Goal: Task Accomplishment & Management: Use online tool/utility

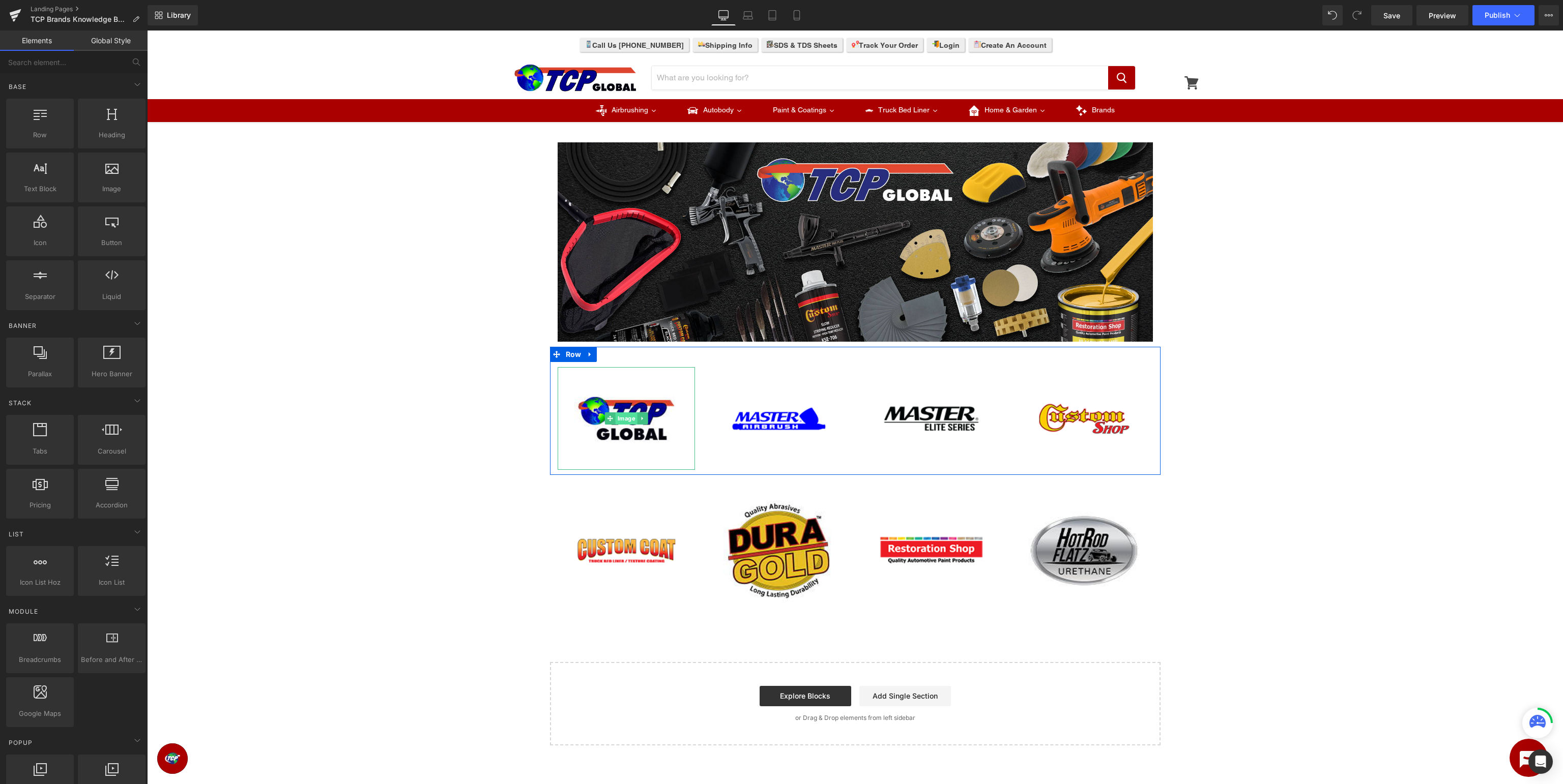
click at [622, 414] on span "Image" at bounding box center [626, 419] width 22 height 13
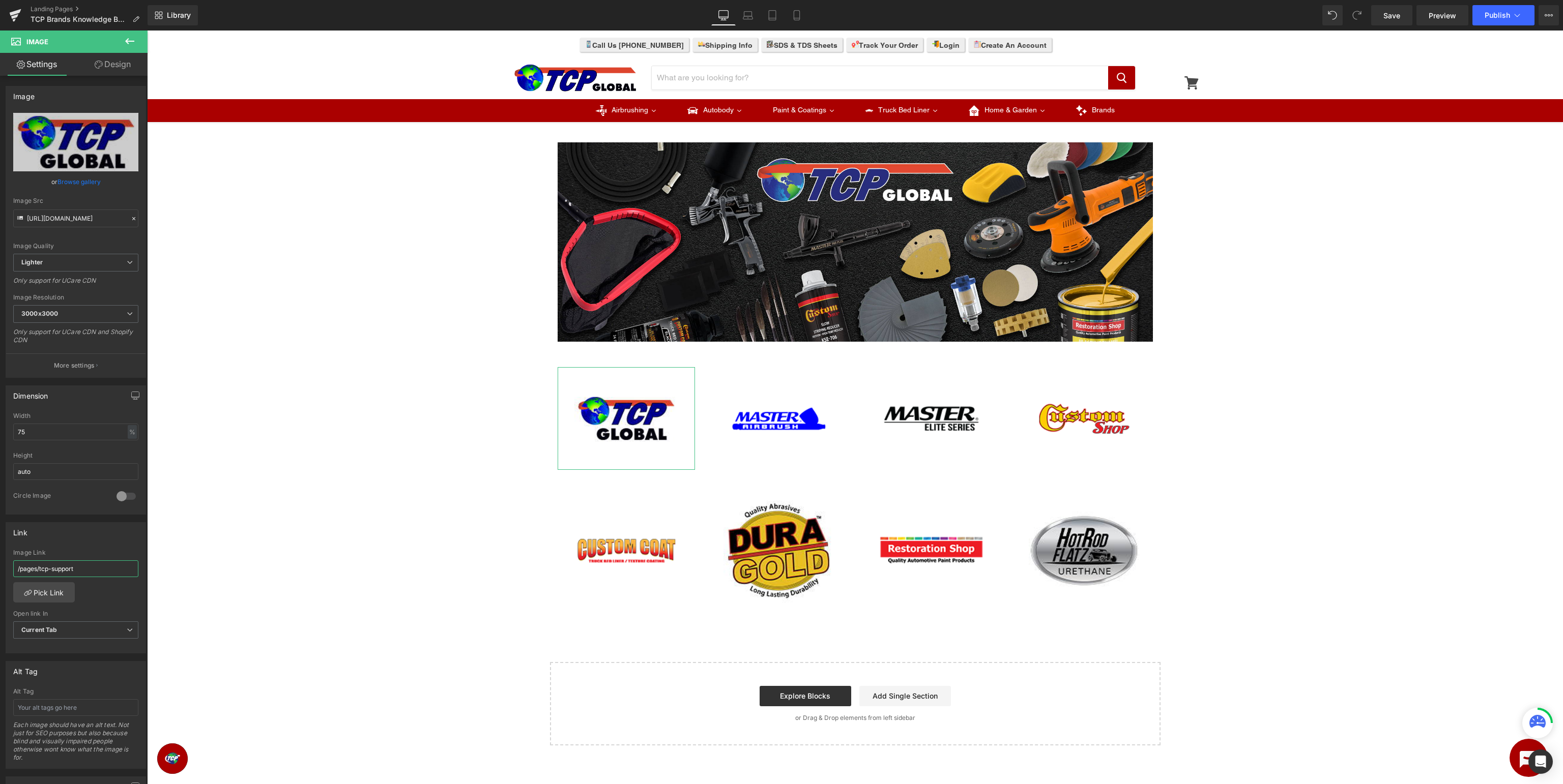
click at [103, 573] on input "/pages/tcp-support" at bounding box center [76, 569] width 125 height 16
type input "/pages/tcp-knowledge"
click at [775, 417] on span "Image" at bounding box center [779, 419] width 22 height 13
click at [105, 568] on input "master-airbrush-support" at bounding box center [76, 569] width 125 height 16
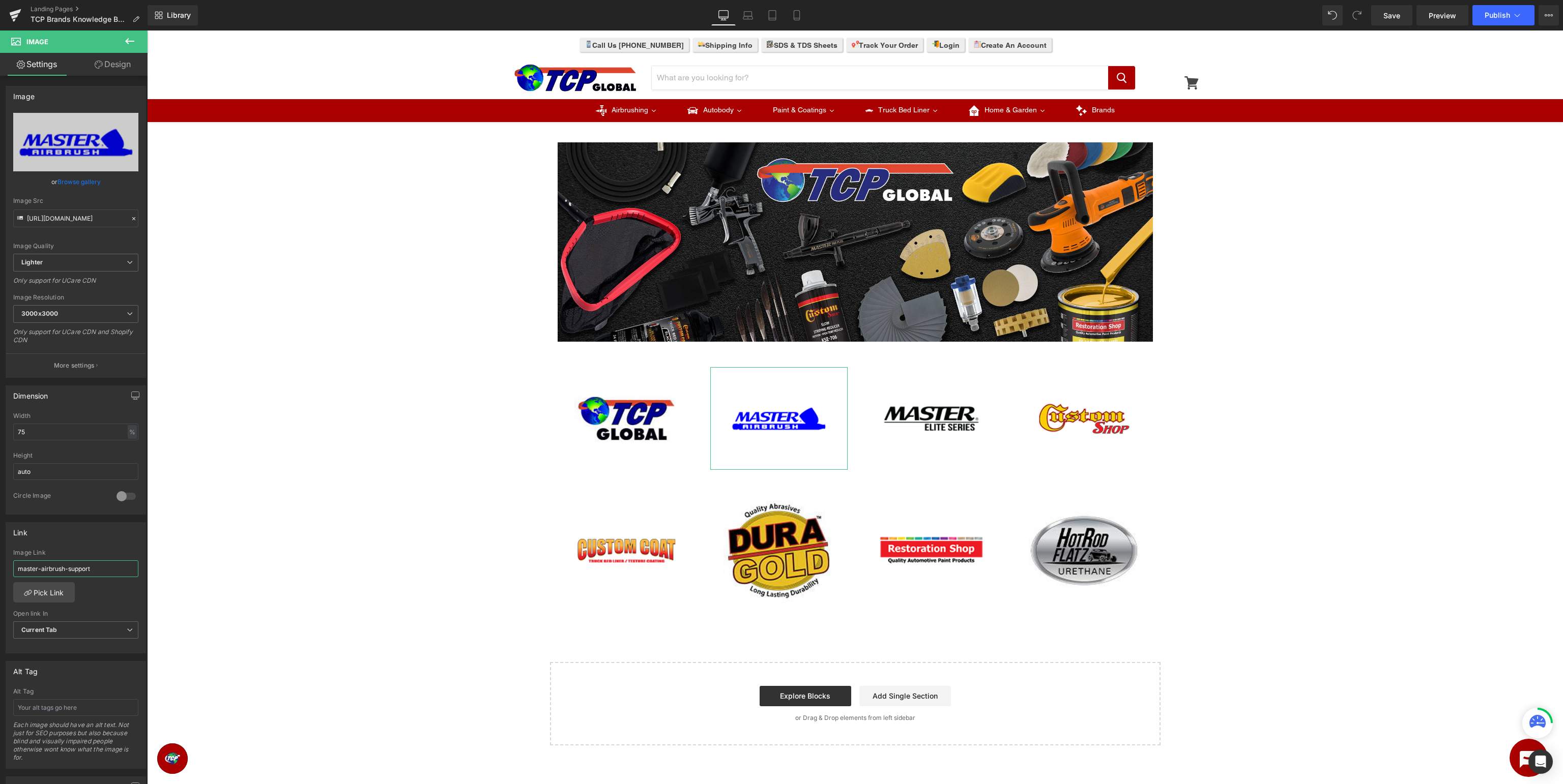
click at [103, 568] on input "master-airbrush-support" at bounding box center [76, 569] width 125 height 16
click at [34, 593] on link "Pick Link" at bounding box center [44, 593] width 62 height 20
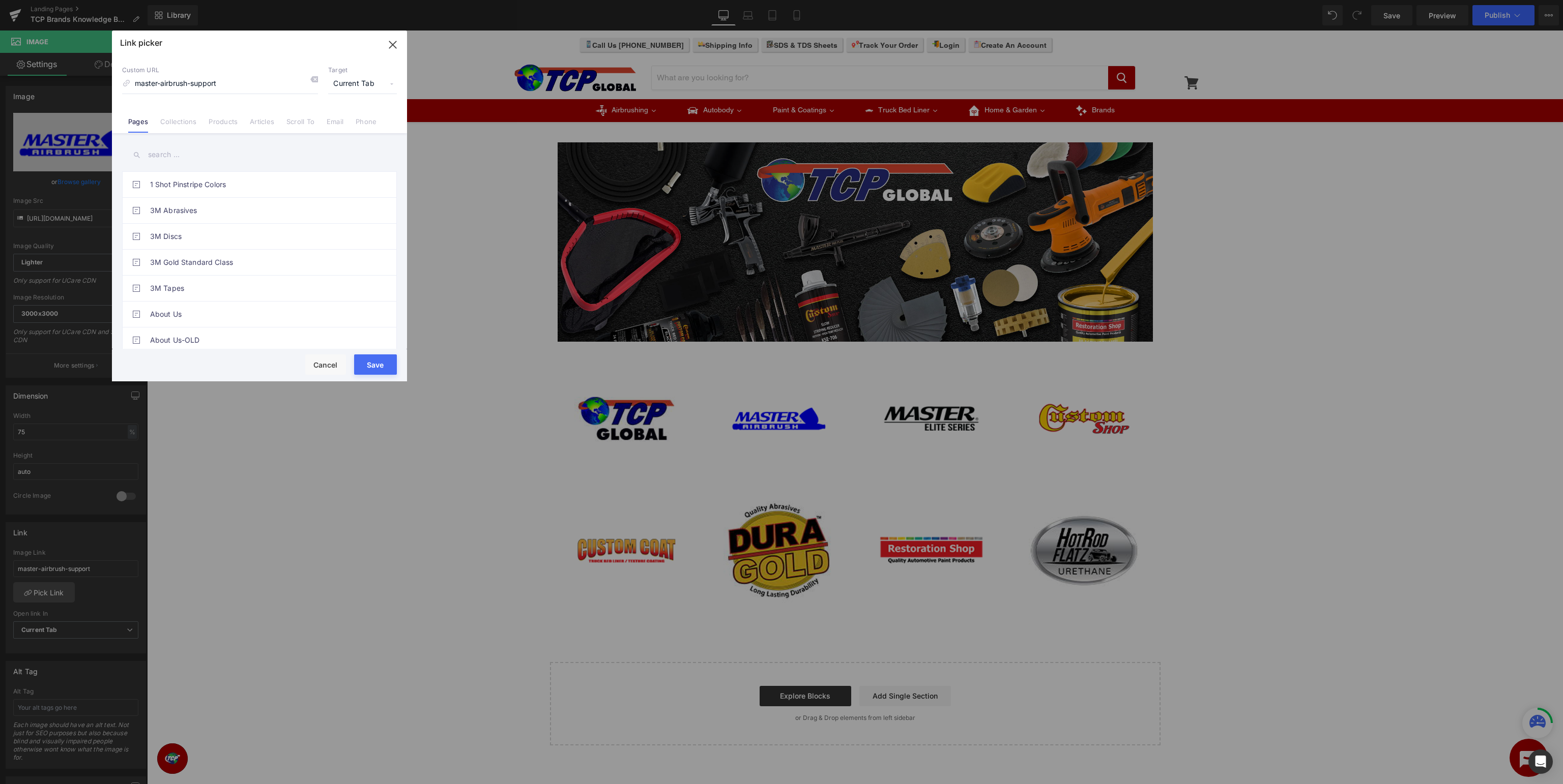
click at [296, 153] on input "text" at bounding box center [259, 154] width 275 height 23
type input "master airbrush"
click at [251, 290] on link "Master Airbrush Knowledge Base" at bounding box center [262, 288] width 224 height 25
type input "/pages/mas-knowledge"
click at [369, 362] on button "Save" at bounding box center [375, 365] width 43 height 20
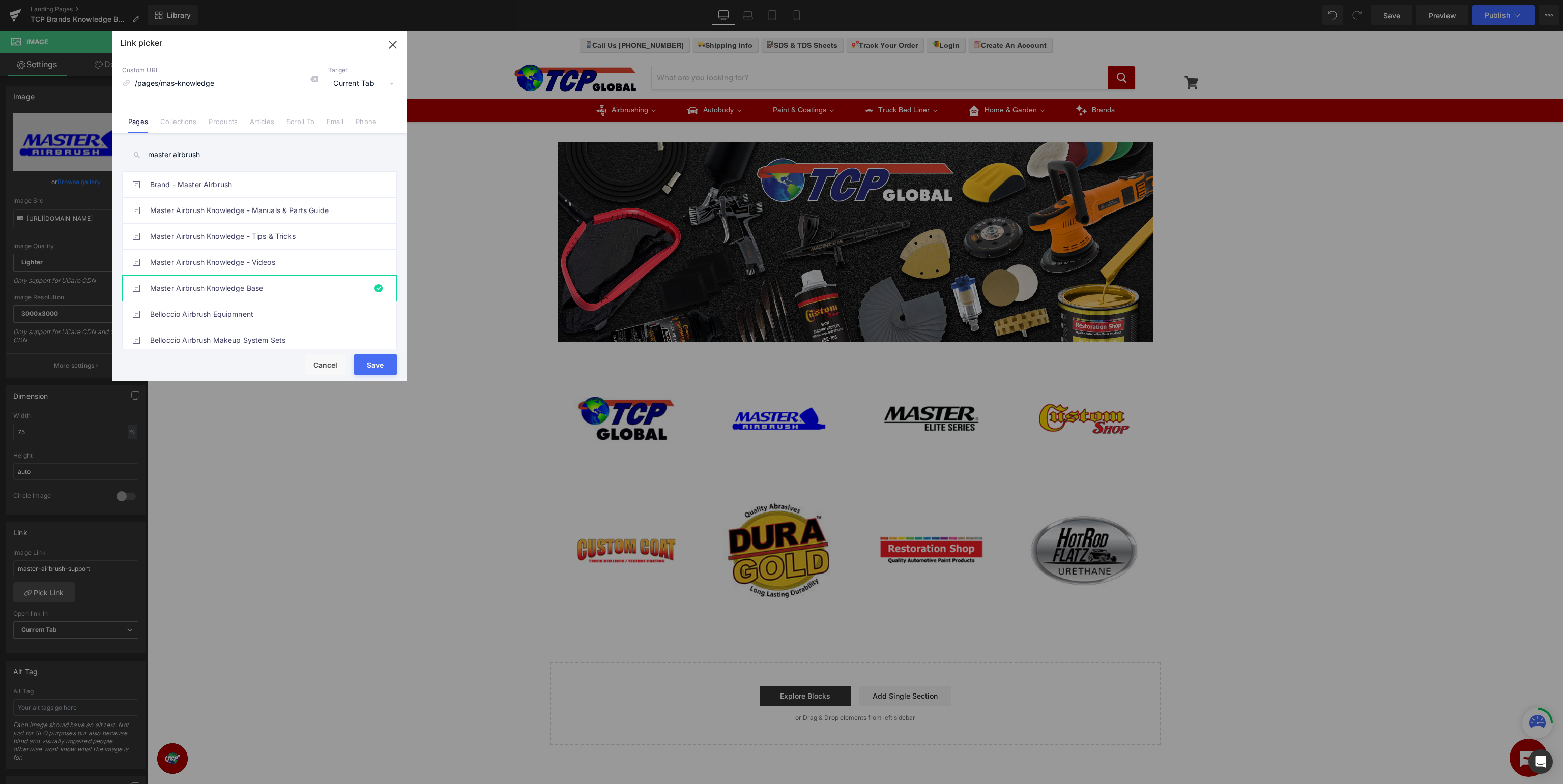
type input "/pages/mas-knowledge"
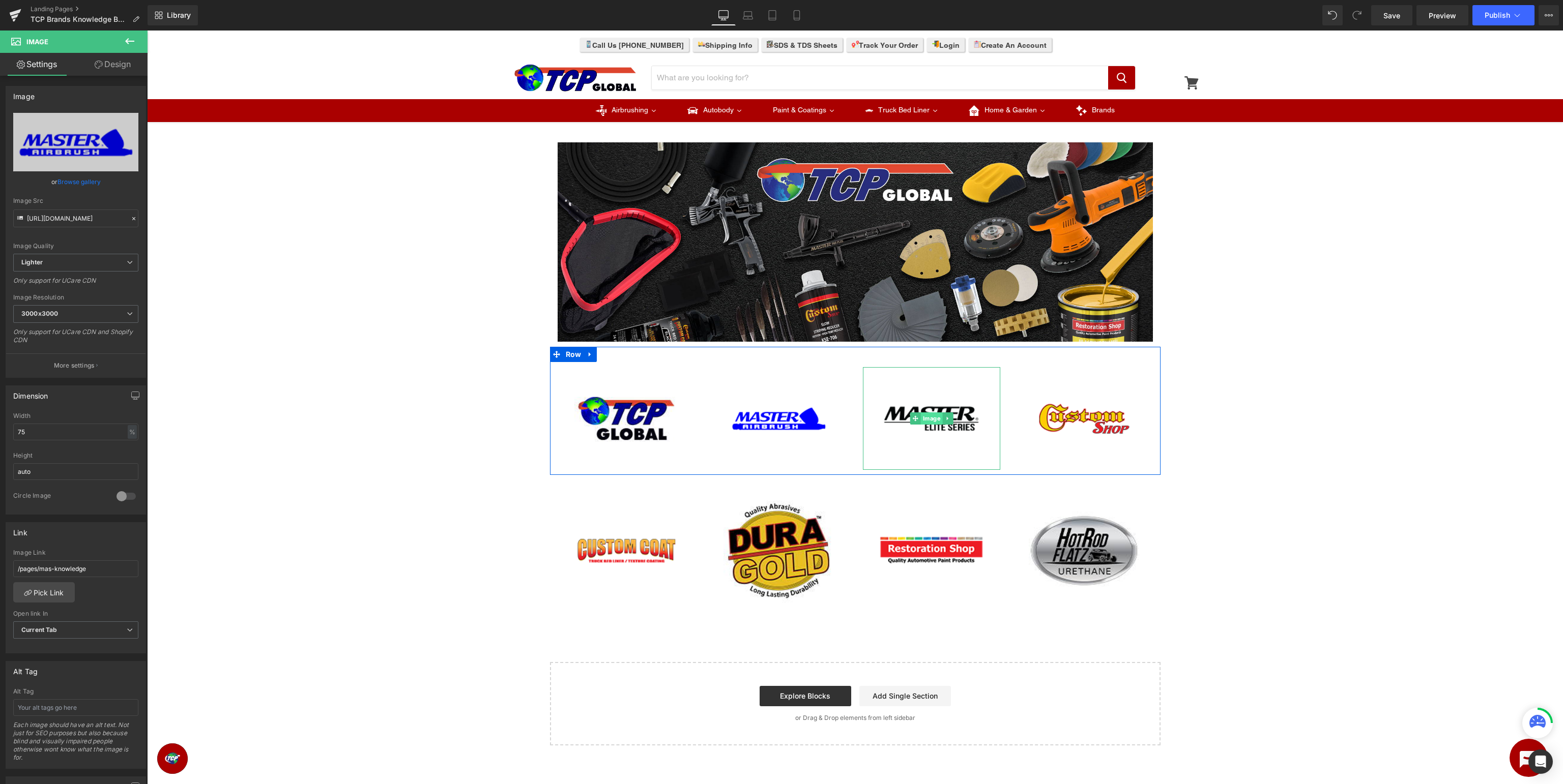
click at [929, 418] on span "Image" at bounding box center [932, 419] width 22 height 13
click at [774, 418] on span "Image" at bounding box center [779, 419] width 22 height 13
click at [626, 418] on span "Image" at bounding box center [626, 419] width 22 height 13
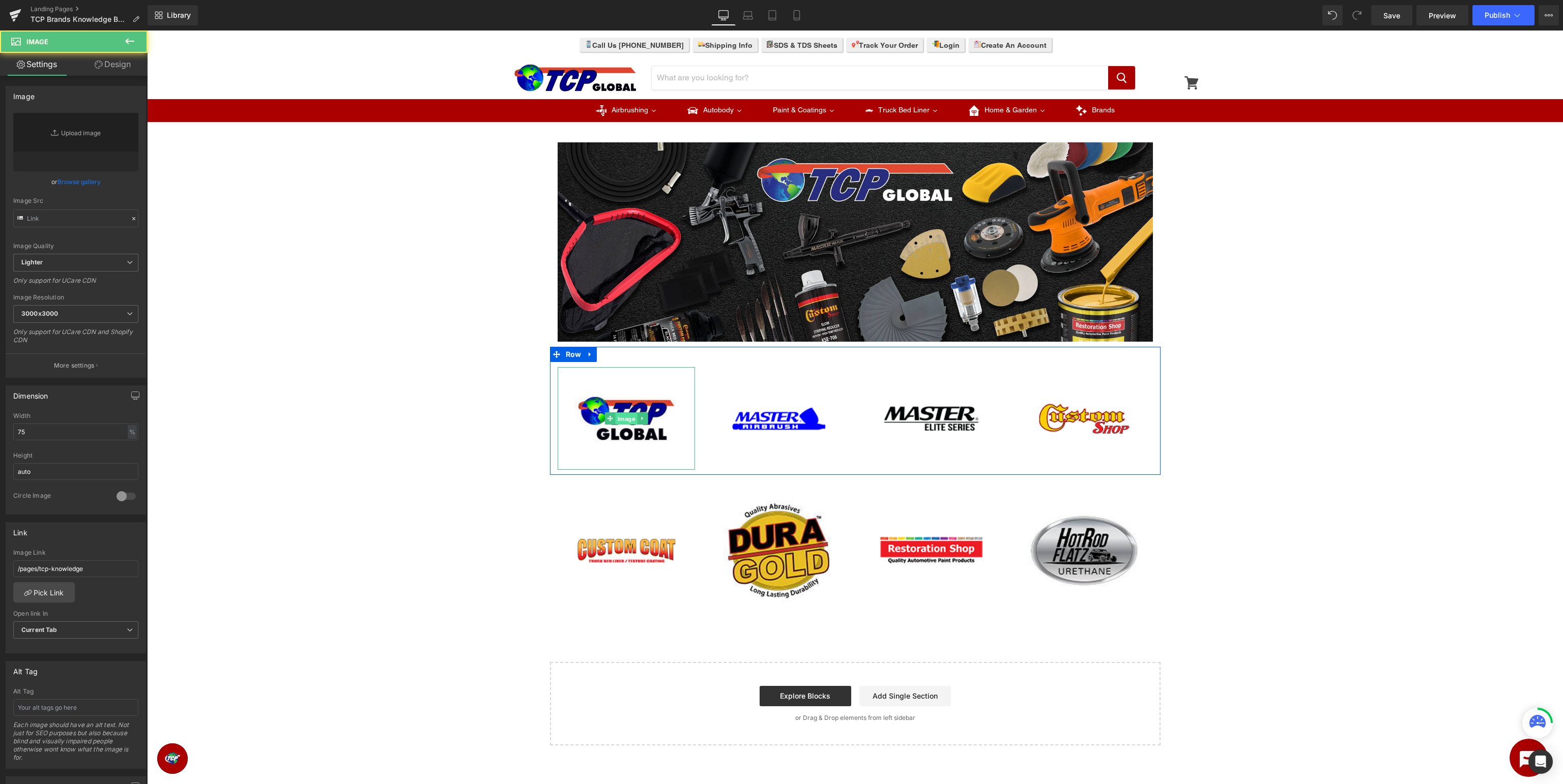
type input "https://ucarecdn.com/36189038-4ef8-4e5e-8673-12c0ca46939e/-/format/auto/-/previ…"
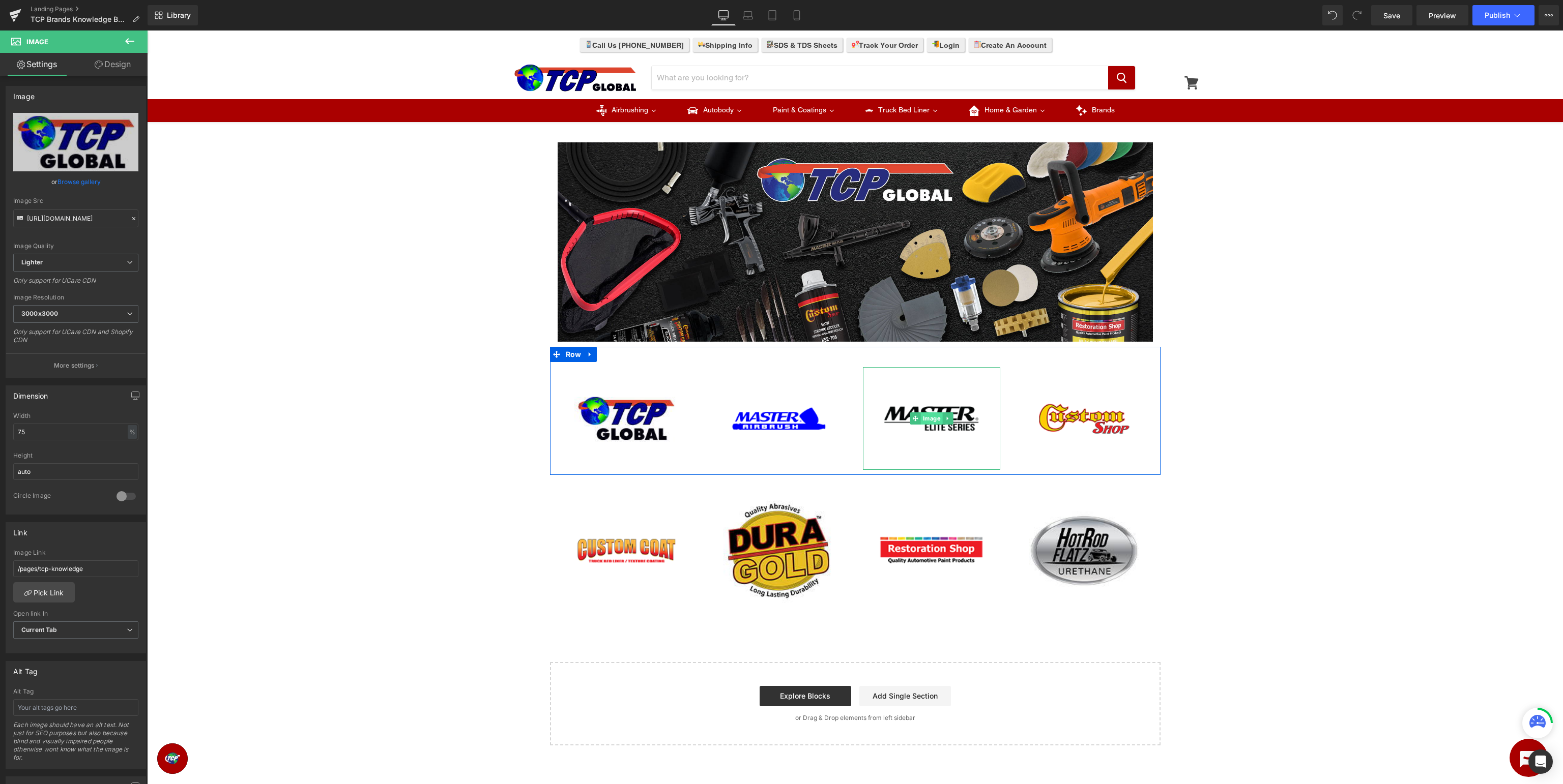
click at [934, 420] on span "Image" at bounding box center [932, 419] width 22 height 13
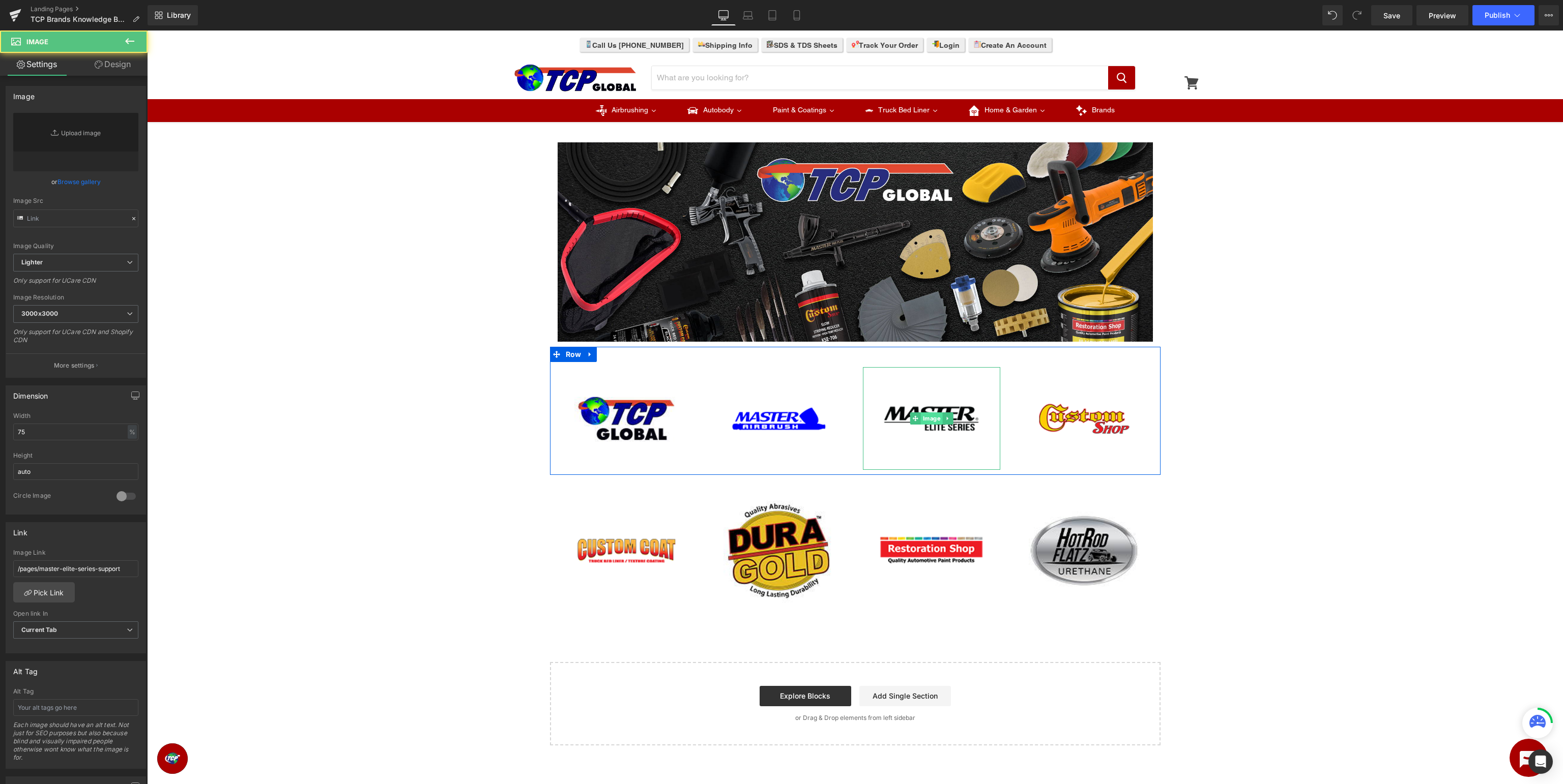
type input "https://ucarecdn.com/9b365677-0b76-4e84-a306-b28979098ef5/-/format/auto/-/previ…"
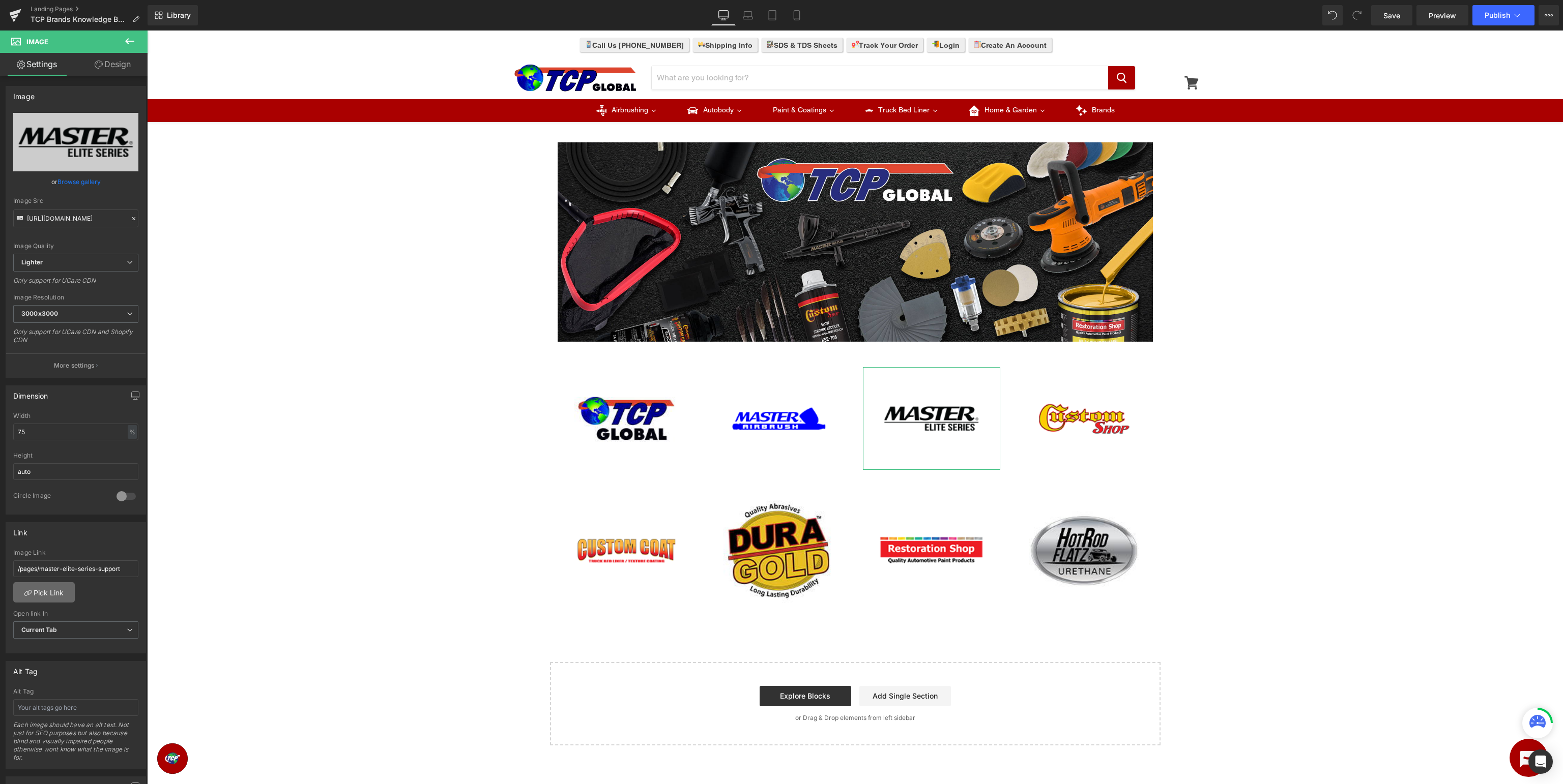
click at [58, 593] on link "Pick Link" at bounding box center [44, 593] width 62 height 20
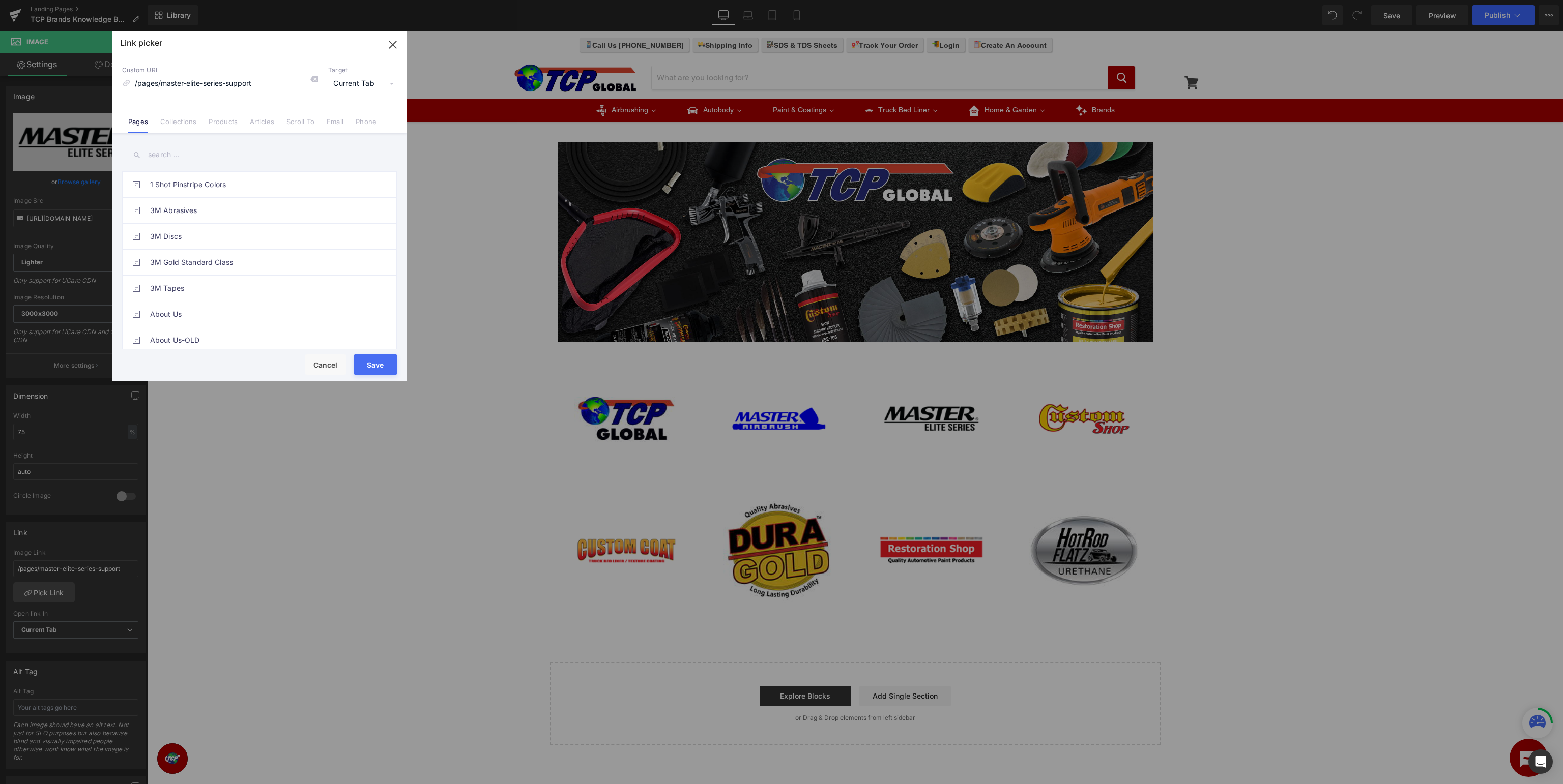
click at [255, 146] on input "text" at bounding box center [259, 154] width 275 height 23
type input "master elite"
click at [257, 286] on link "Master Elite Series Knowledge Base" at bounding box center [262, 288] width 224 height 25
type input "/pages/mase-knowledge"
click at [382, 370] on button "Save" at bounding box center [375, 365] width 43 height 20
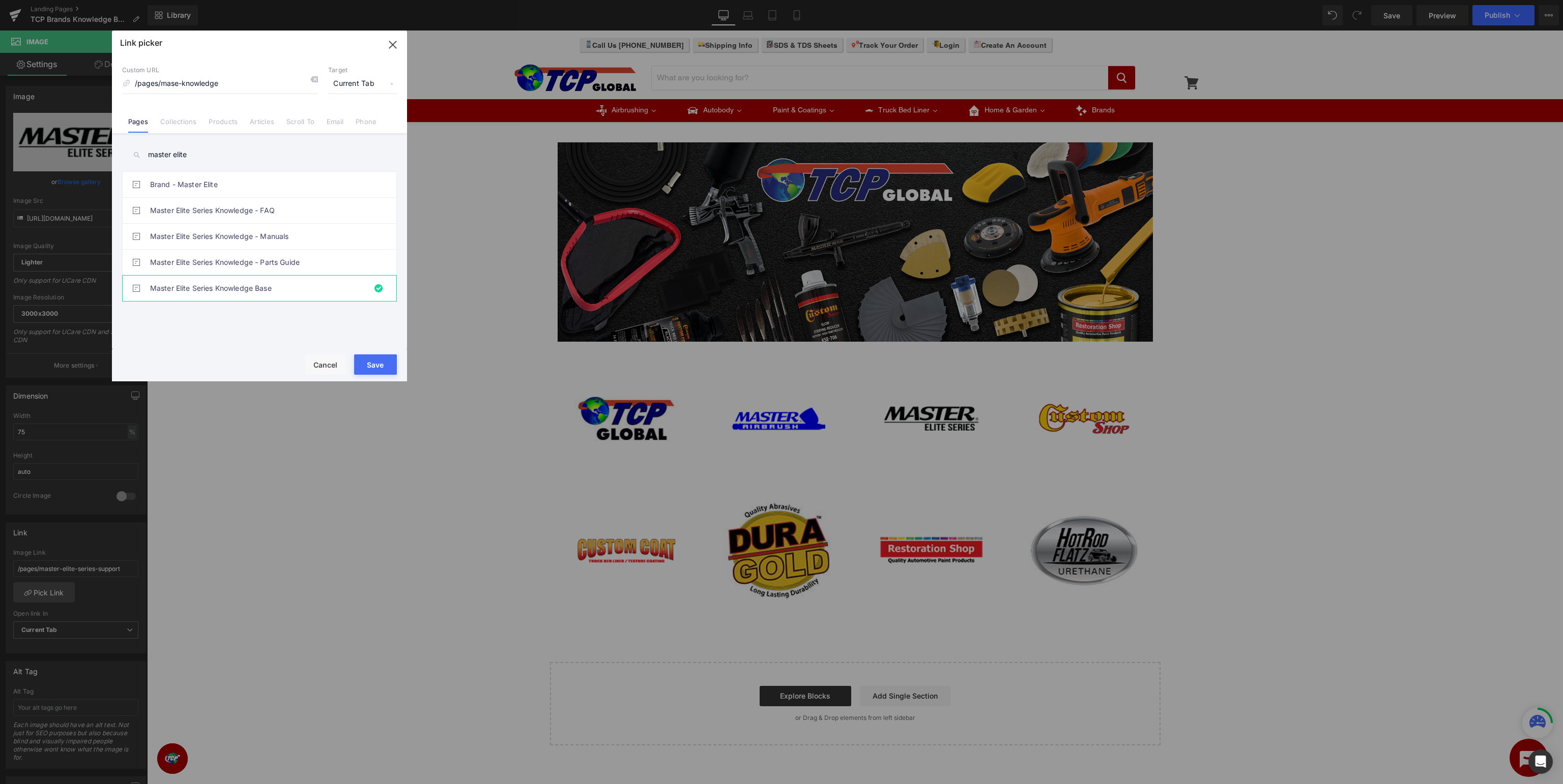
type input "/pages/mase-knowledge"
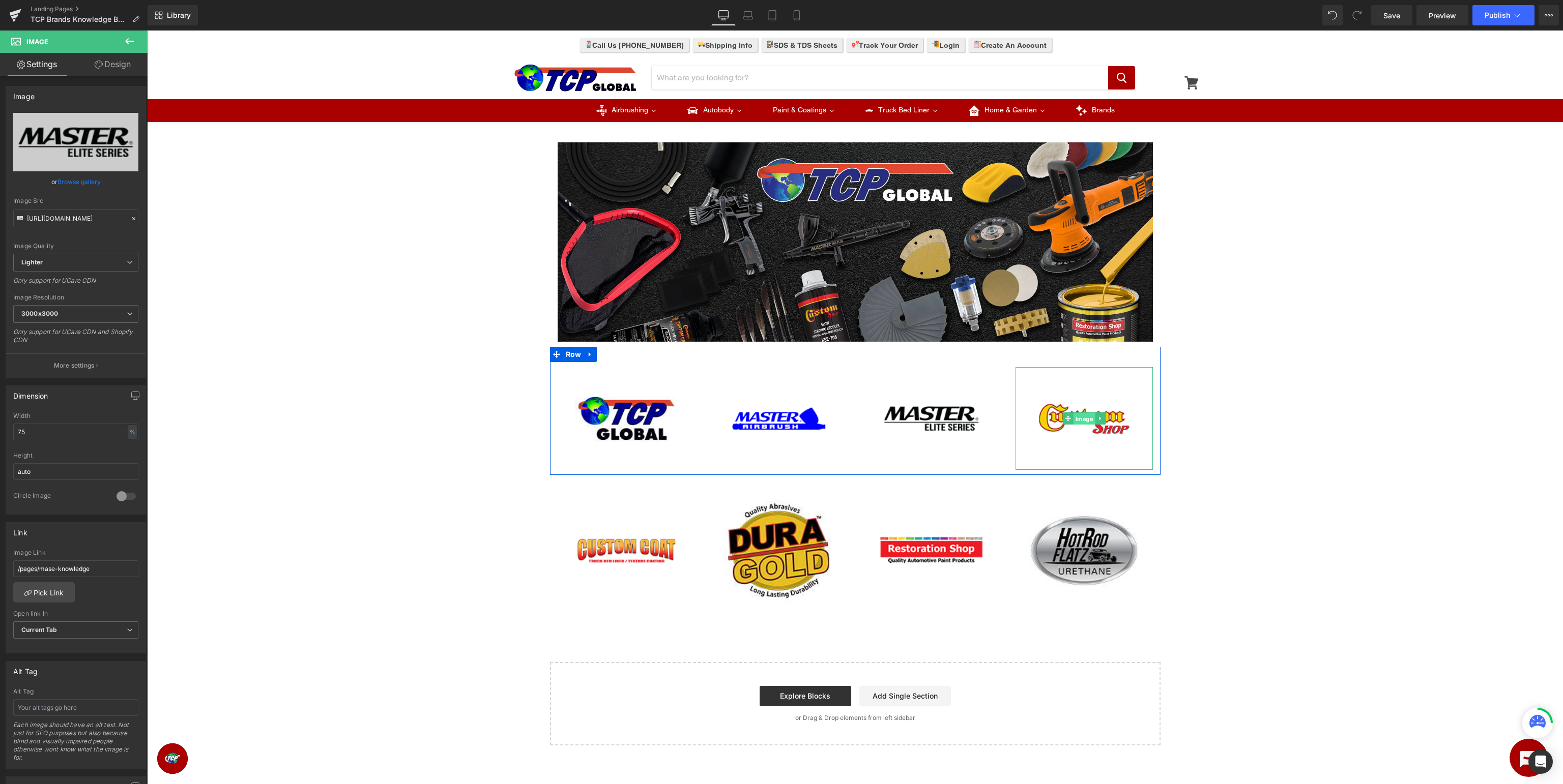
click at [1087, 418] on span "Image" at bounding box center [1084, 419] width 22 height 13
click at [34, 594] on link "Pick Link" at bounding box center [44, 593] width 62 height 20
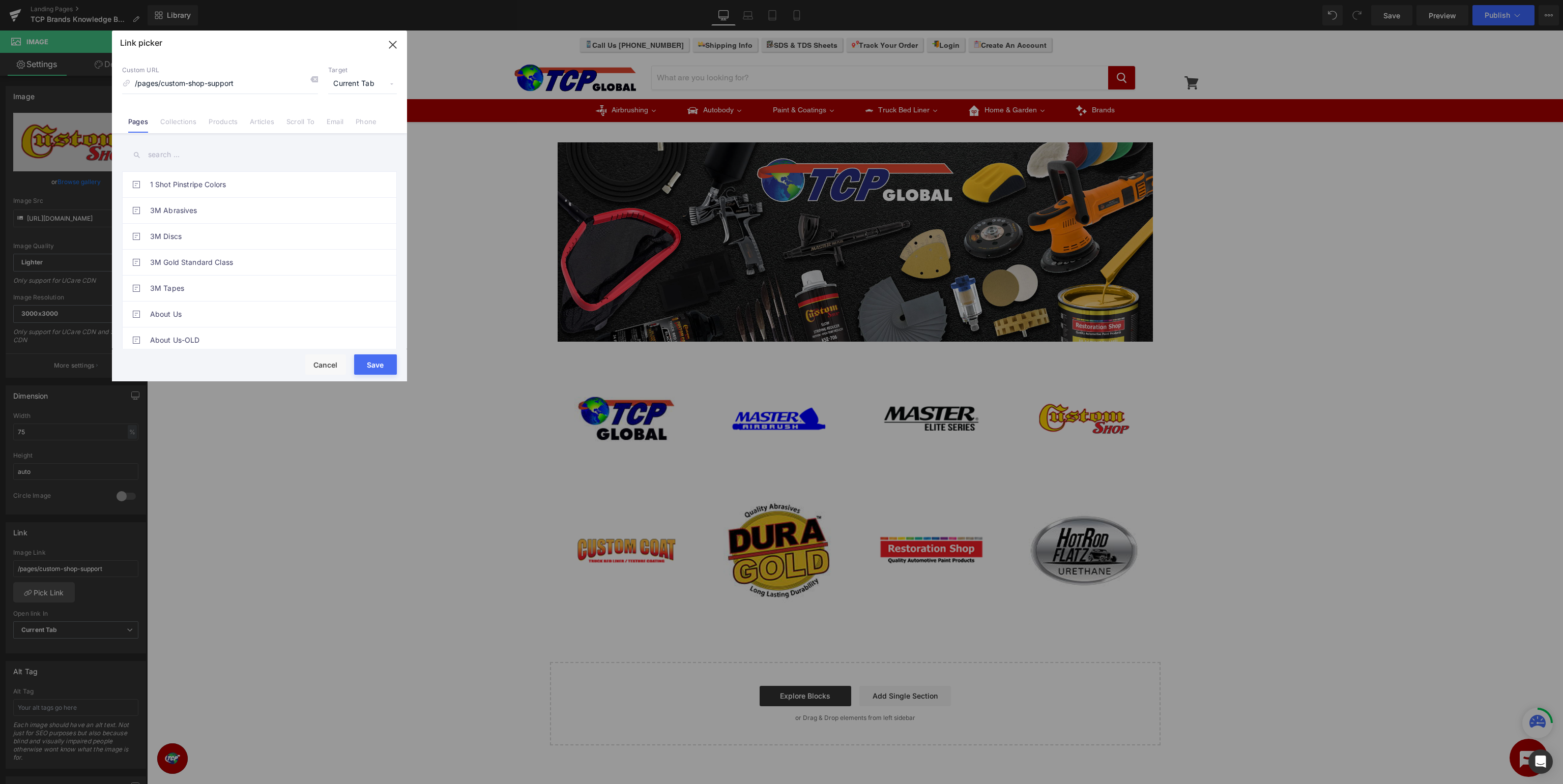
click at [232, 152] on input "text" at bounding box center [259, 154] width 275 height 23
type input "custom shop"
click at [253, 316] on link "Custom Shop Knowledge Base" at bounding box center [262, 315] width 224 height 25
type input "/pages/cus-knowledge"
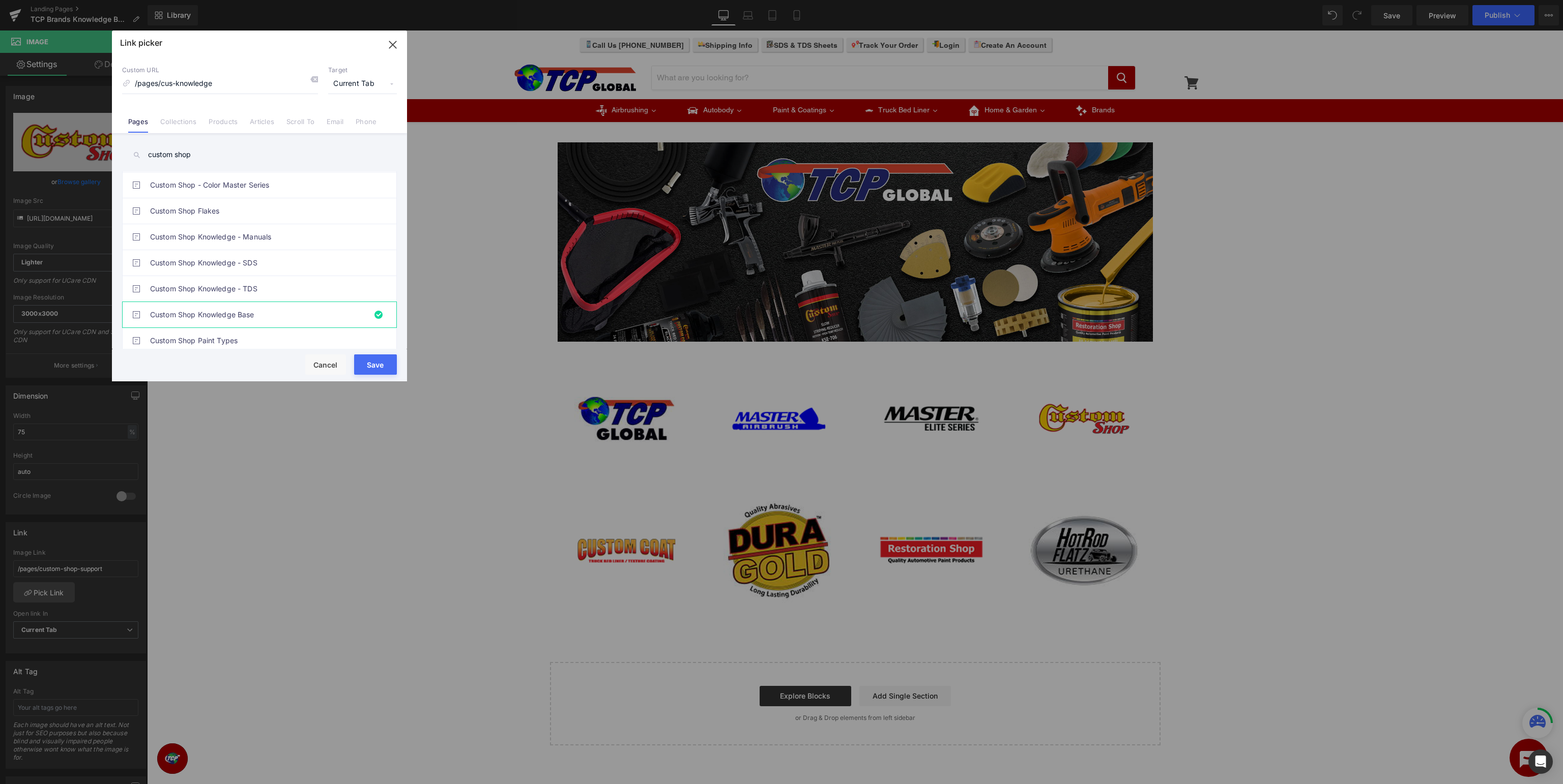
click at [369, 362] on button "Save" at bounding box center [375, 365] width 43 height 20
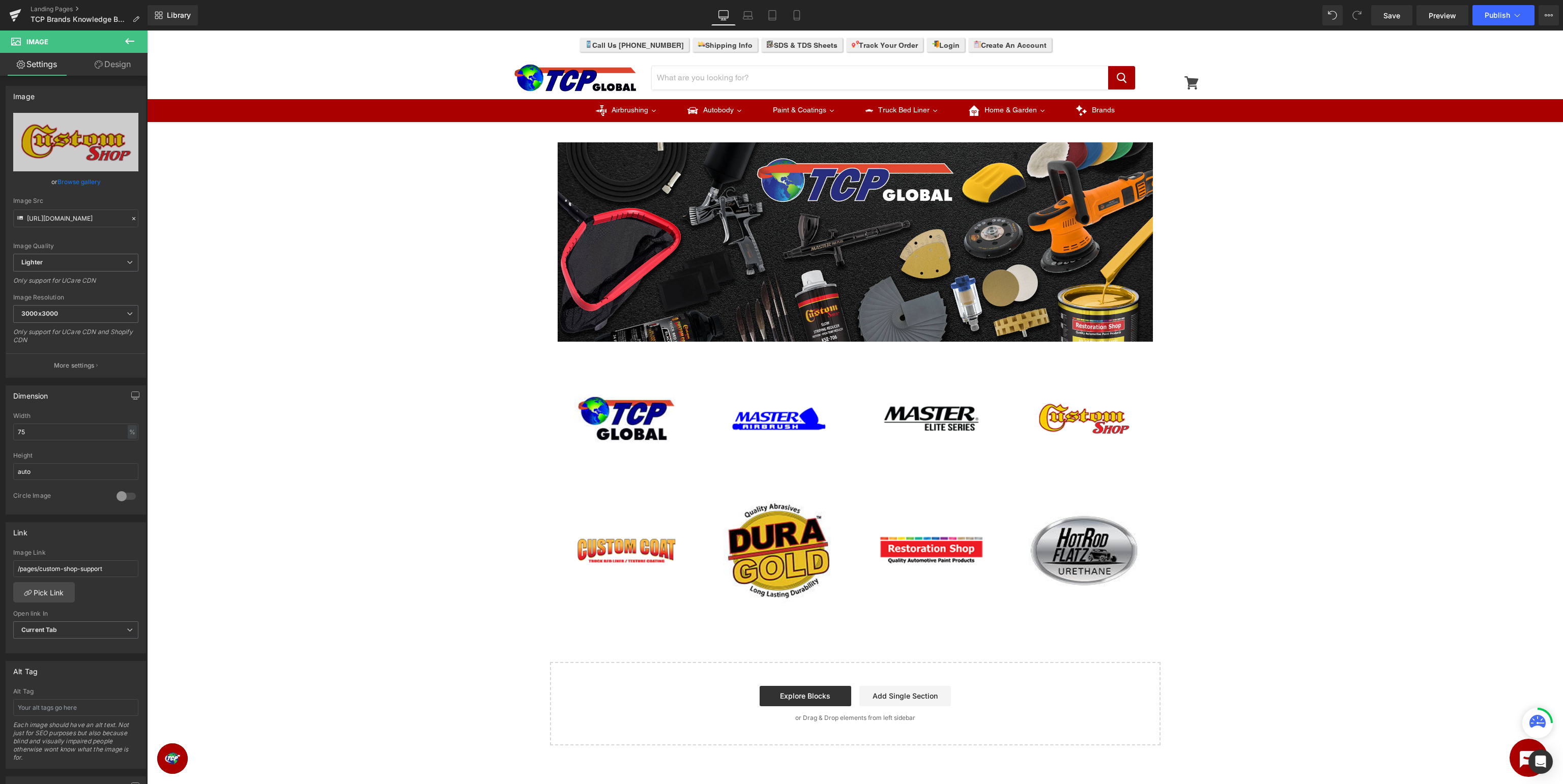
type input "/pages/cus-knowledge"
click at [622, 547] on span "Image" at bounding box center [626, 551] width 22 height 13
click at [49, 590] on link "Pick Link" at bounding box center [44, 593] width 62 height 20
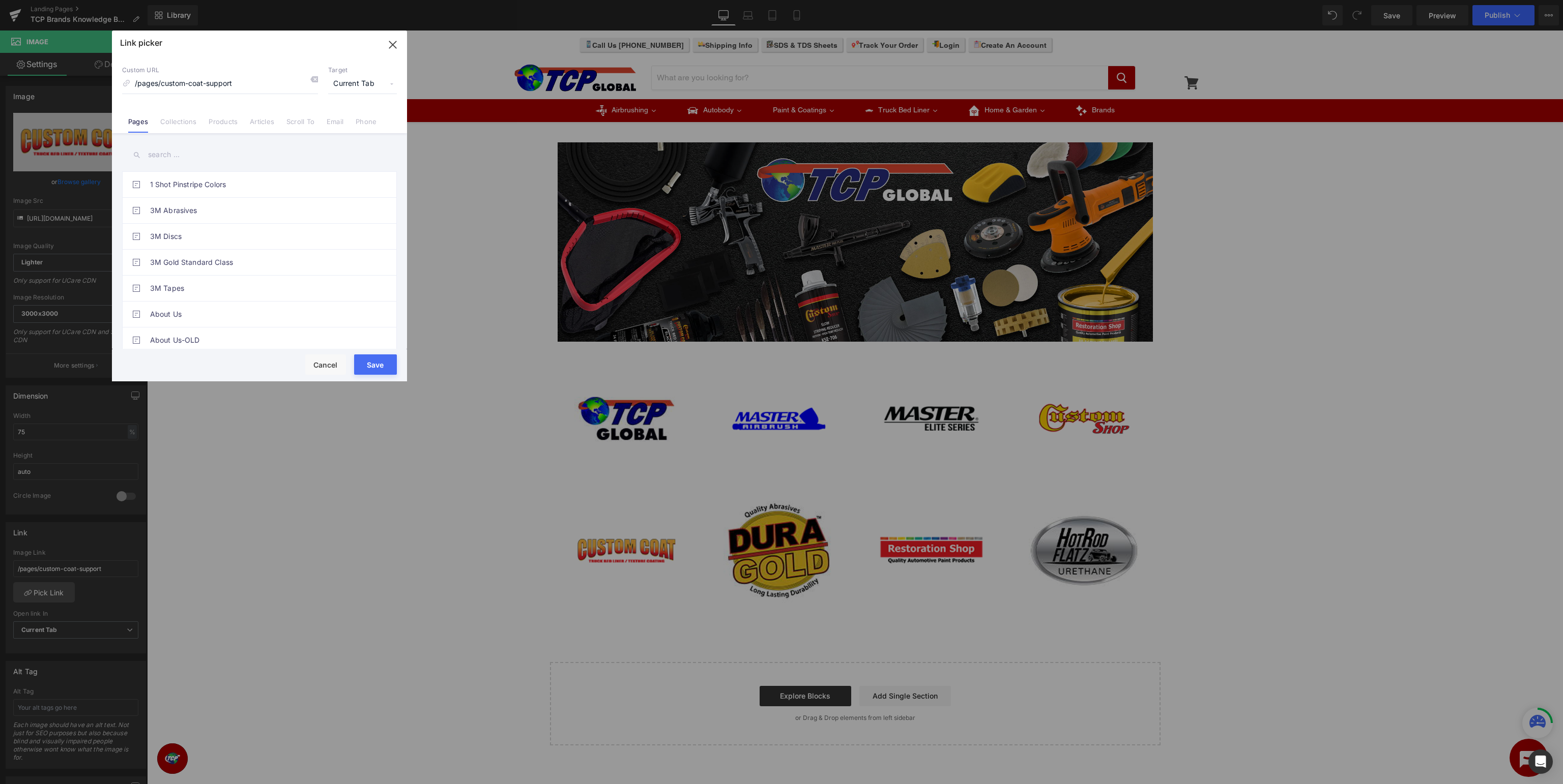
click at [243, 162] on input "text" at bounding box center [259, 154] width 275 height 23
type input "custom shop"
click at [280, 240] on link "Custom Shop Knowledge Base" at bounding box center [262, 238] width 224 height 25
type input "/pages/cus-knowledge"
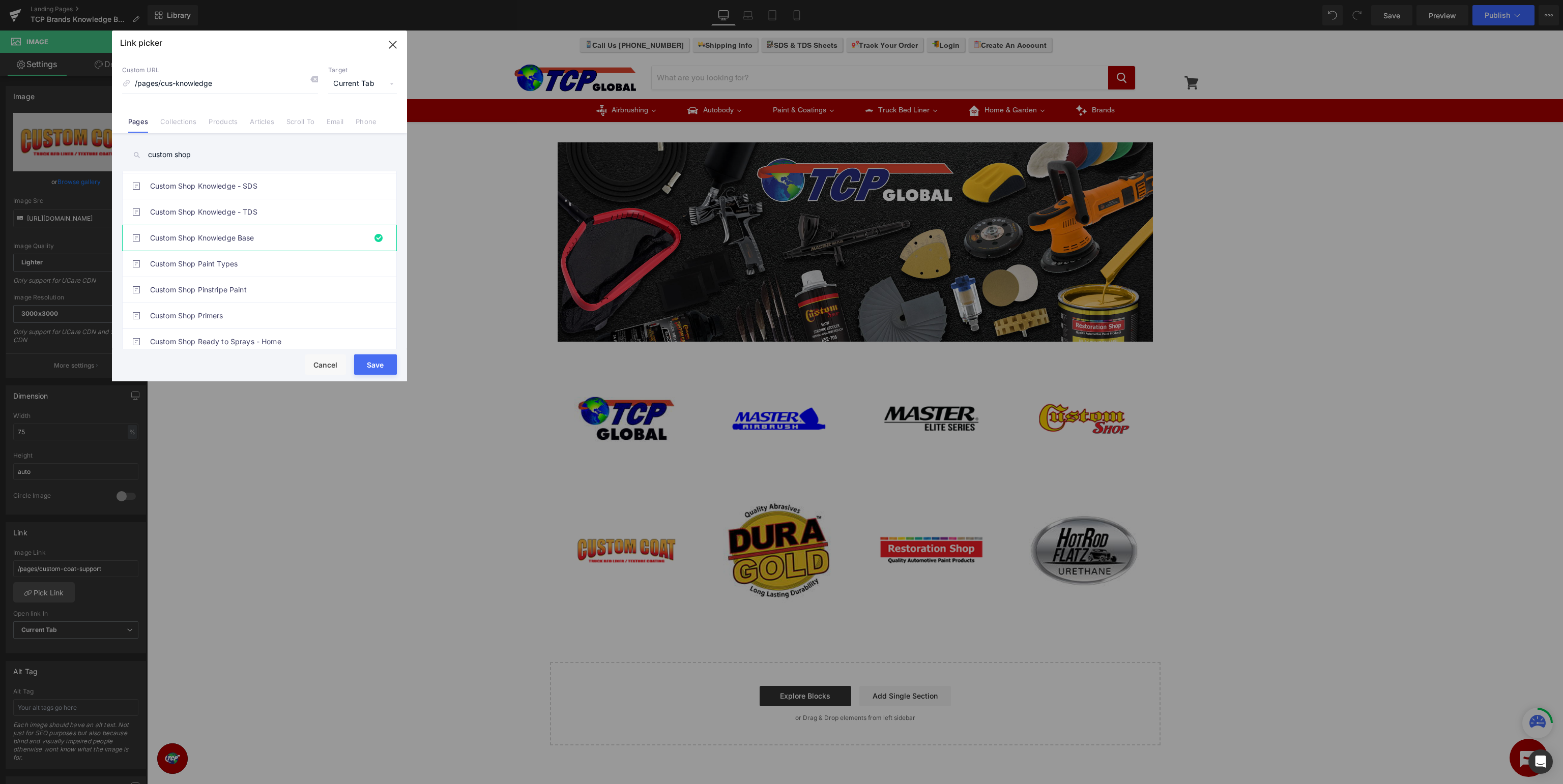
click at [367, 356] on button "Save" at bounding box center [375, 365] width 43 height 20
type input "/pages/cus-knowledge"
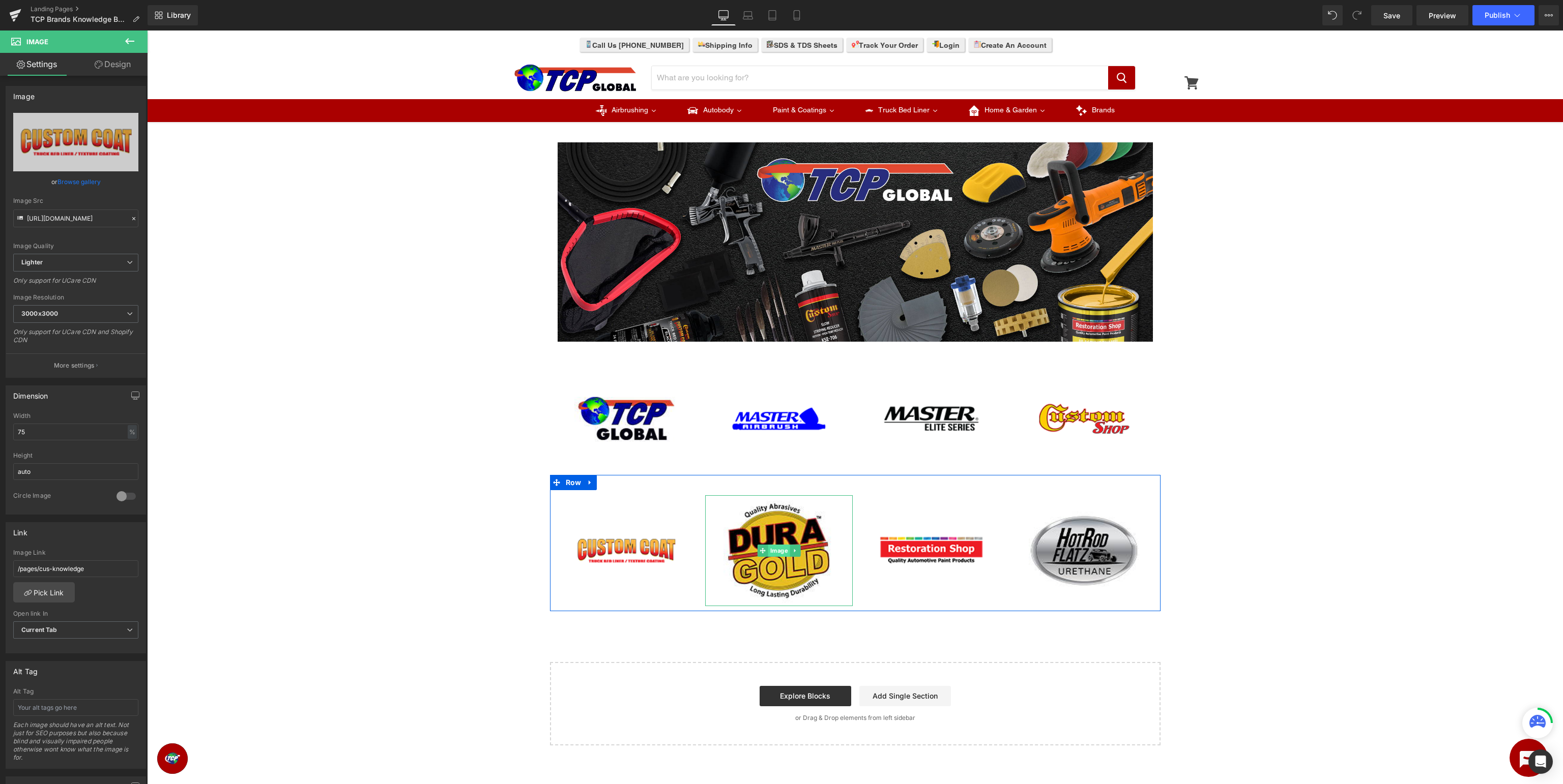
click at [776, 551] on span "Image" at bounding box center [779, 551] width 22 height 13
click at [121, 563] on input "/pages/dur-support" at bounding box center [76, 569] width 125 height 16
paste input "knowledge"
type input "/pages/dur-knowledge"
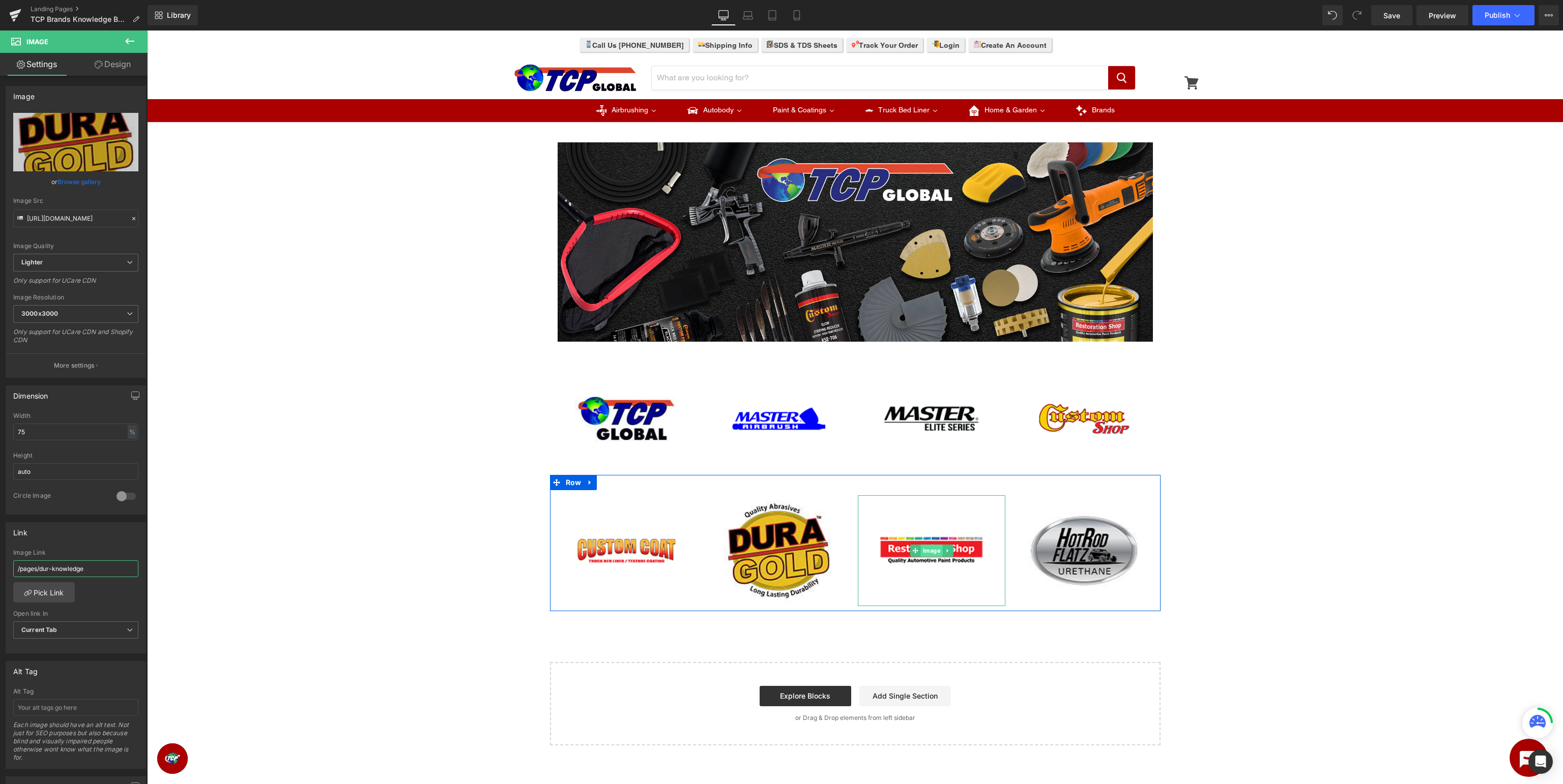
click at [932, 554] on span "Image" at bounding box center [932, 551] width 22 height 13
click at [56, 567] on input "/pages/restoration-shop-support" at bounding box center [76, 569] width 125 height 16
drag, startPoint x: 56, startPoint y: 567, endPoint x: 267, endPoint y: 562, distance: 211.1
click at [139, 562] on input "/pages/restoration-shop-support" at bounding box center [76, 569] width 125 height 16
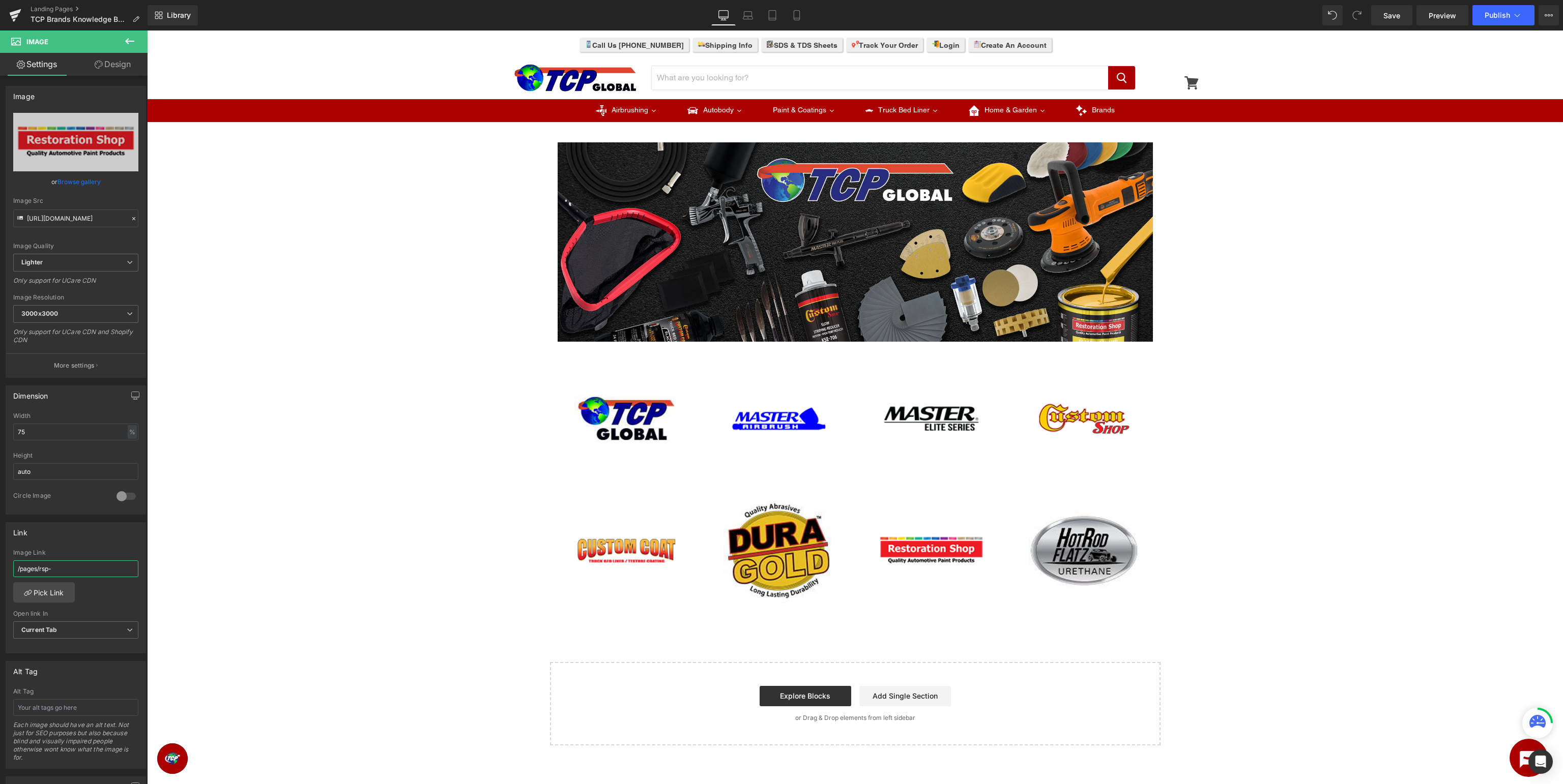
paste input "knowledge"
type input "/pages/rsp-knowledge"
click at [930, 555] on span "Image" at bounding box center [932, 551] width 22 height 13
drag, startPoint x: 1085, startPoint y: 549, endPoint x: 1022, endPoint y: 551, distance: 63.0
click at [1085, 551] on span "Image" at bounding box center [1084, 551] width 22 height 13
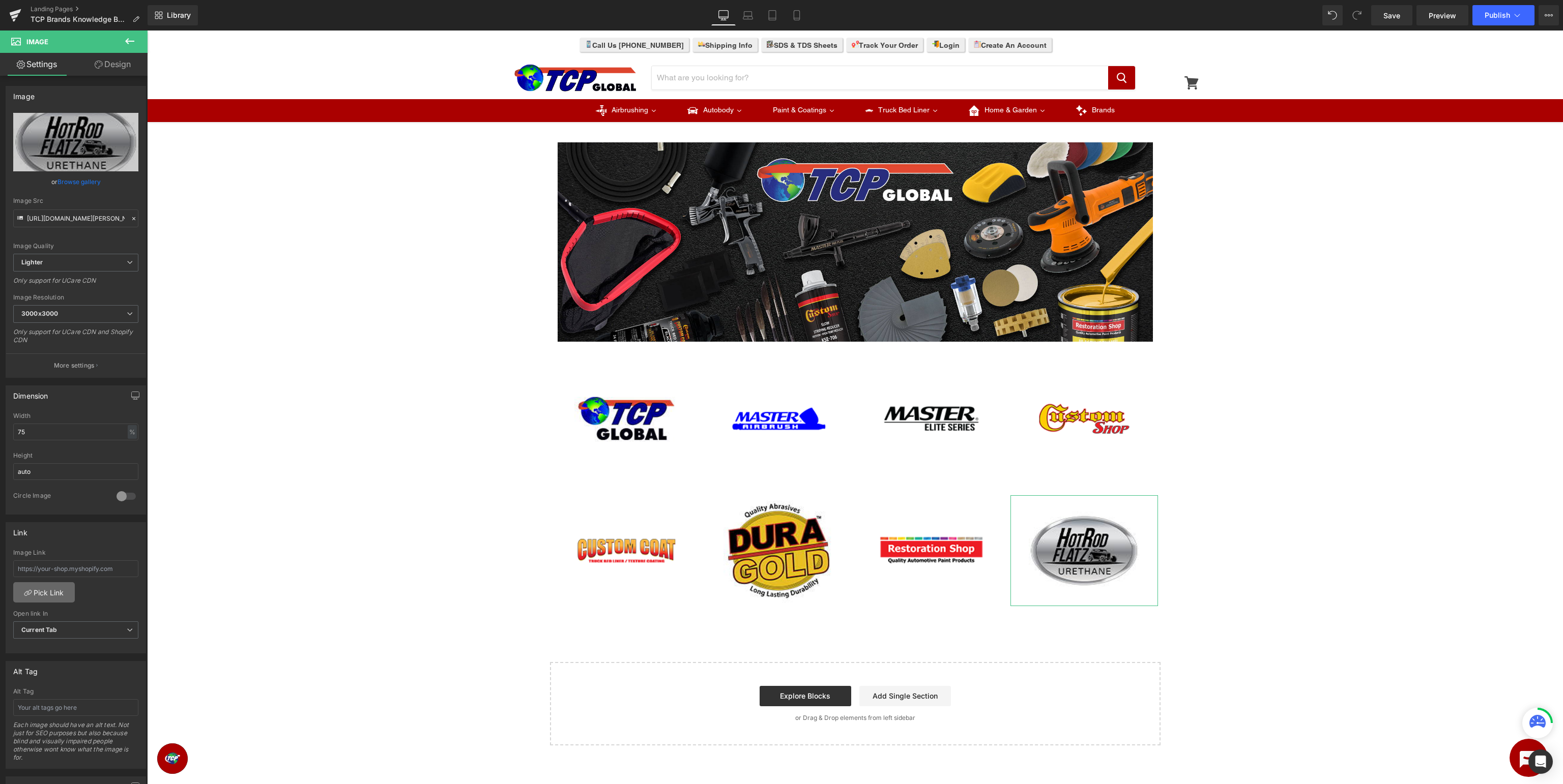
click at [52, 594] on link "Pick Link" at bounding box center [44, 593] width 62 height 20
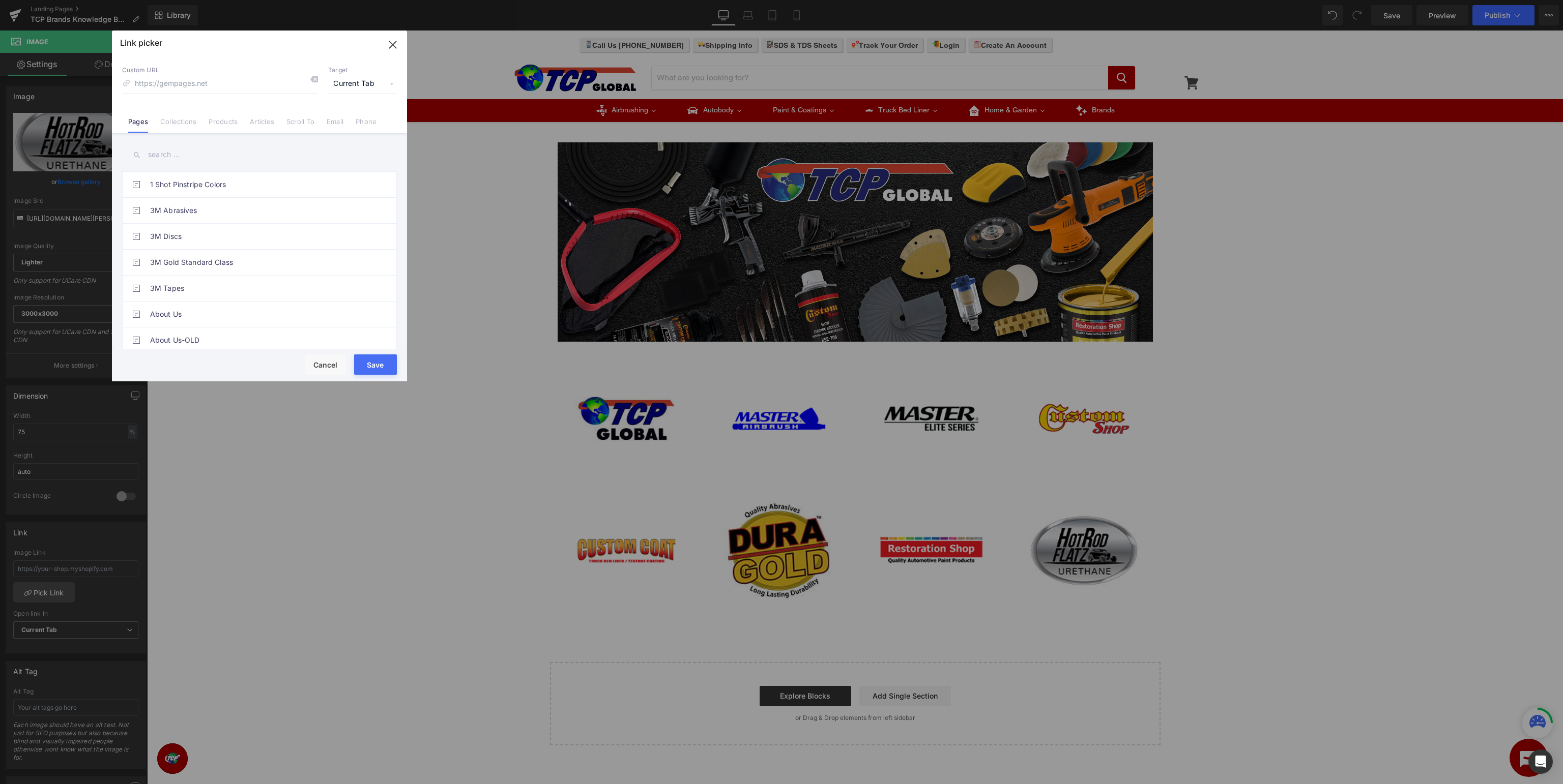
click at [226, 153] on input "text" at bounding box center [259, 154] width 275 height 23
type input "hot rod"
click at [275, 256] on link "Hot Rod Flatz Knowledge Base" at bounding box center [262, 262] width 224 height 25
type input "/pages/hrf-knowledge"
click at [377, 363] on button "Save" at bounding box center [375, 365] width 43 height 20
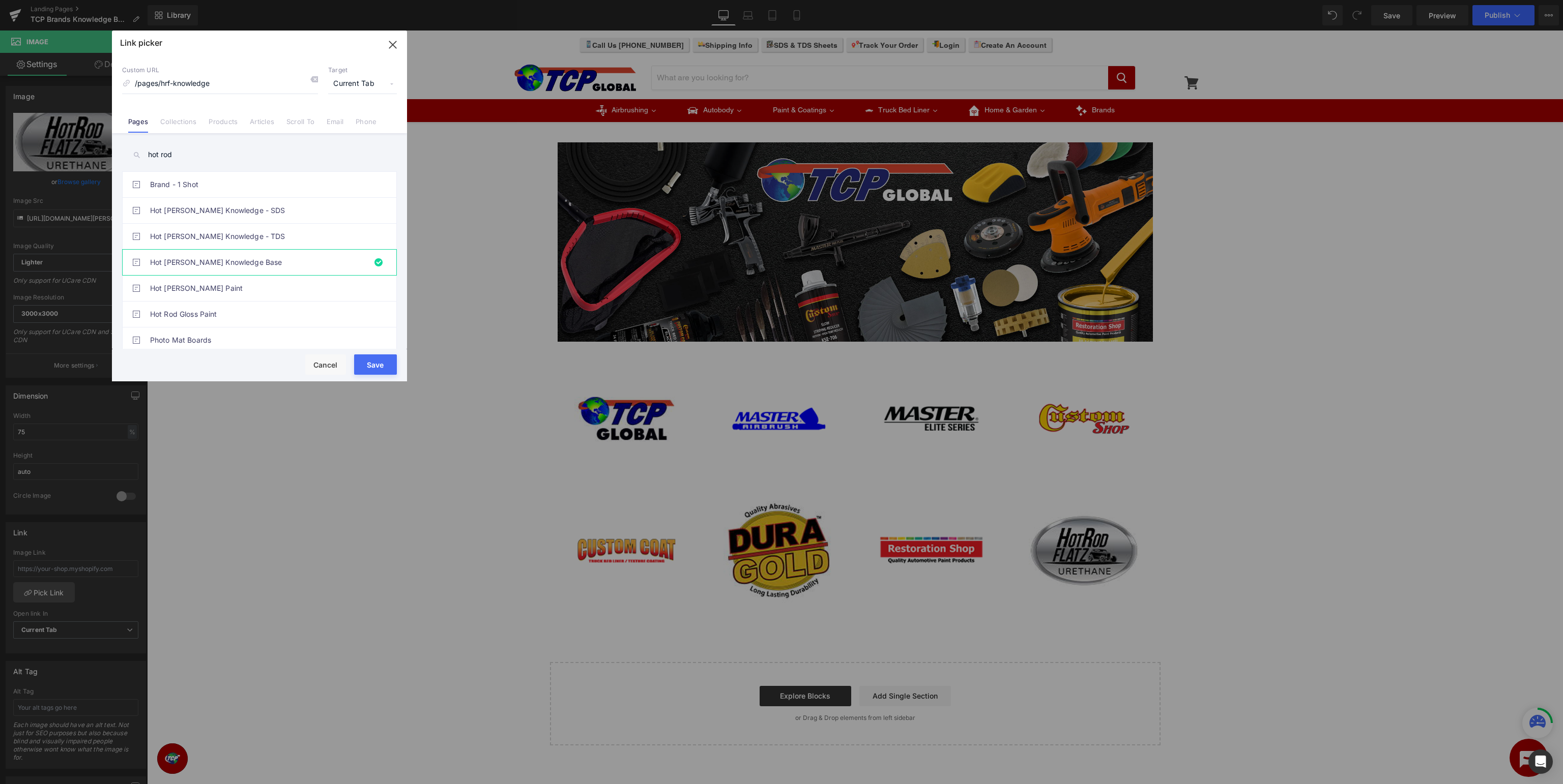
type input "/pages/hrf-knowledge"
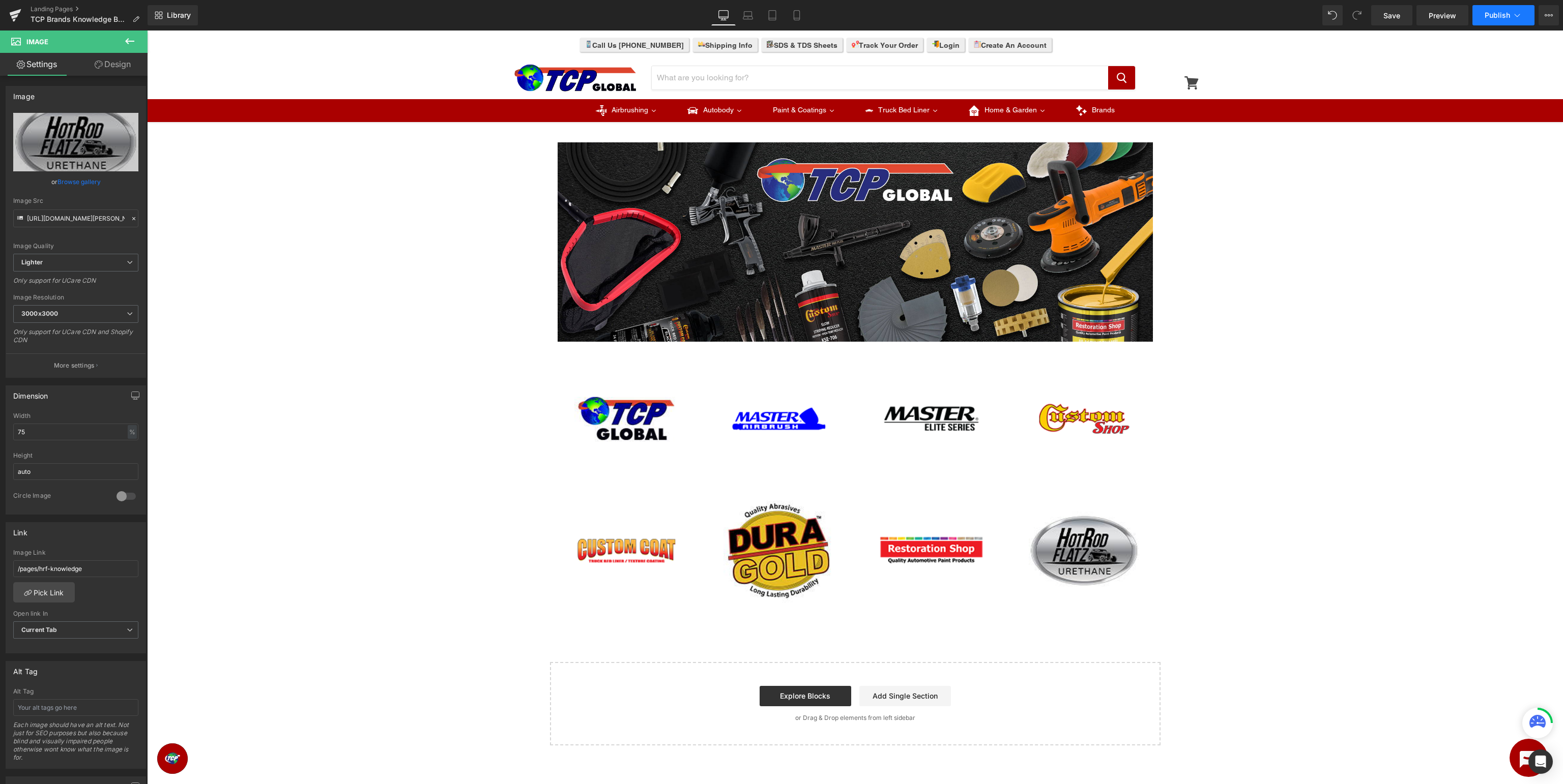
click at [1498, 20] on span "Publish" at bounding box center [1497, 15] width 25 height 8
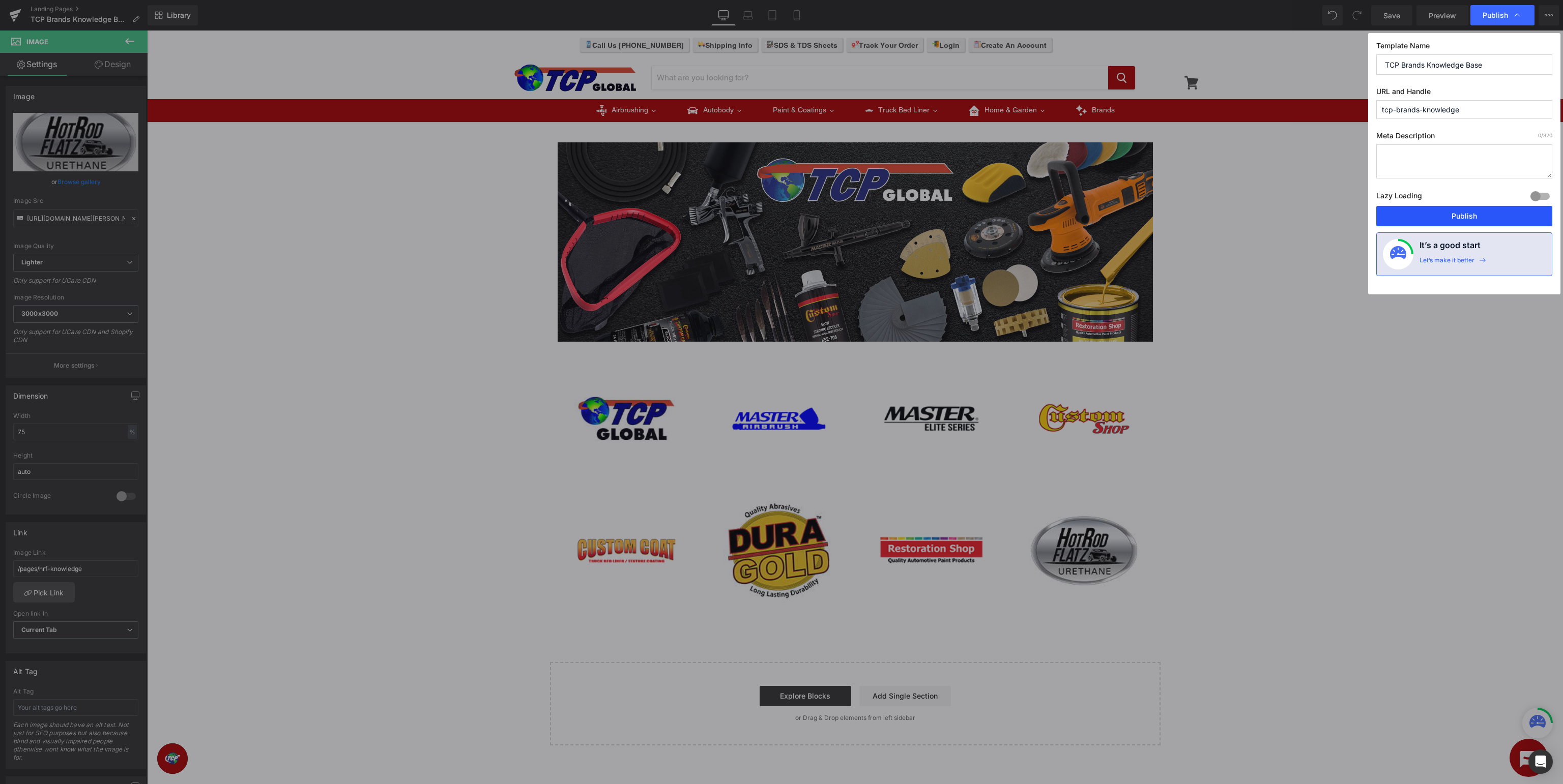
click at [1467, 215] on button "Publish" at bounding box center [1464, 216] width 176 height 20
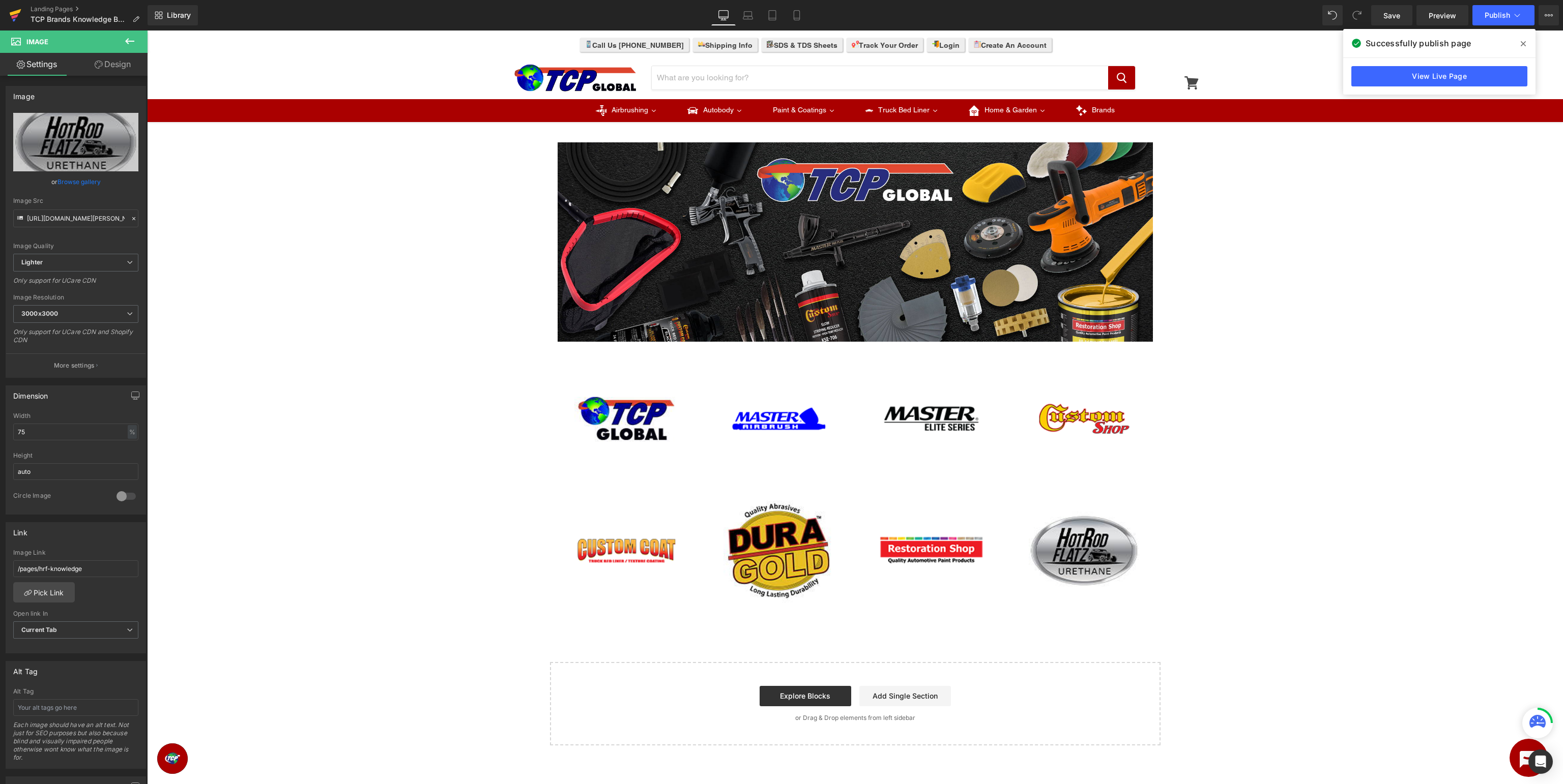
click at [15, 14] on icon at bounding box center [16, 15] width 13 height 25
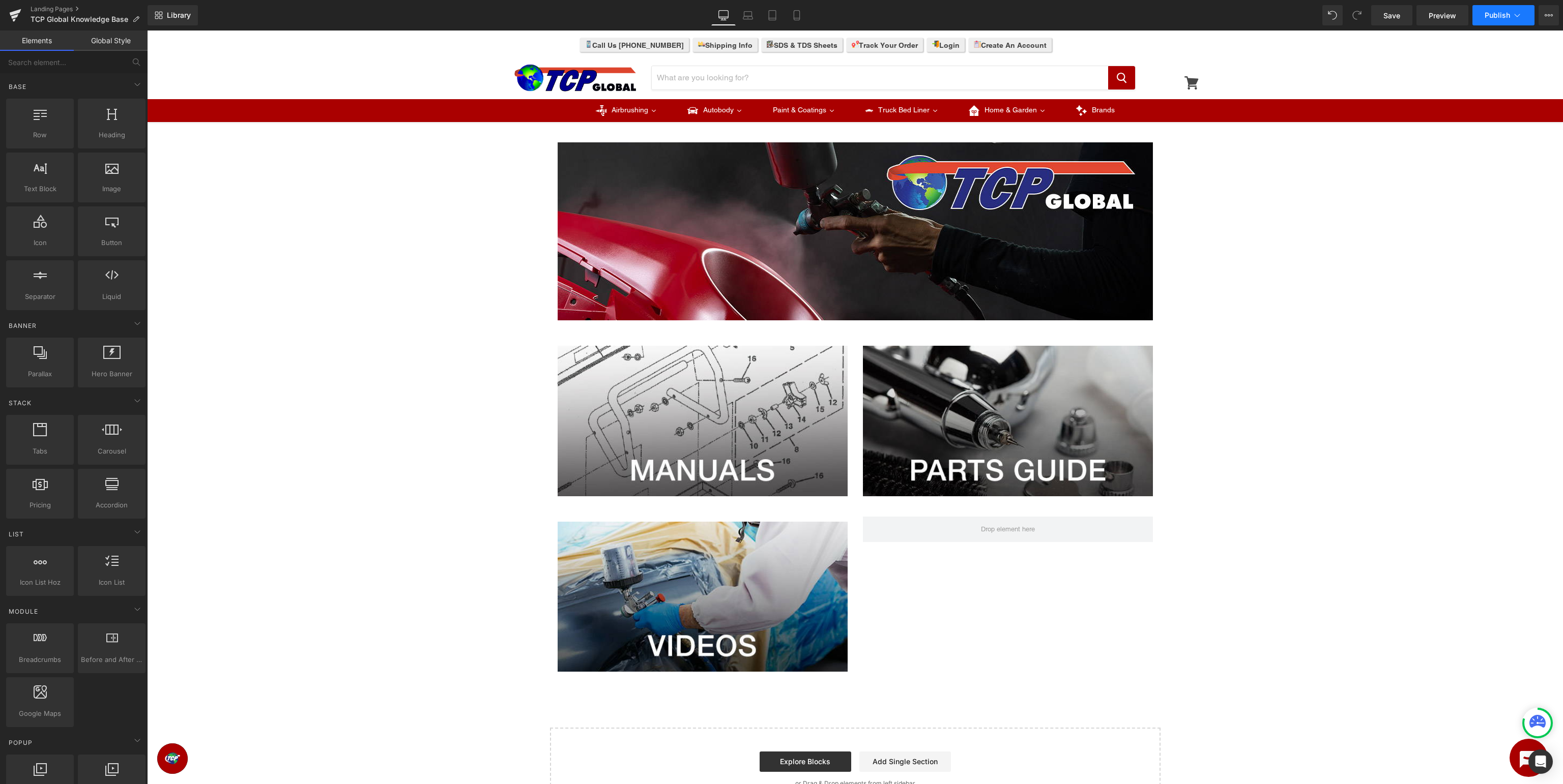
click at [1508, 17] on span "Publish" at bounding box center [1497, 15] width 25 height 8
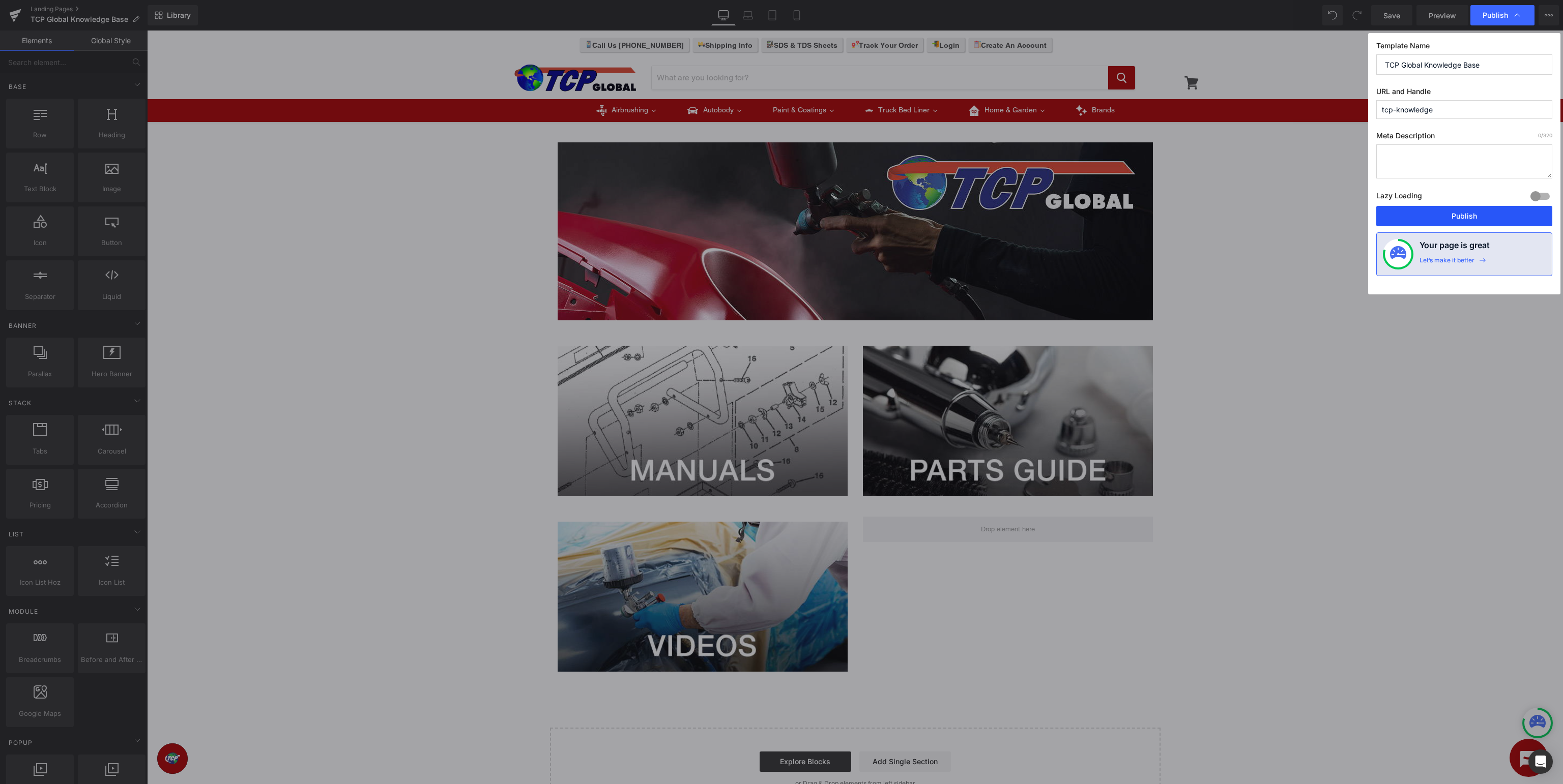
click at [1467, 211] on button "Publish" at bounding box center [1464, 216] width 176 height 20
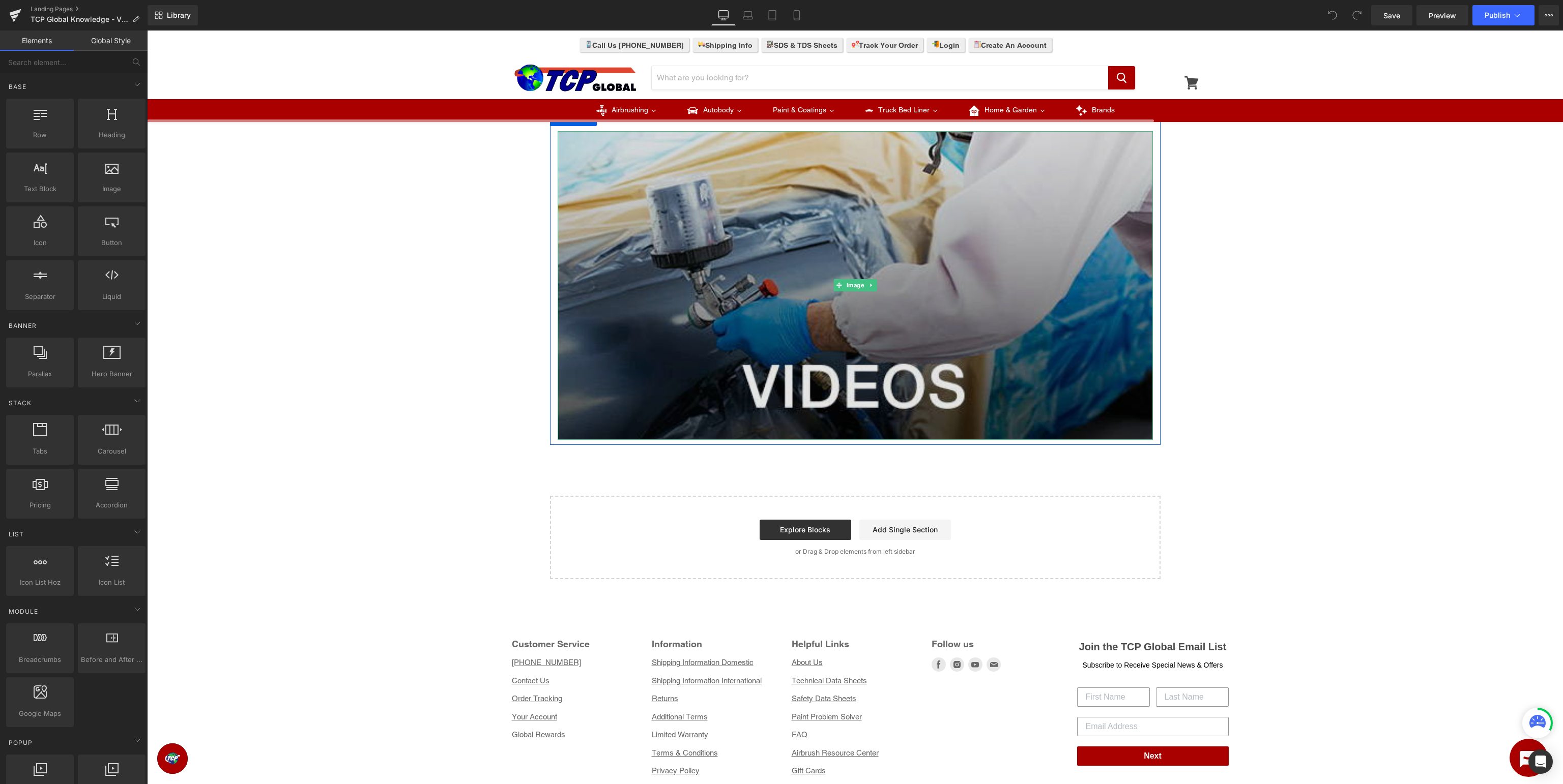
scroll to position [302, 0]
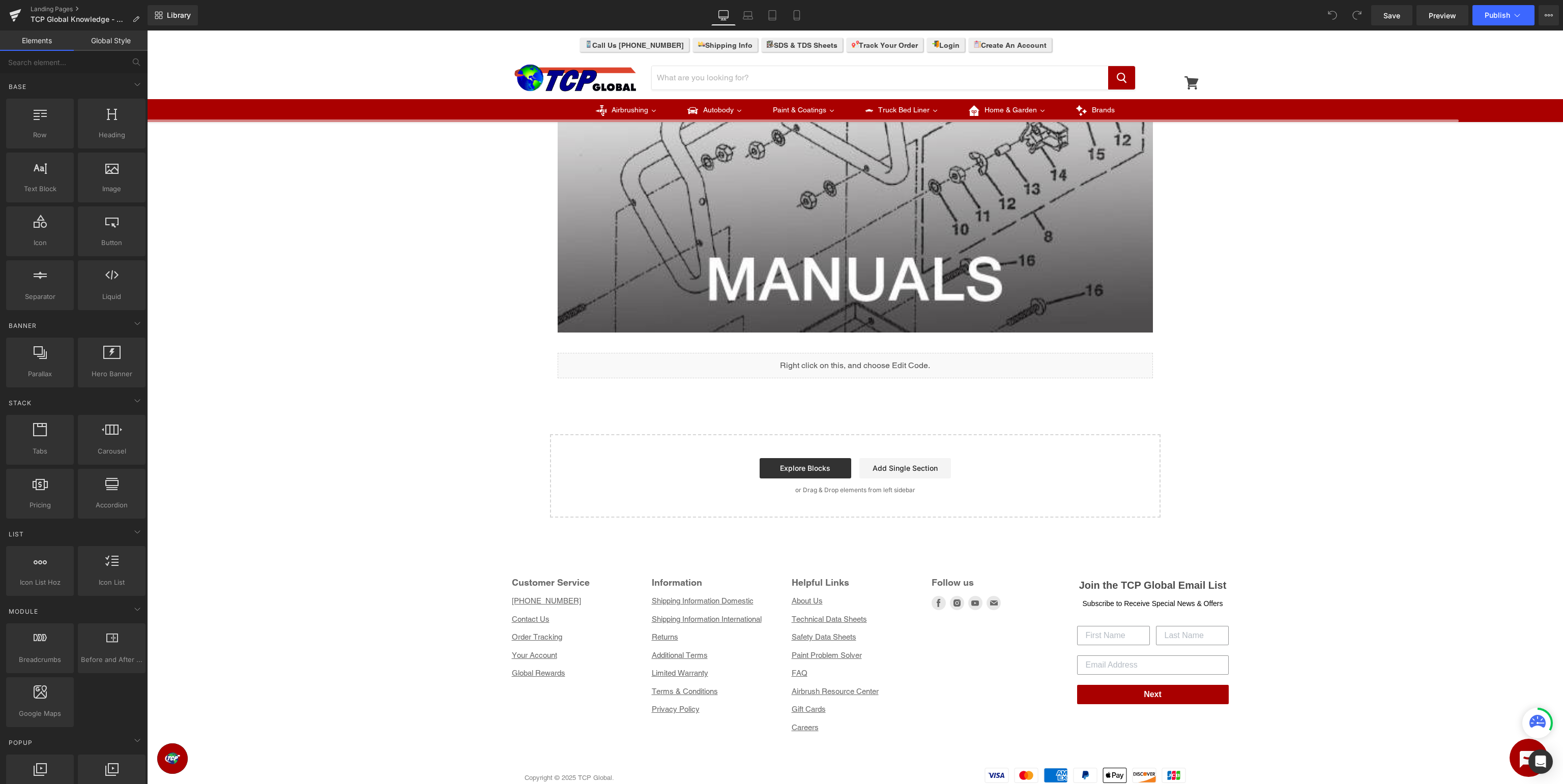
scroll to position [348, 0]
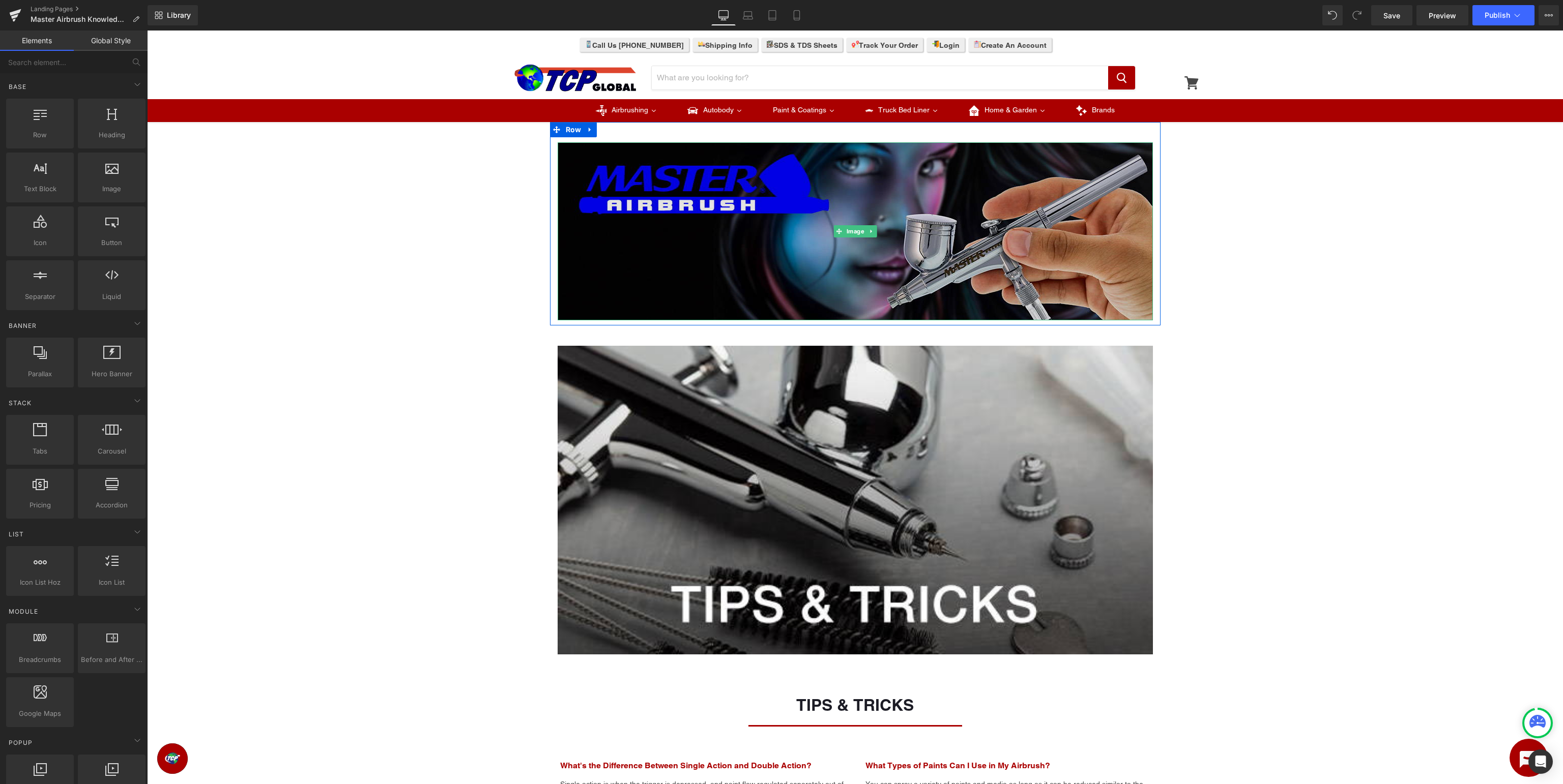
click at [993, 200] on img at bounding box center [856, 231] width 595 height 178
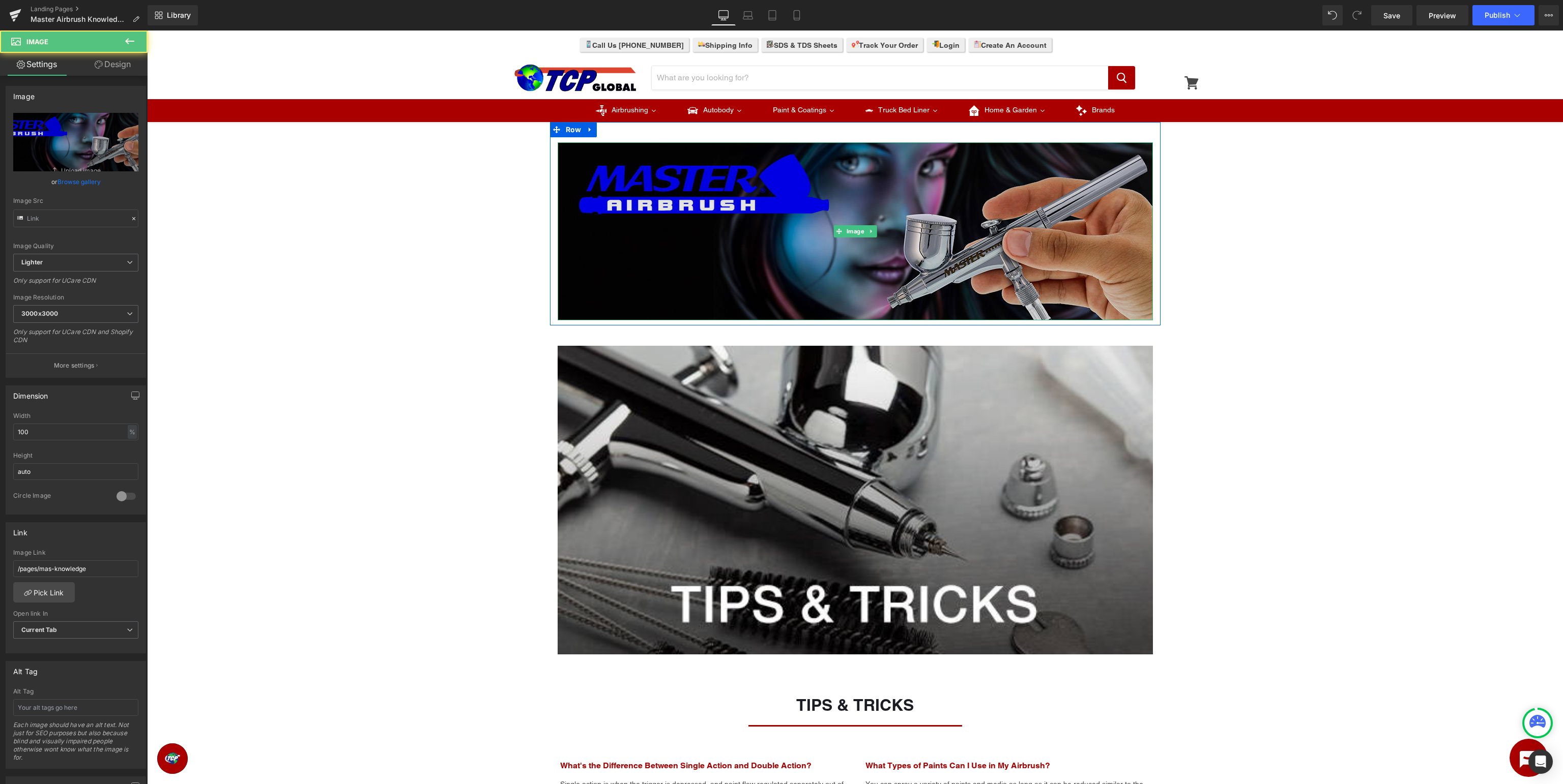
type input "https://ucarecdn.com/6817c84b-7558-4af6-8c9f-d532c4d396dc/-/format/auto/-/previ…"
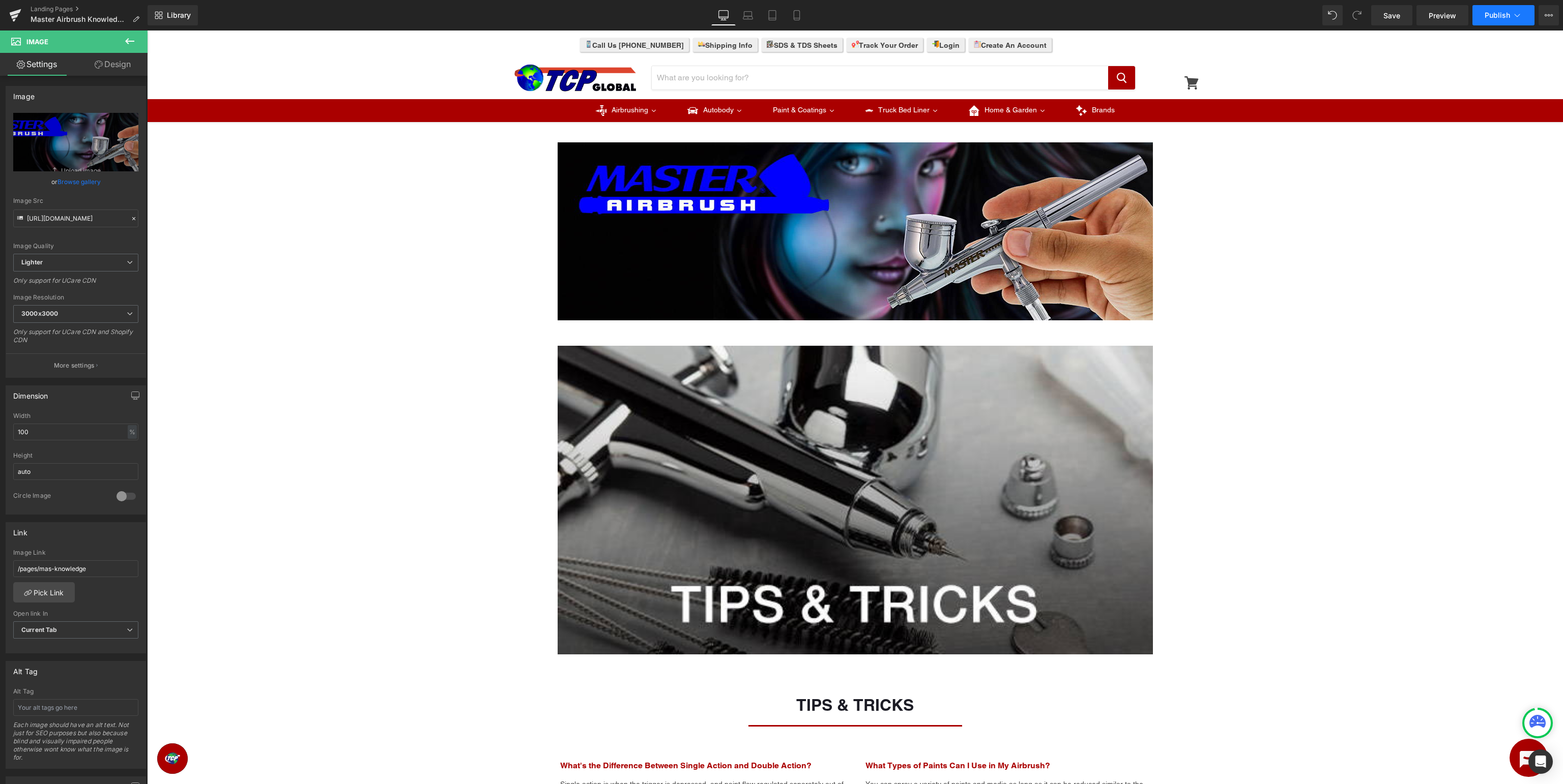
click at [1497, 17] on span "Publish" at bounding box center [1497, 15] width 25 height 8
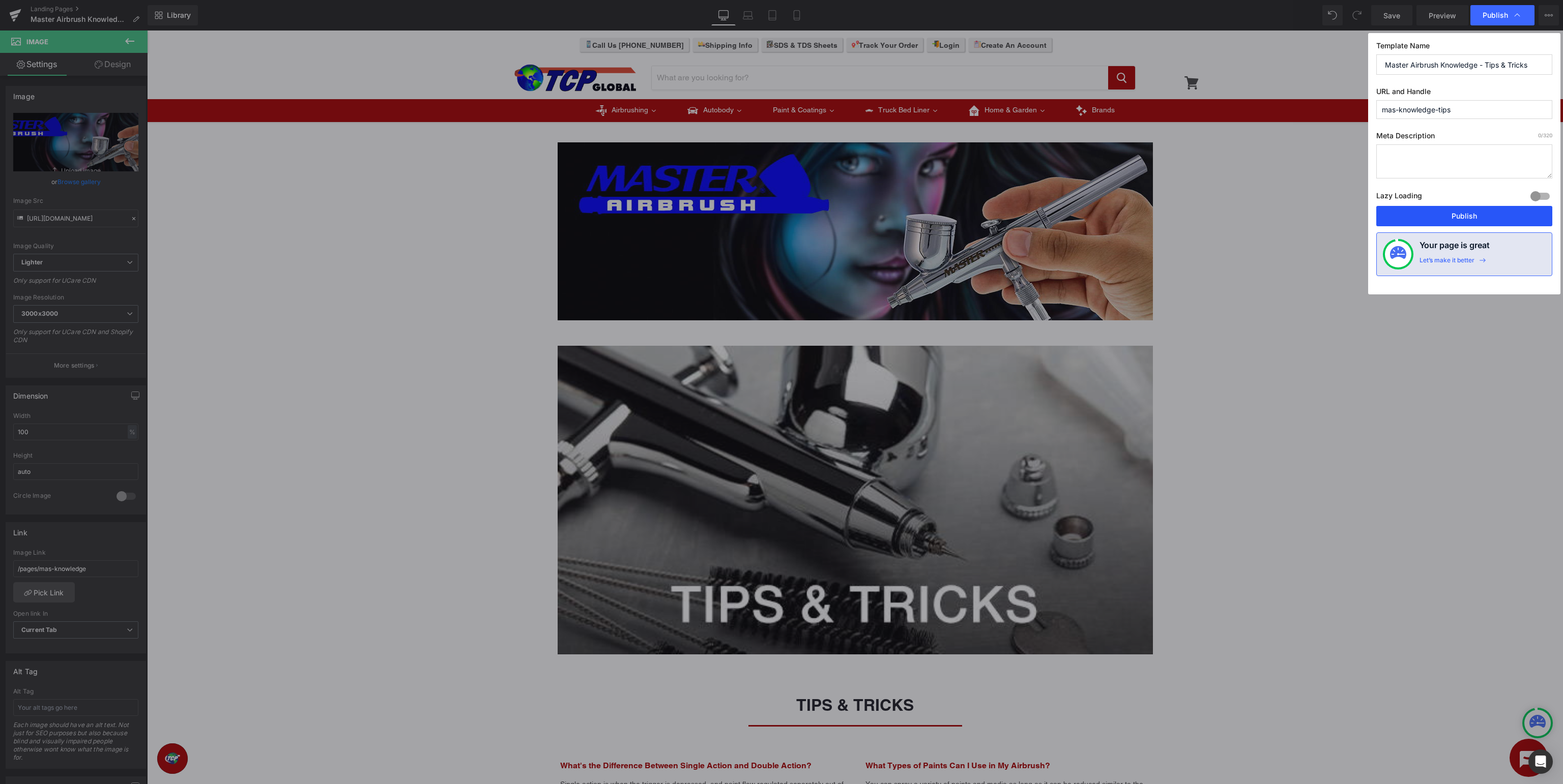
click at [1467, 215] on button "Publish" at bounding box center [1464, 216] width 176 height 20
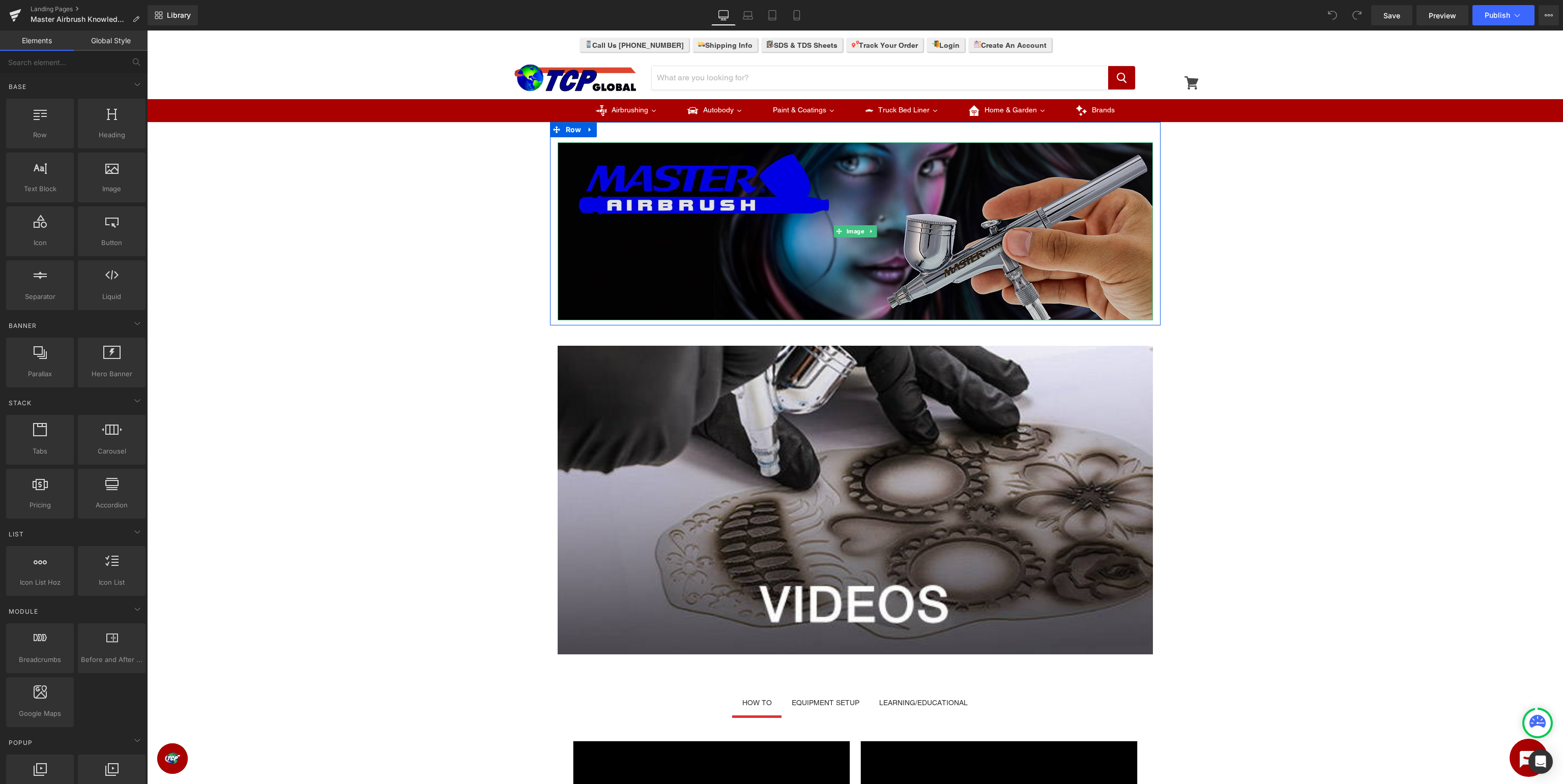
click at [985, 197] on img at bounding box center [856, 231] width 595 height 178
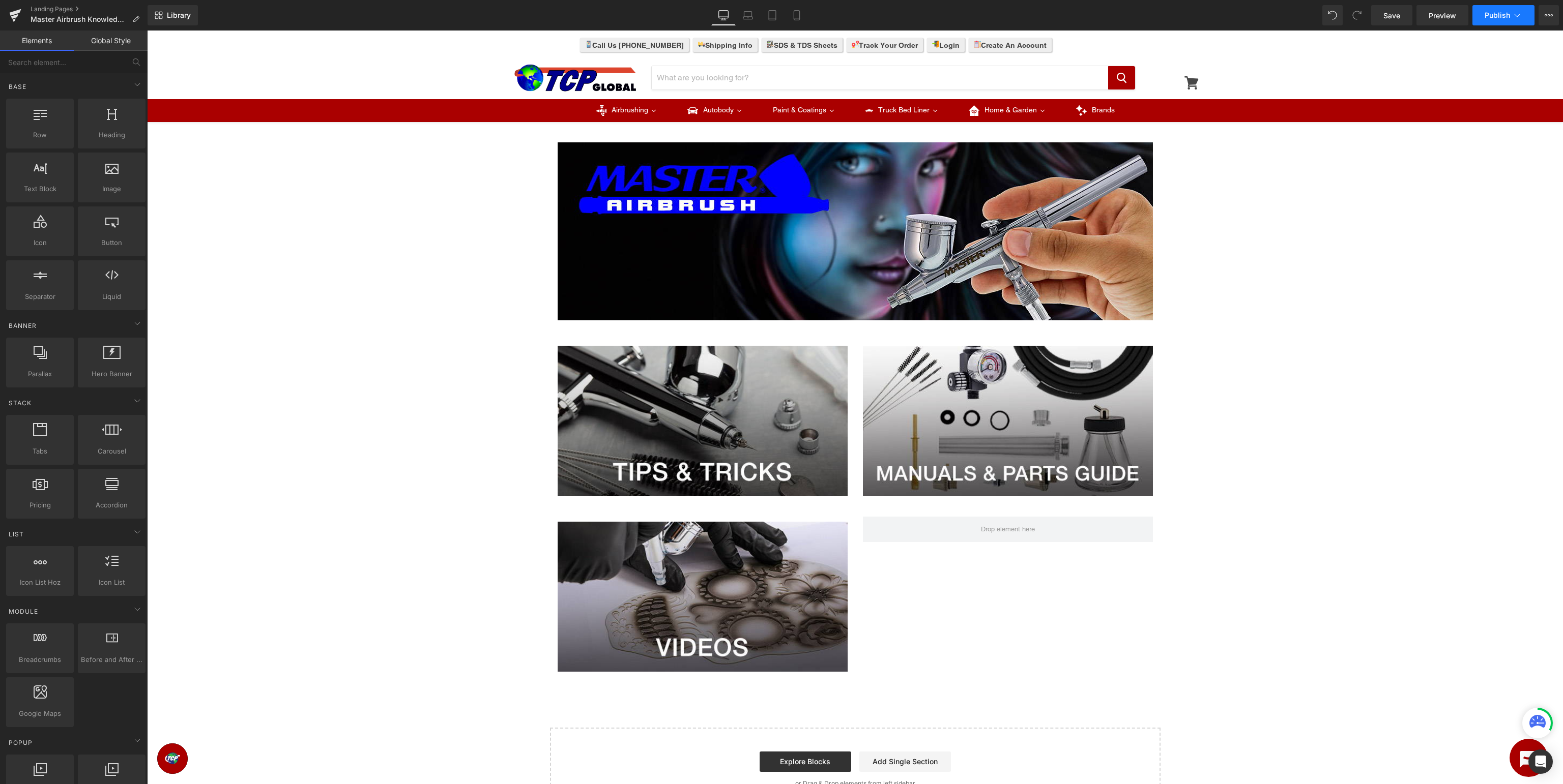
click at [1489, 13] on span "Publish" at bounding box center [1497, 15] width 25 height 8
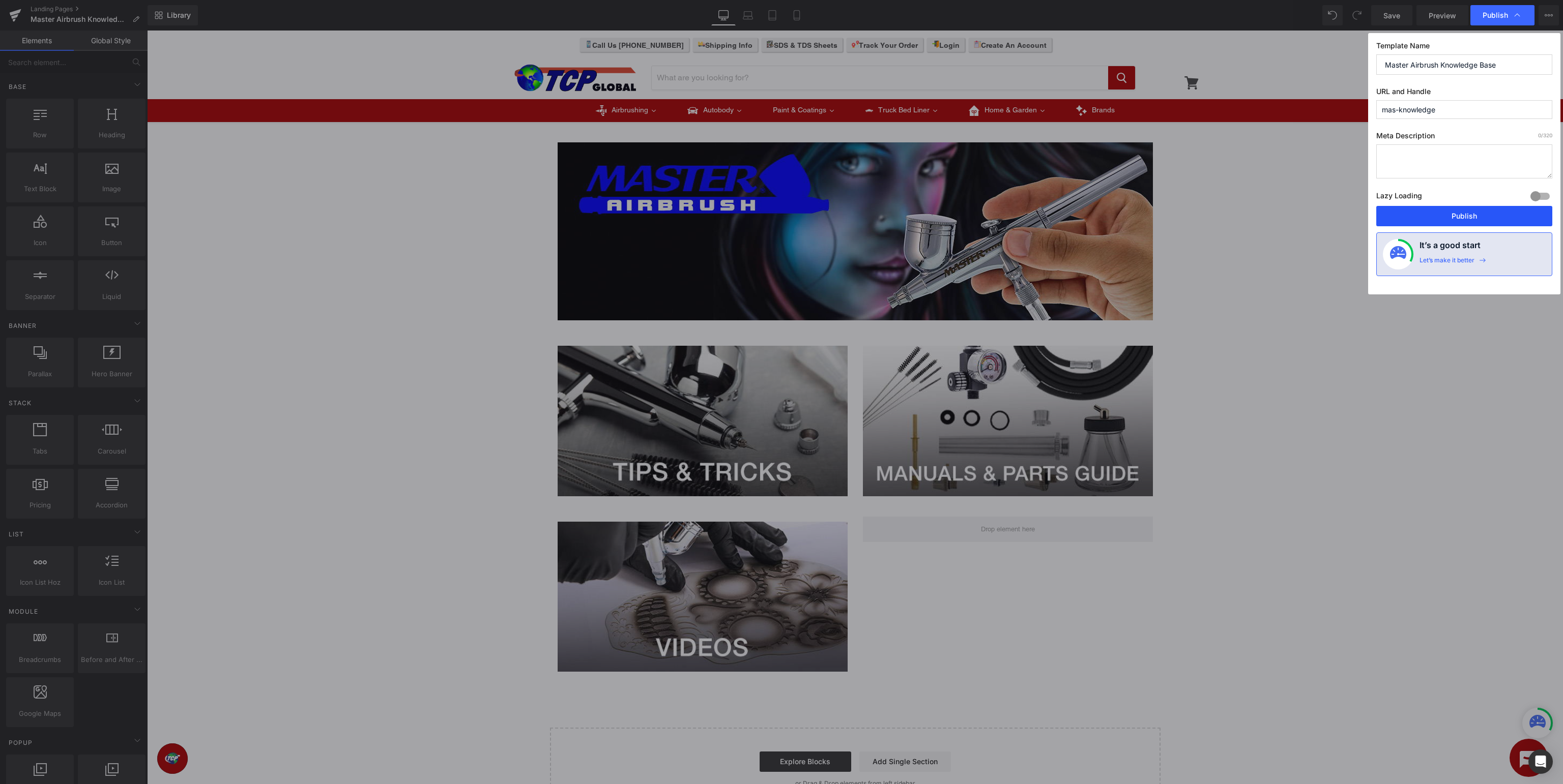
click at [1461, 208] on button "Publish" at bounding box center [1464, 216] width 176 height 20
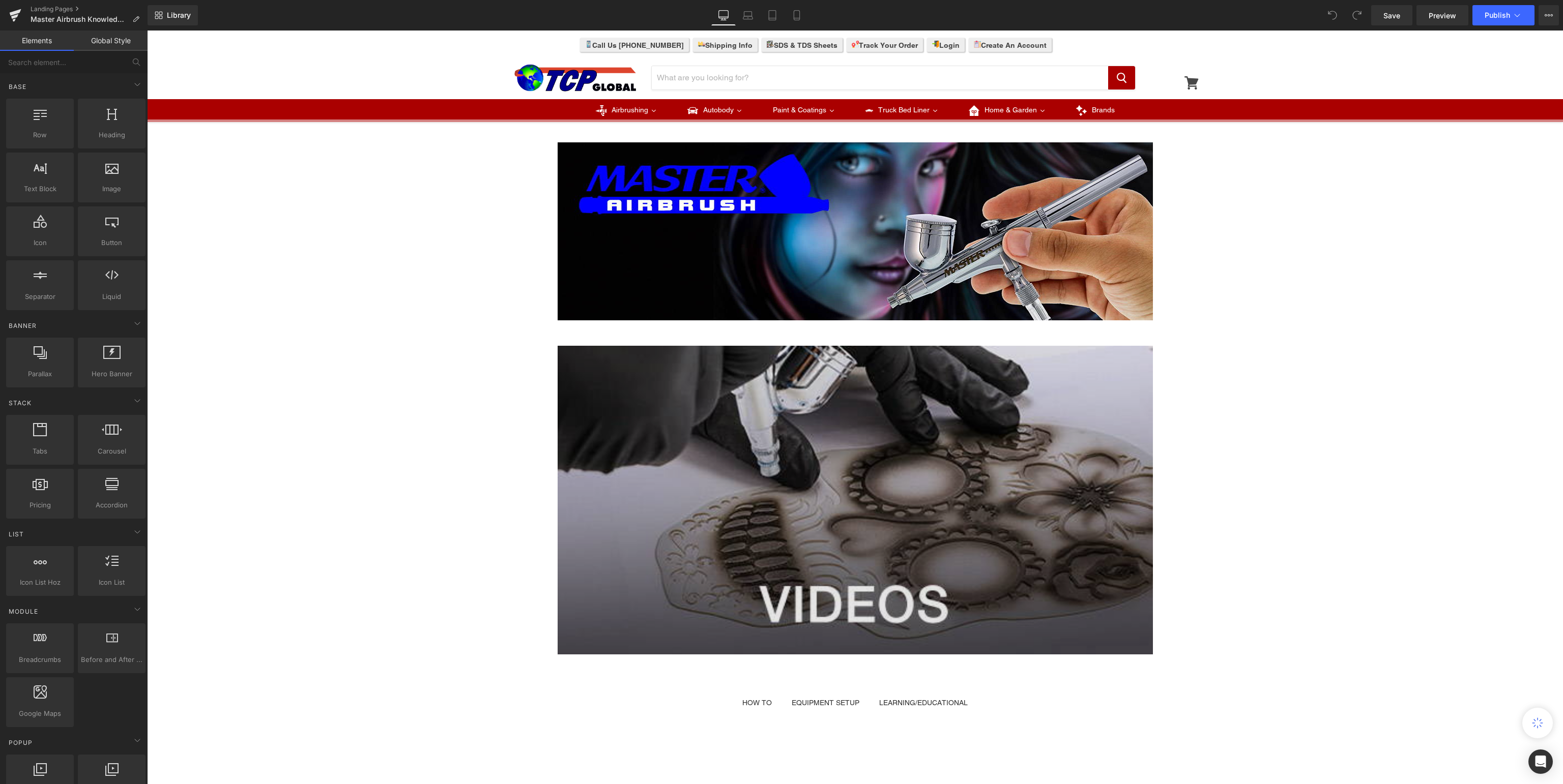
scroll to position [378, 0]
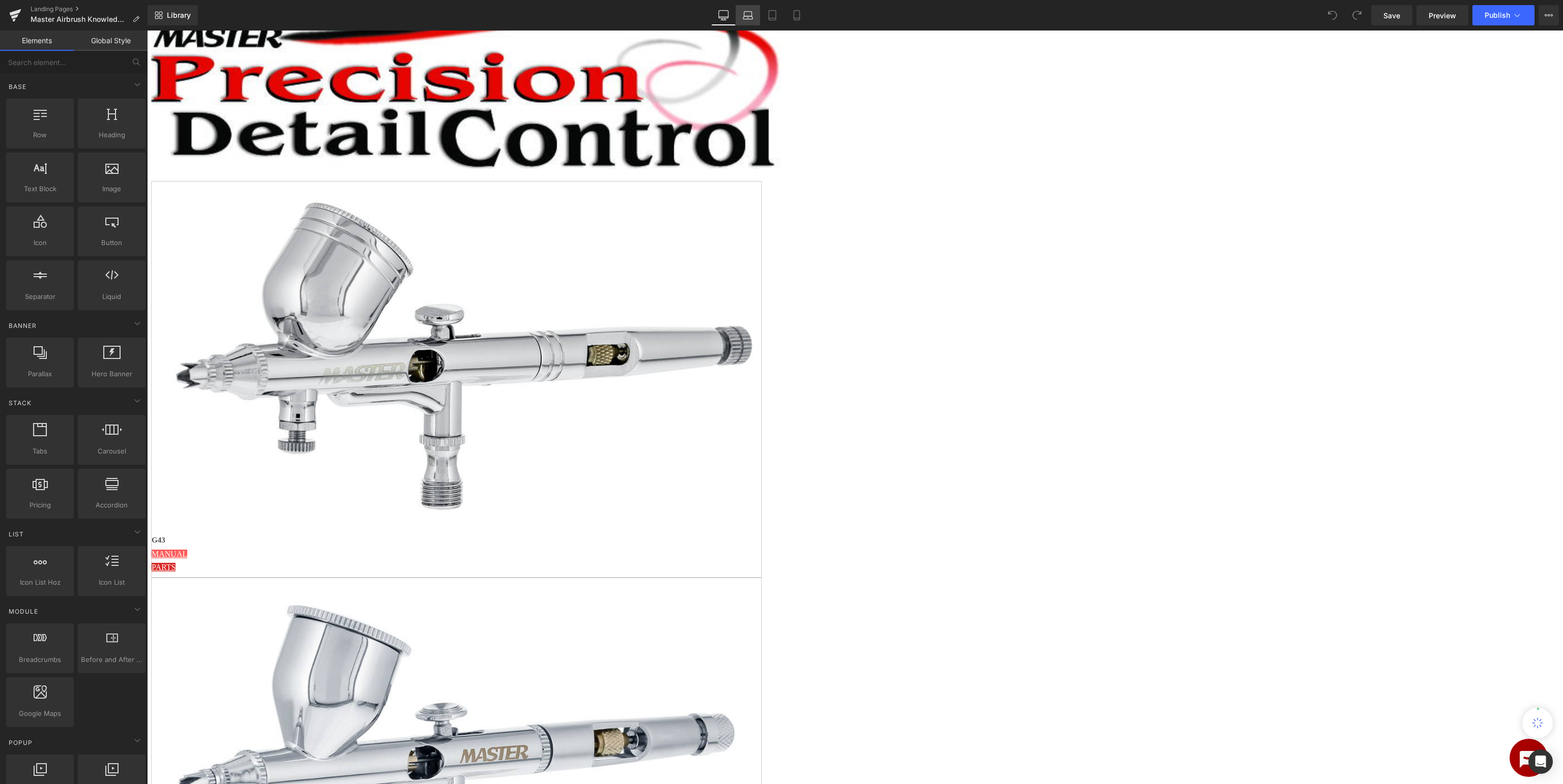
scroll to position [1987, 0]
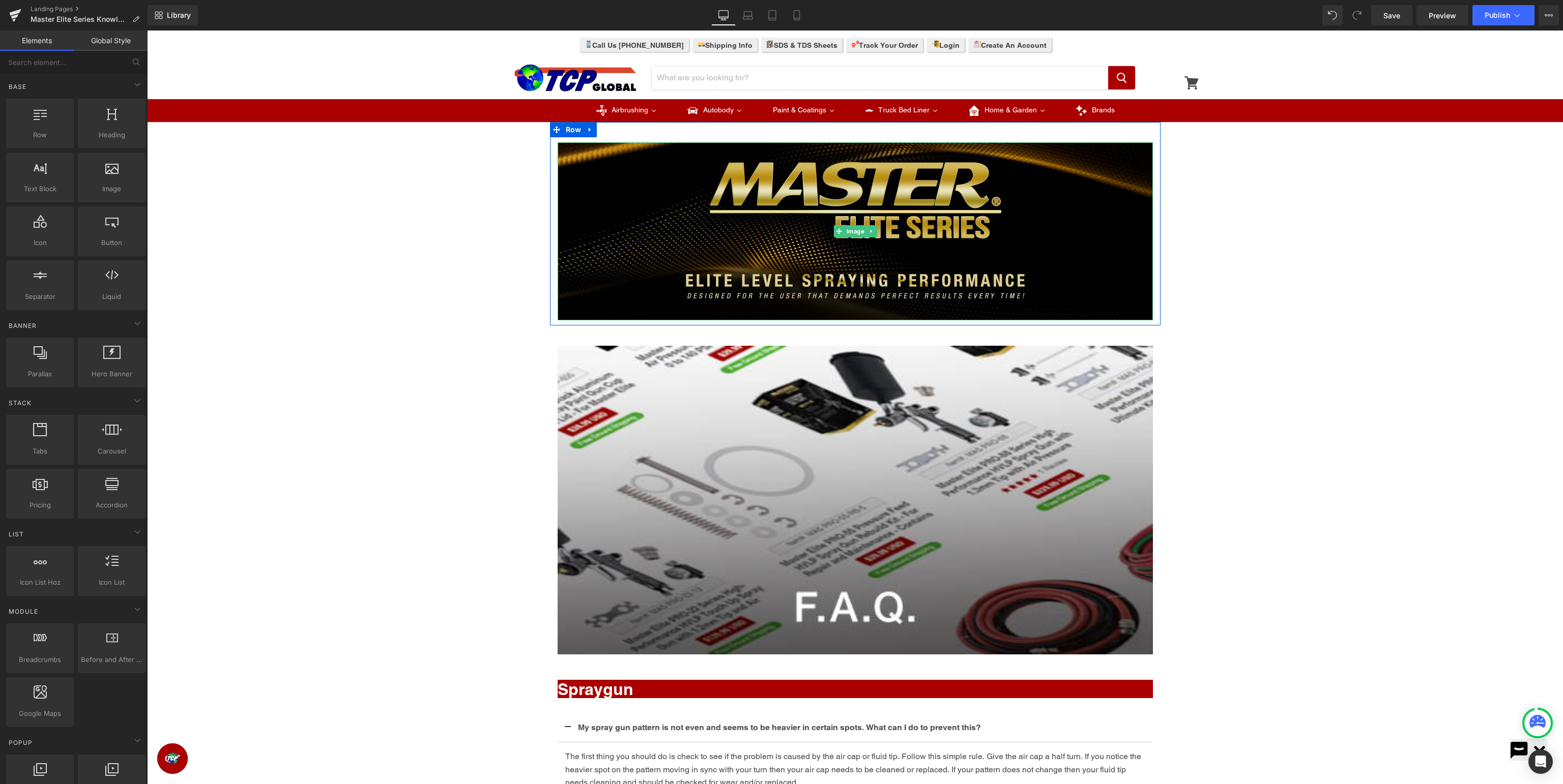
click at [932, 233] on img at bounding box center [856, 231] width 595 height 178
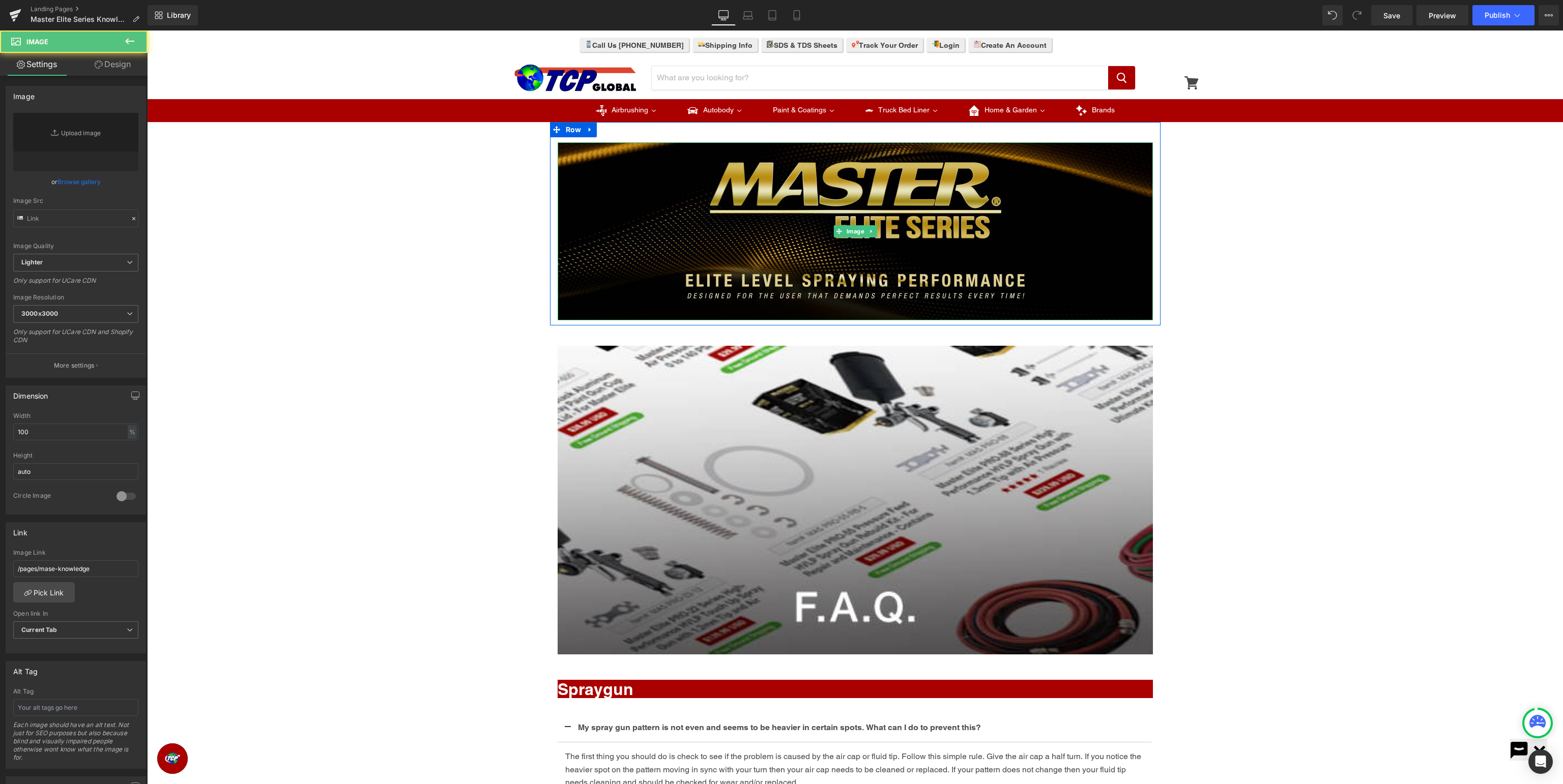
type input "https://ucarecdn.com/f1a5bbb5-82d5-46a6-9855-caf0f9f2ba6d/-/format/auto/-/previ…"
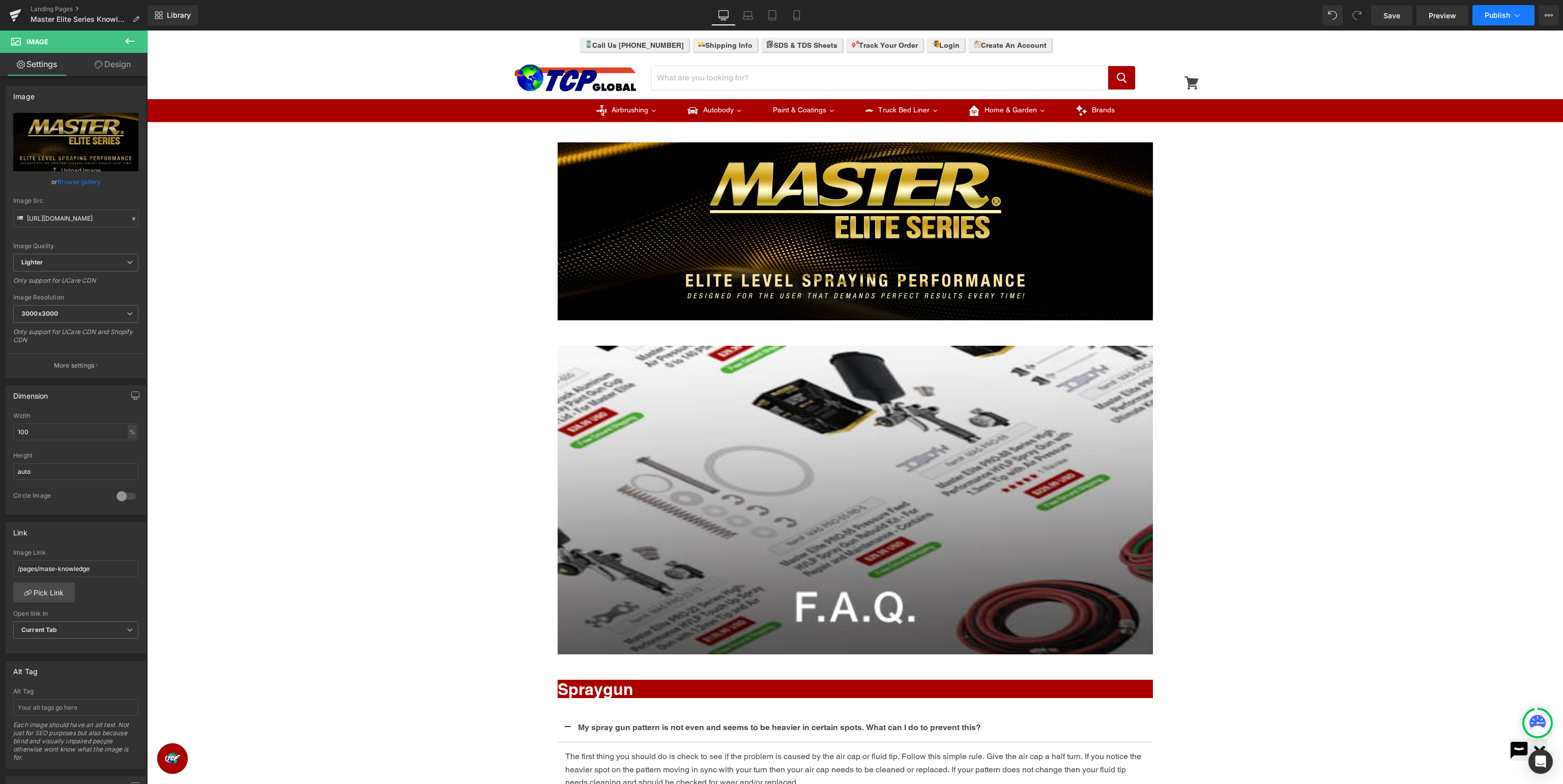
click at [1493, 19] on span "Publish" at bounding box center [1497, 15] width 25 height 8
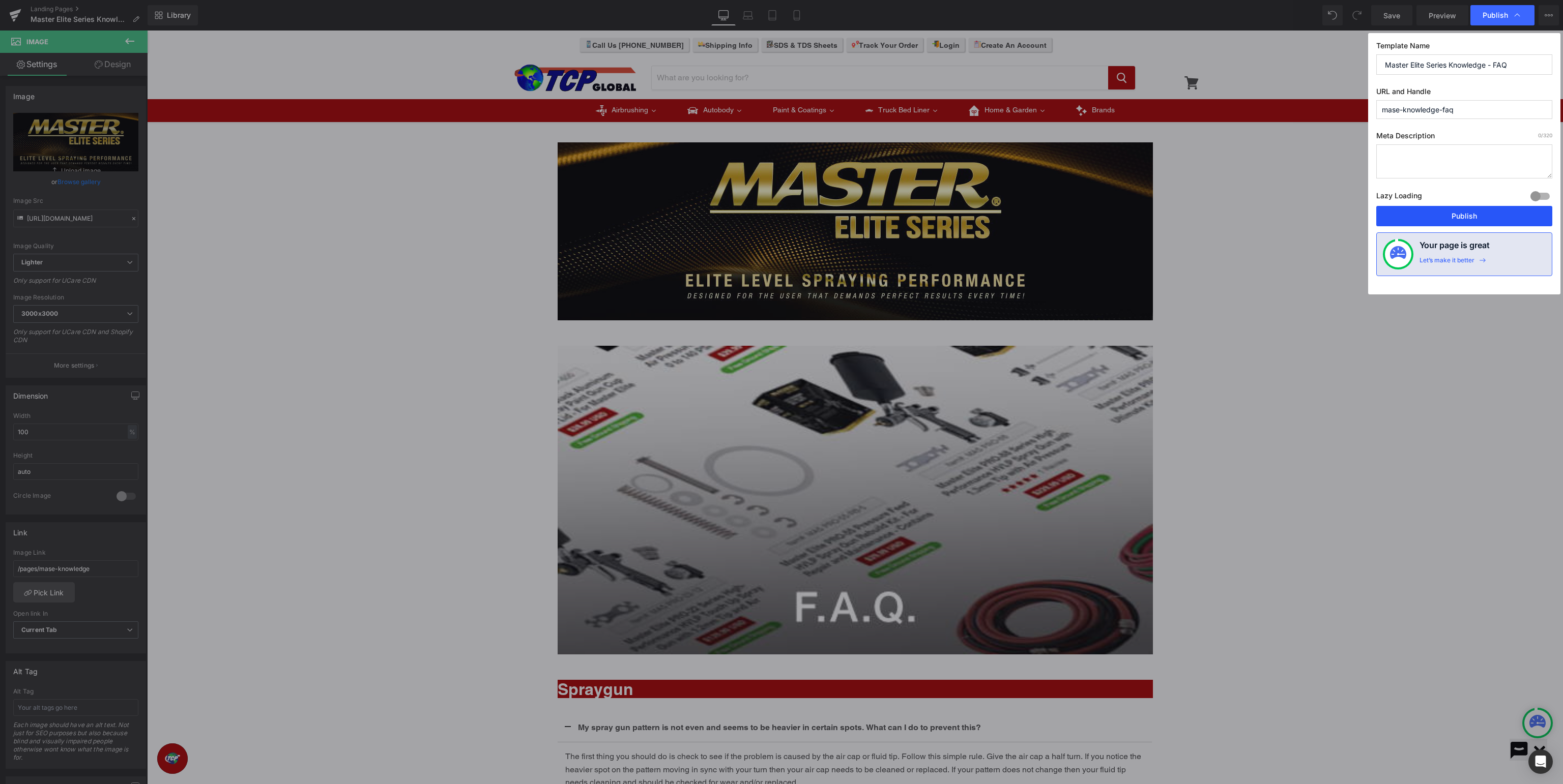
click at [1448, 215] on button "Publish" at bounding box center [1464, 216] width 176 height 20
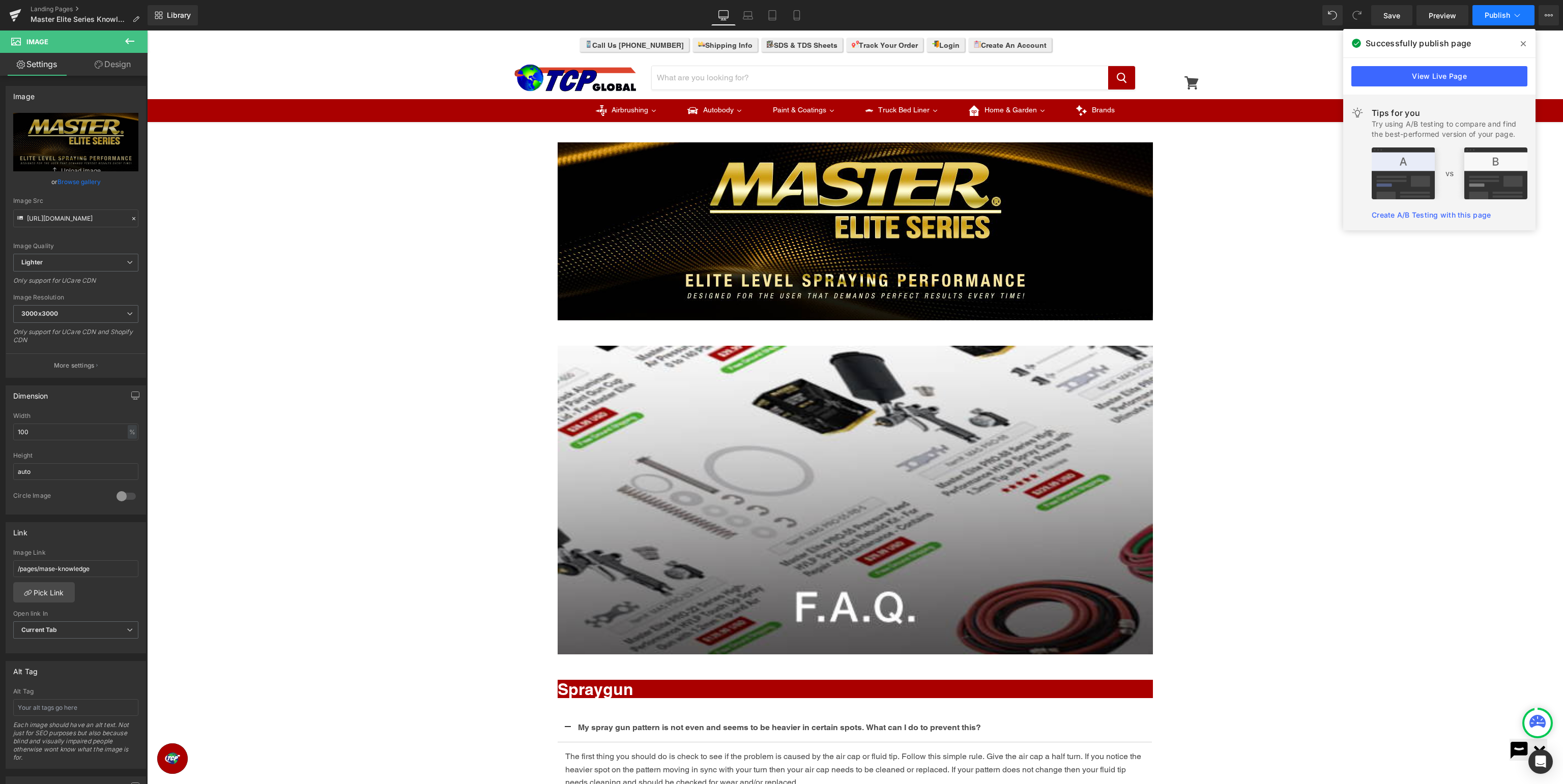
click at [1509, 16] on span "Publish" at bounding box center [1497, 15] width 25 height 8
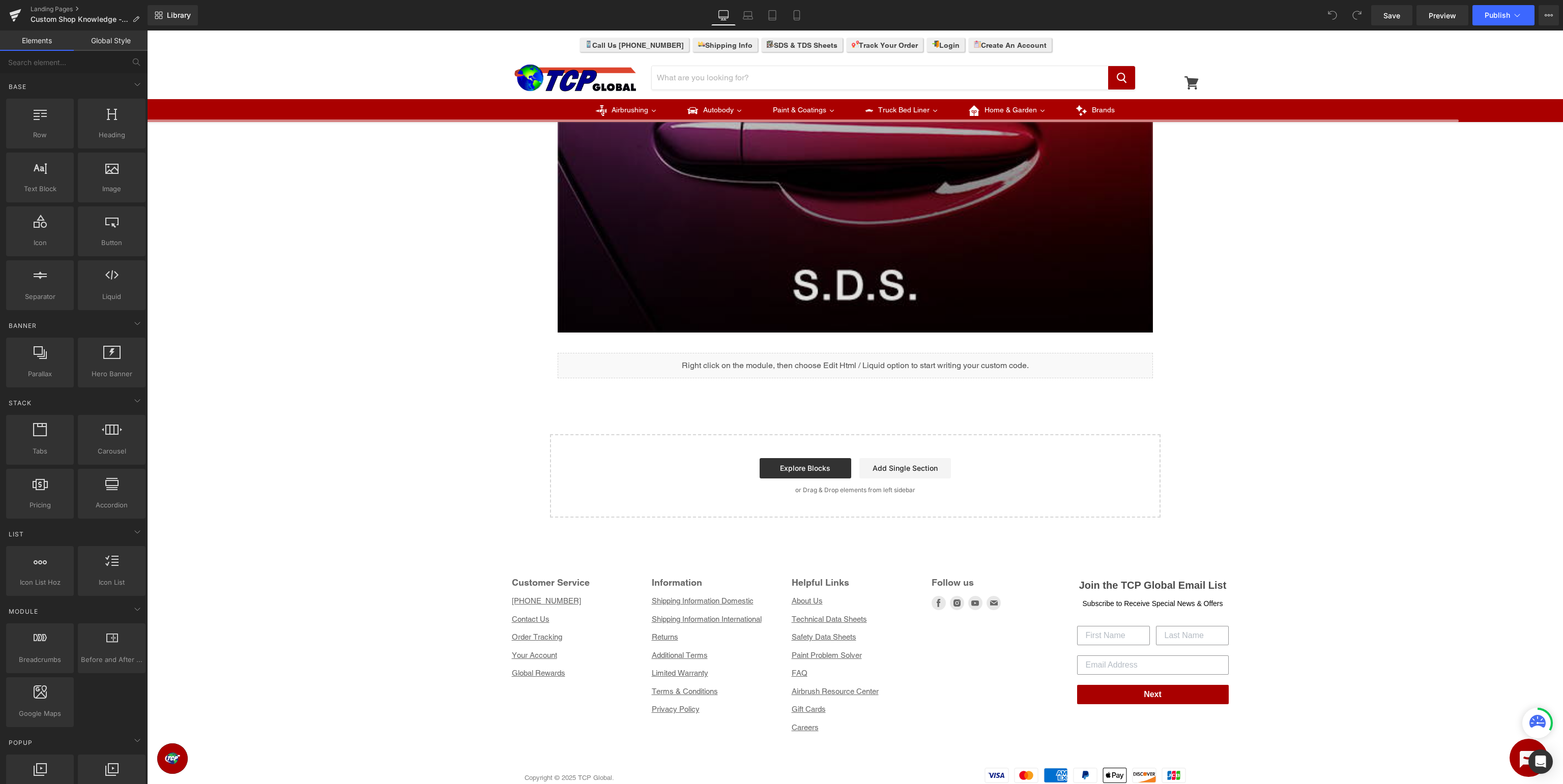
scroll to position [348, 0]
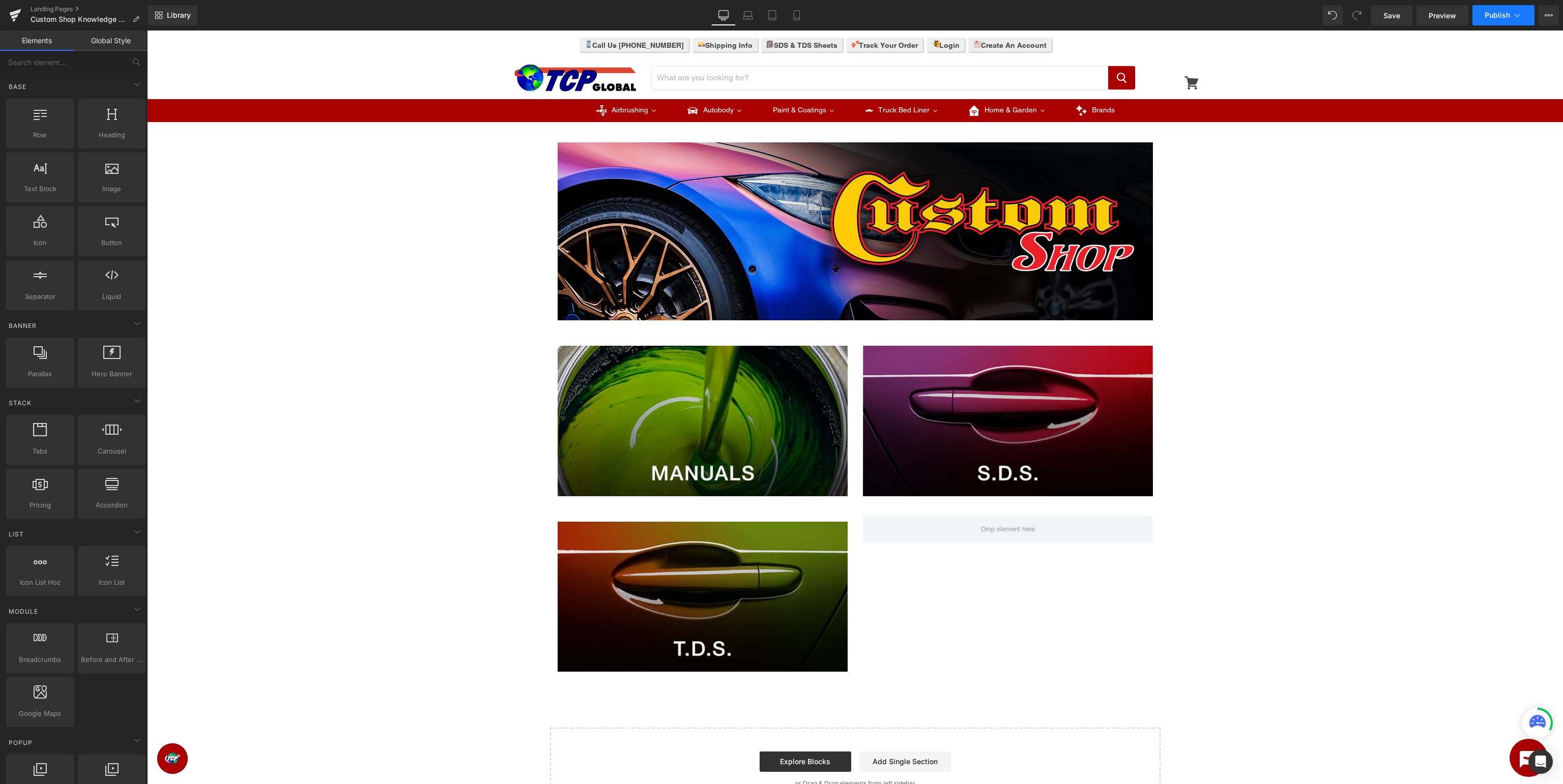
click at [1505, 16] on span "Publish" at bounding box center [1497, 15] width 25 height 8
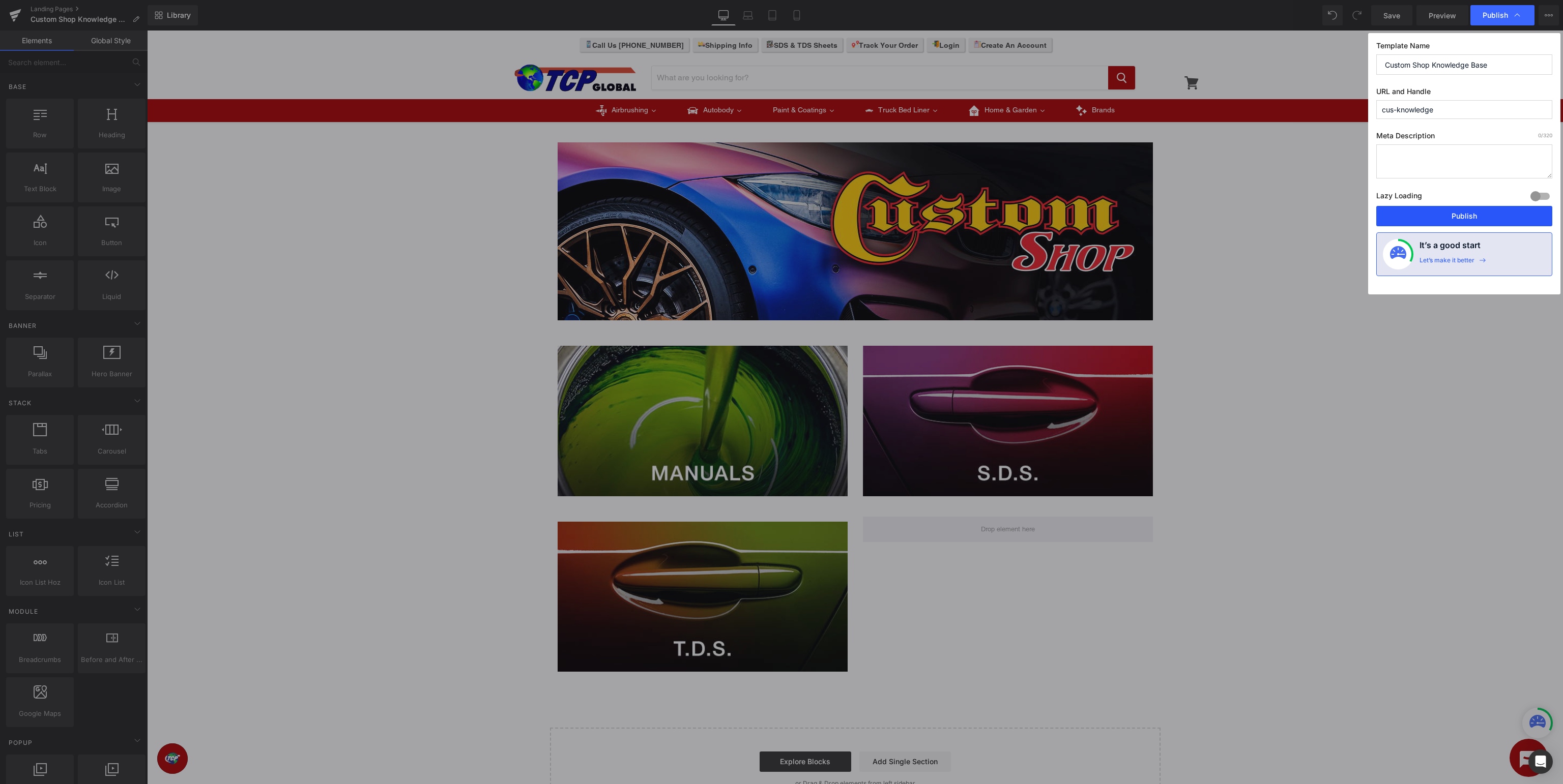
click at [1454, 217] on button "Publish" at bounding box center [1464, 216] width 176 height 20
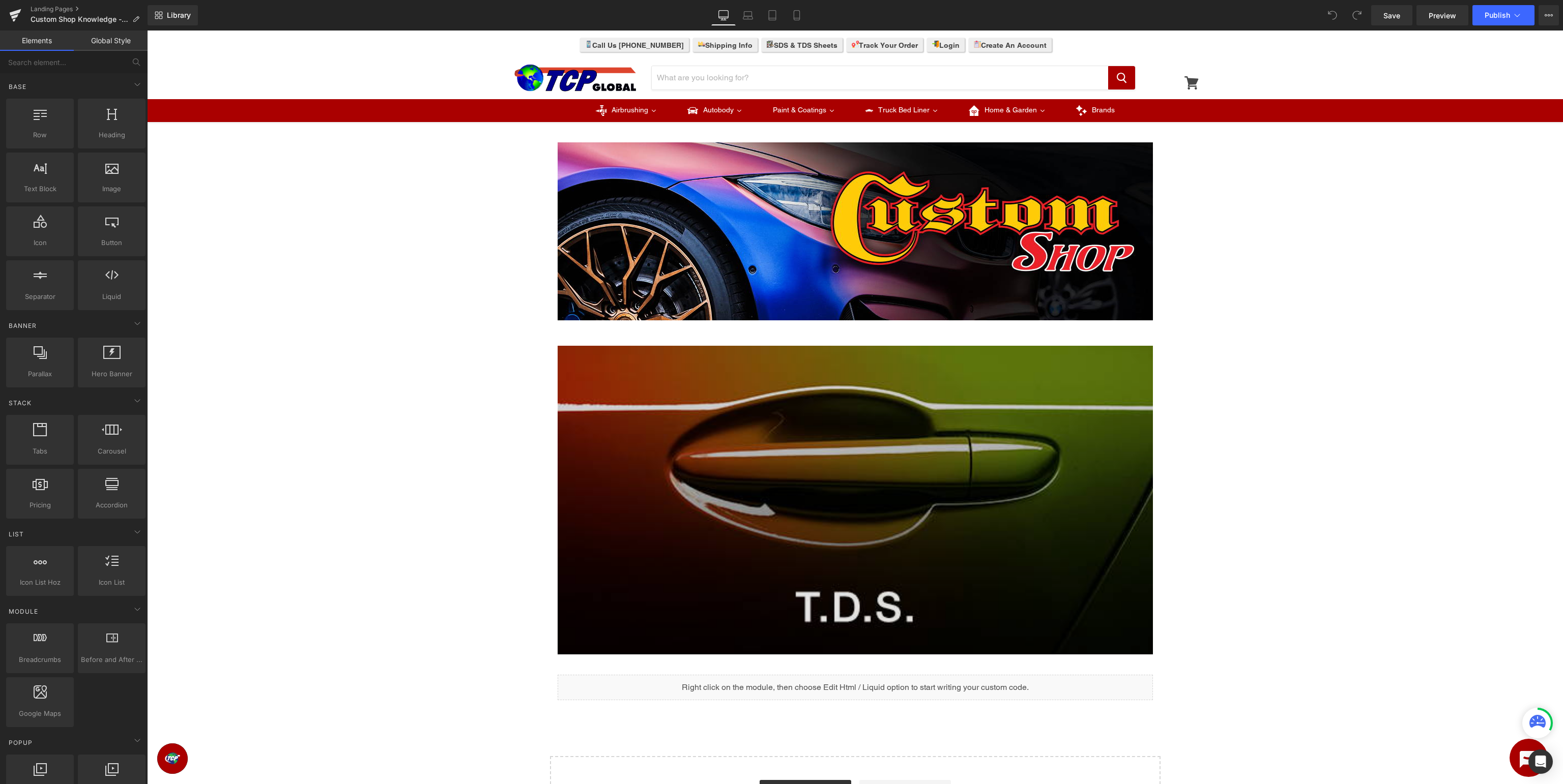
scroll to position [269, 0]
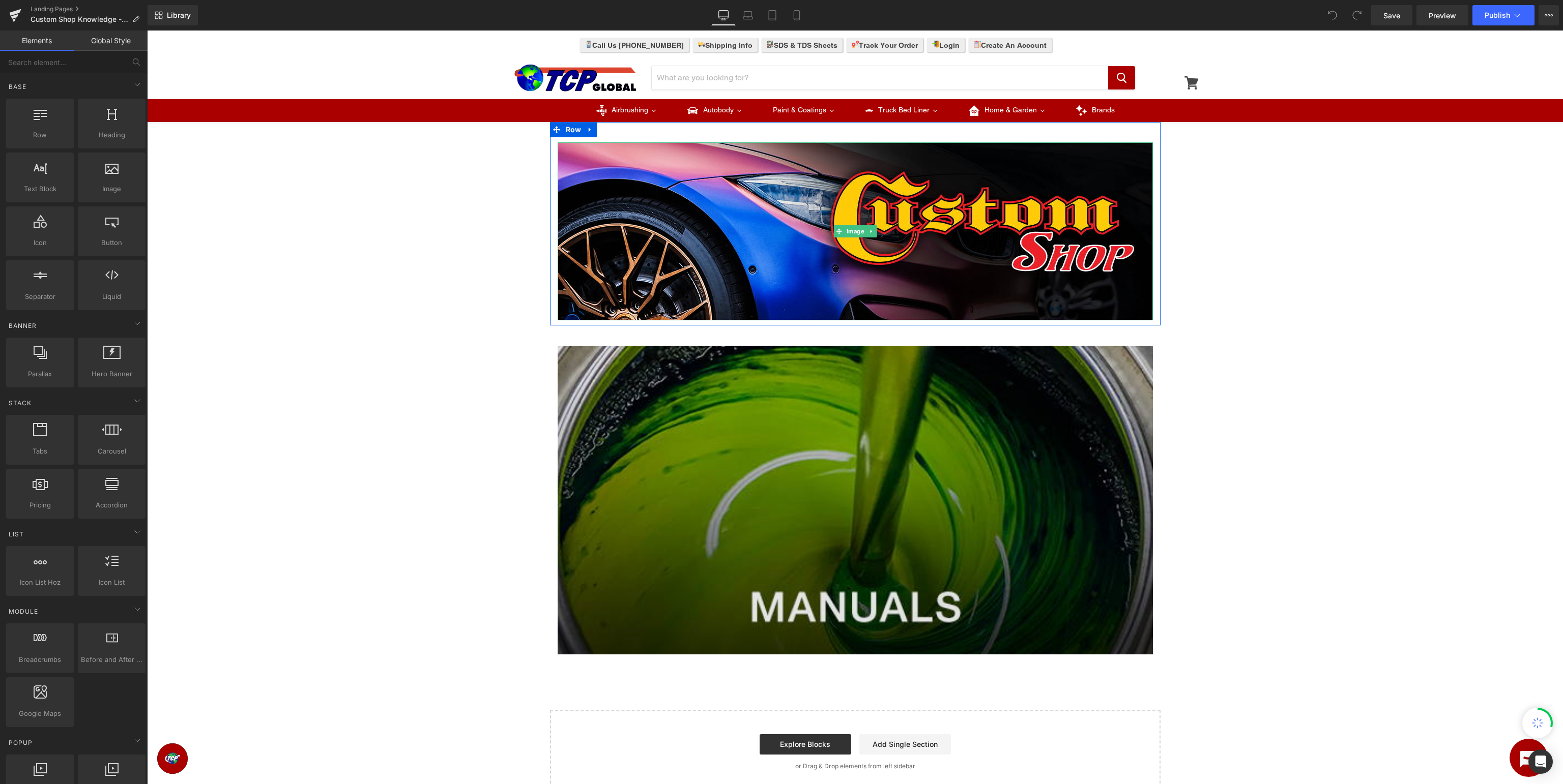
scroll to position [302, 0]
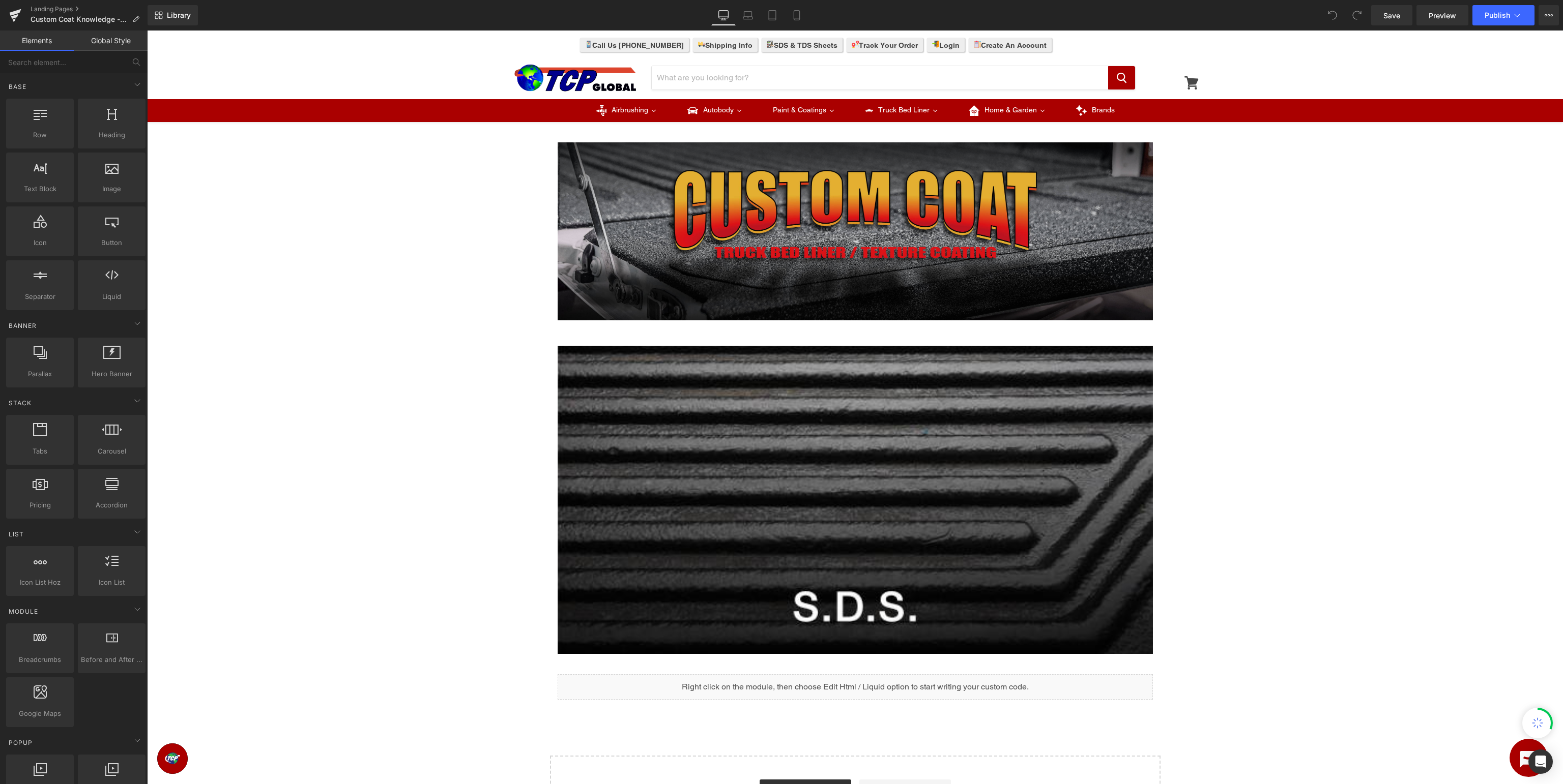
click at [780, 220] on img at bounding box center [856, 231] width 595 height 178
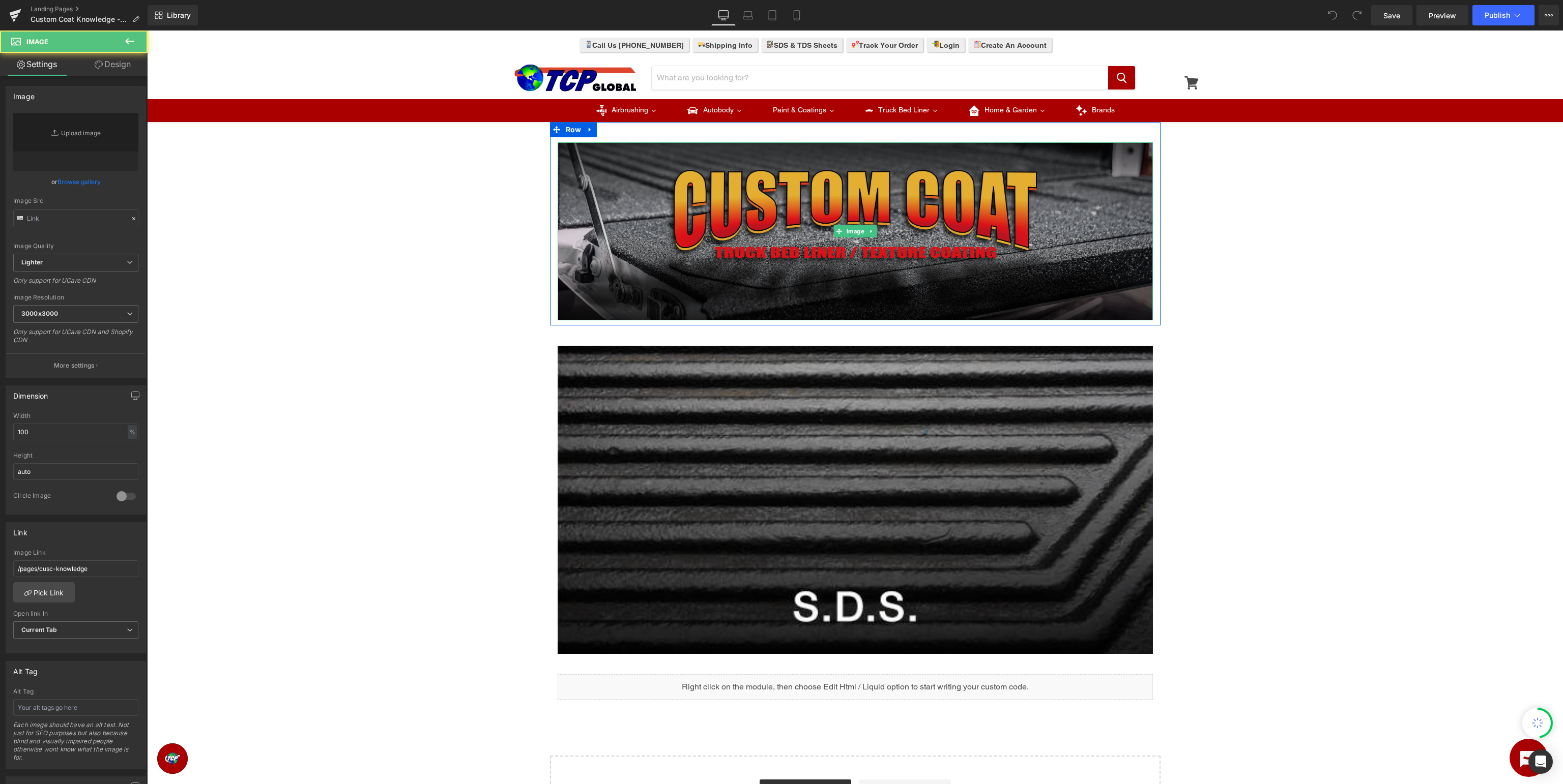
type input "[URL][DOMAIN_NAME]"
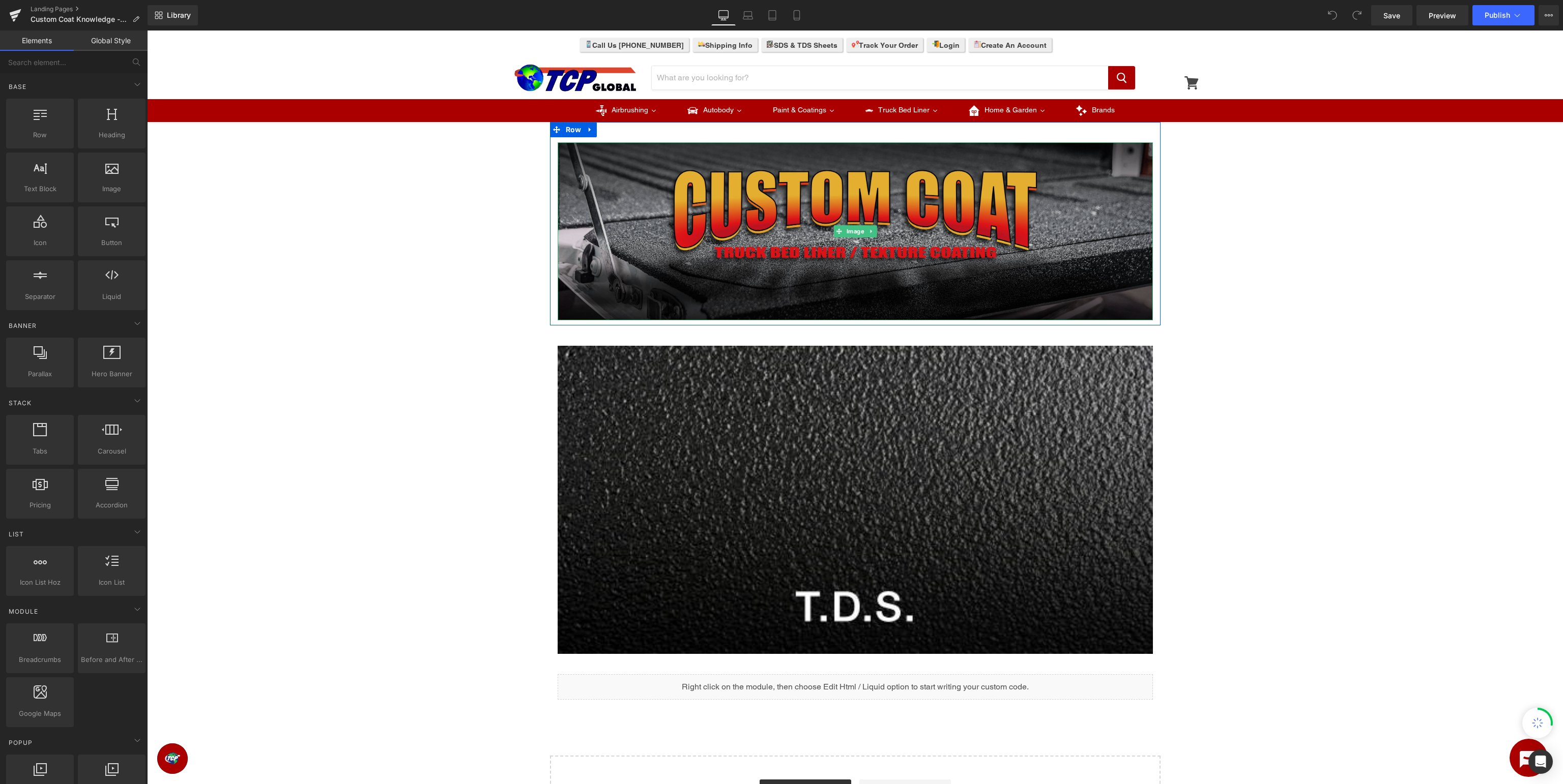
click at [866, 219] on img at bounding box center [856, 231] width 595 height 178
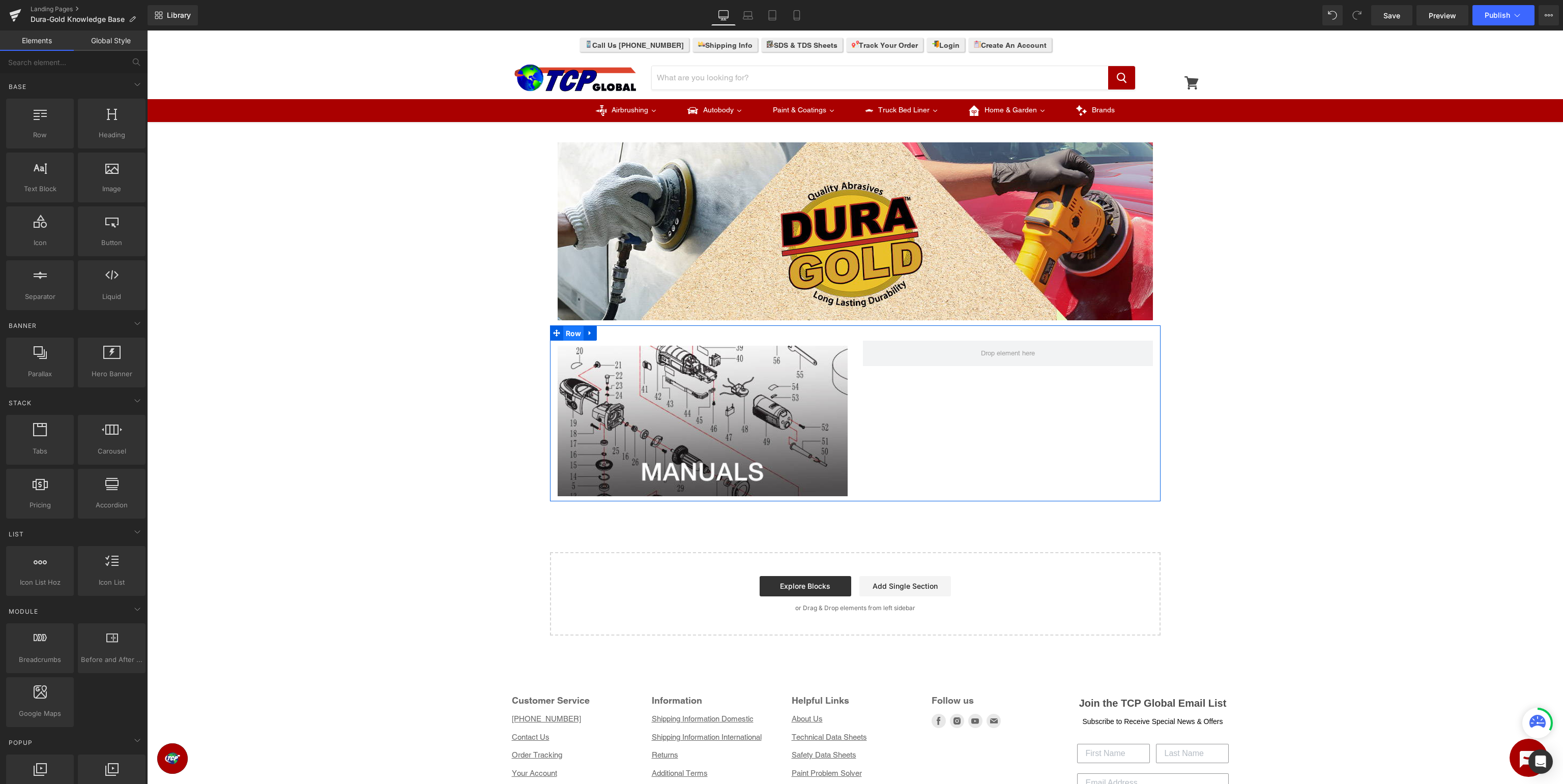
click at [573, 333] on span "Row" at bounding box center [573, 333] width 21 height 15
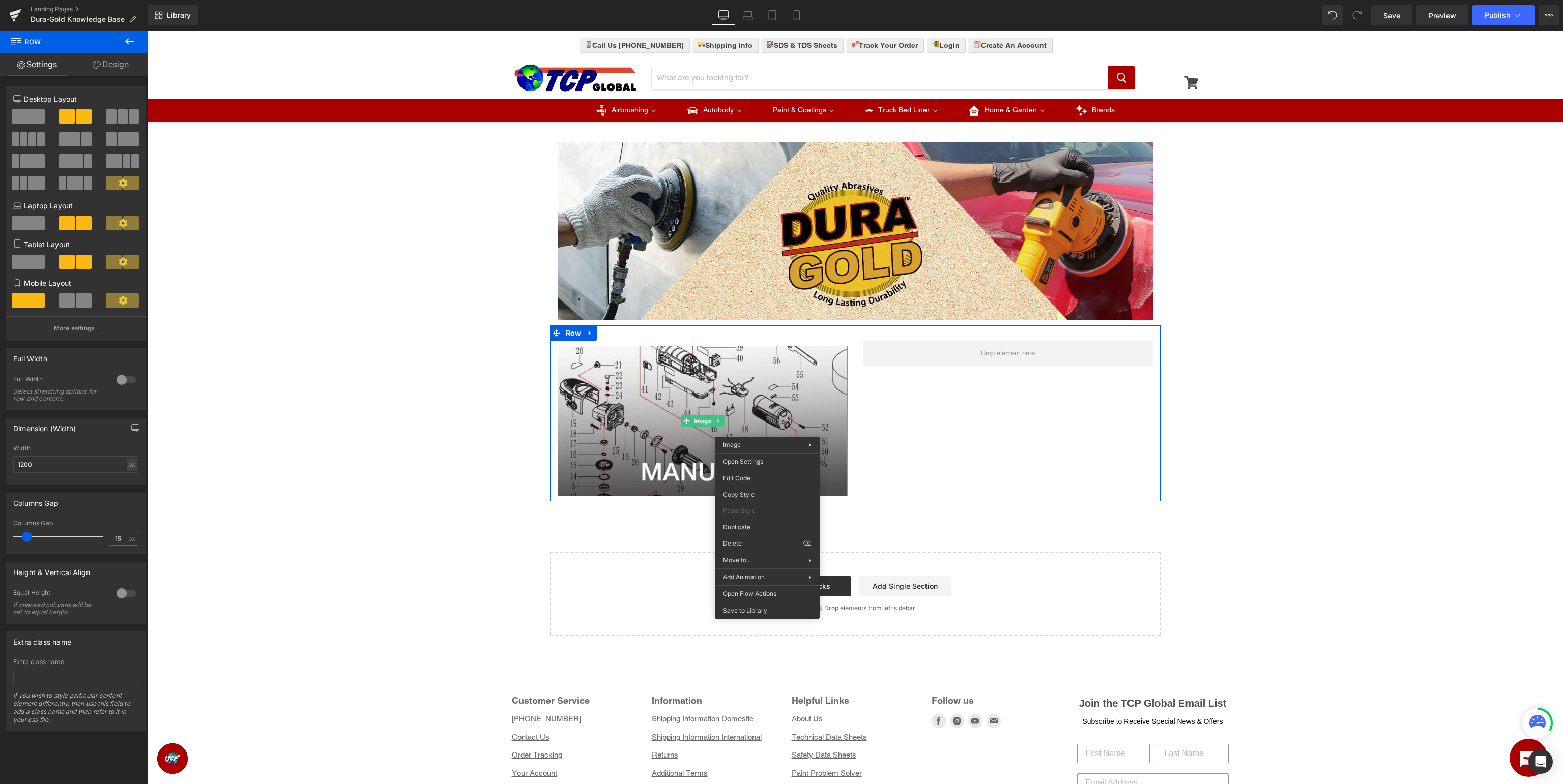
click at [34, 111] on span at bounding box center [28, 117] width 33 height 14
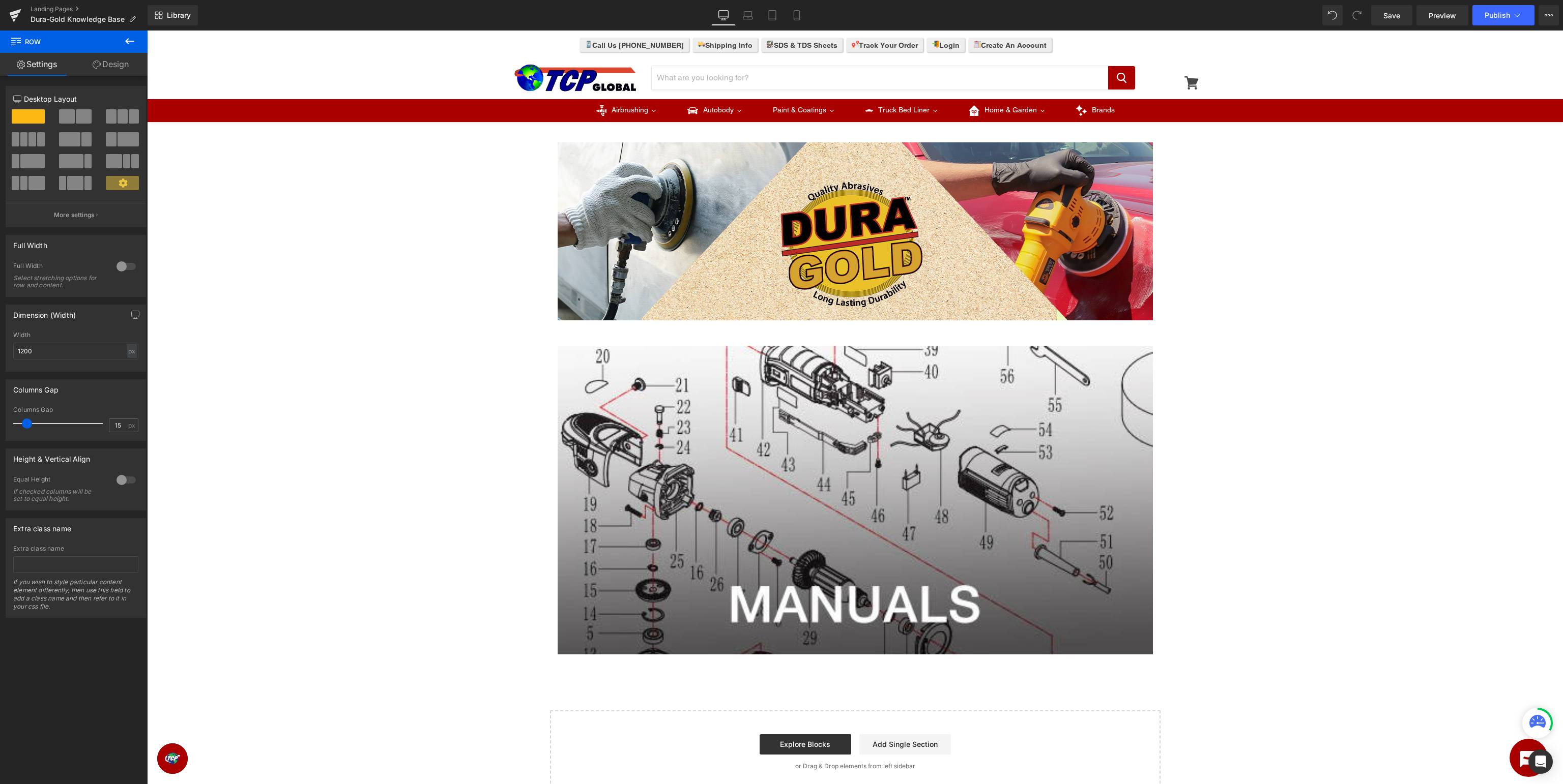
click at [1269, 396] on div "Image Row Image Row Select your layout" at bounding box center [855, 458] width 1416 height 672
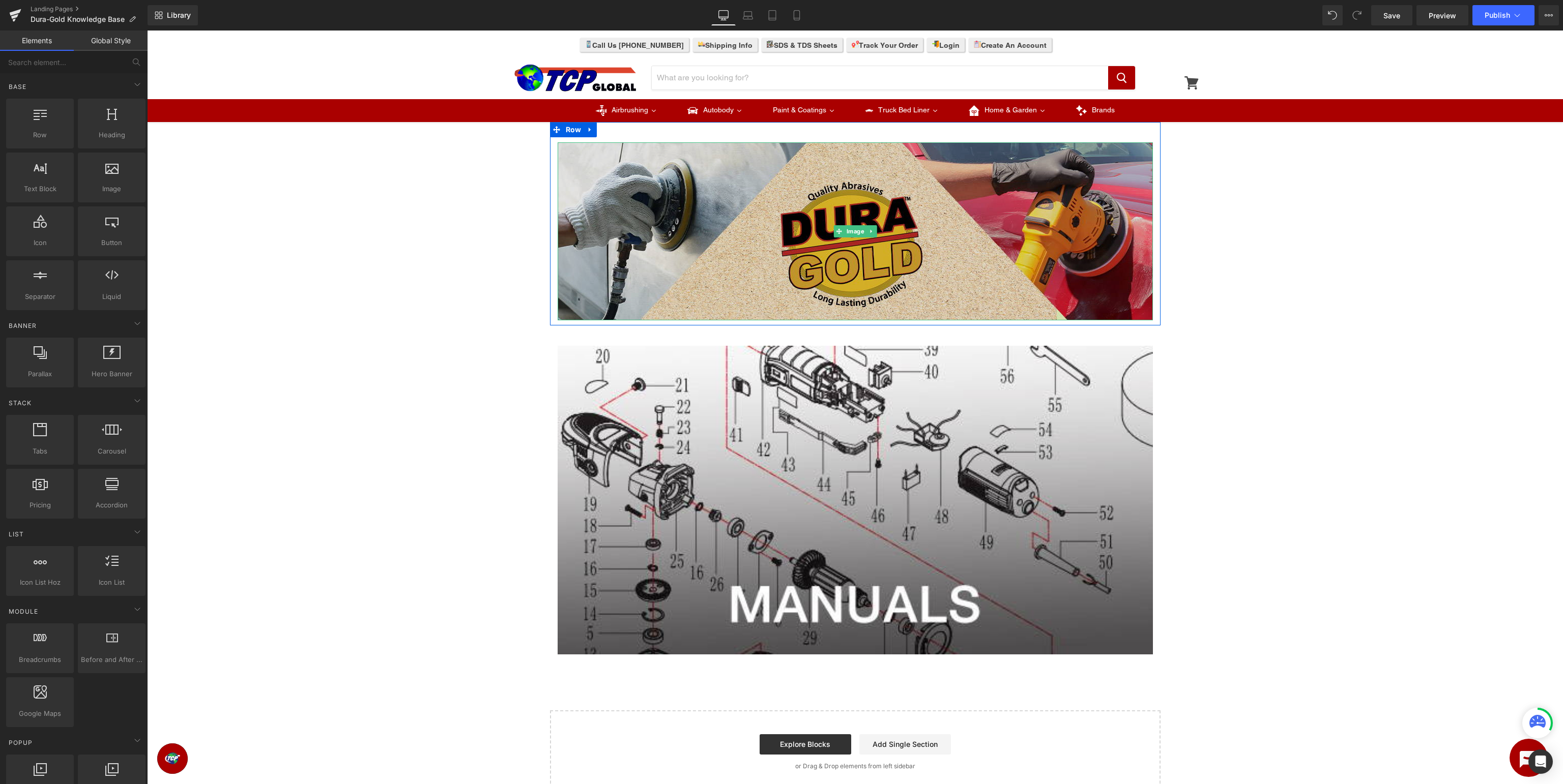
click at [834, 251] on img at bounding box center [856, 231] width 595 height 178
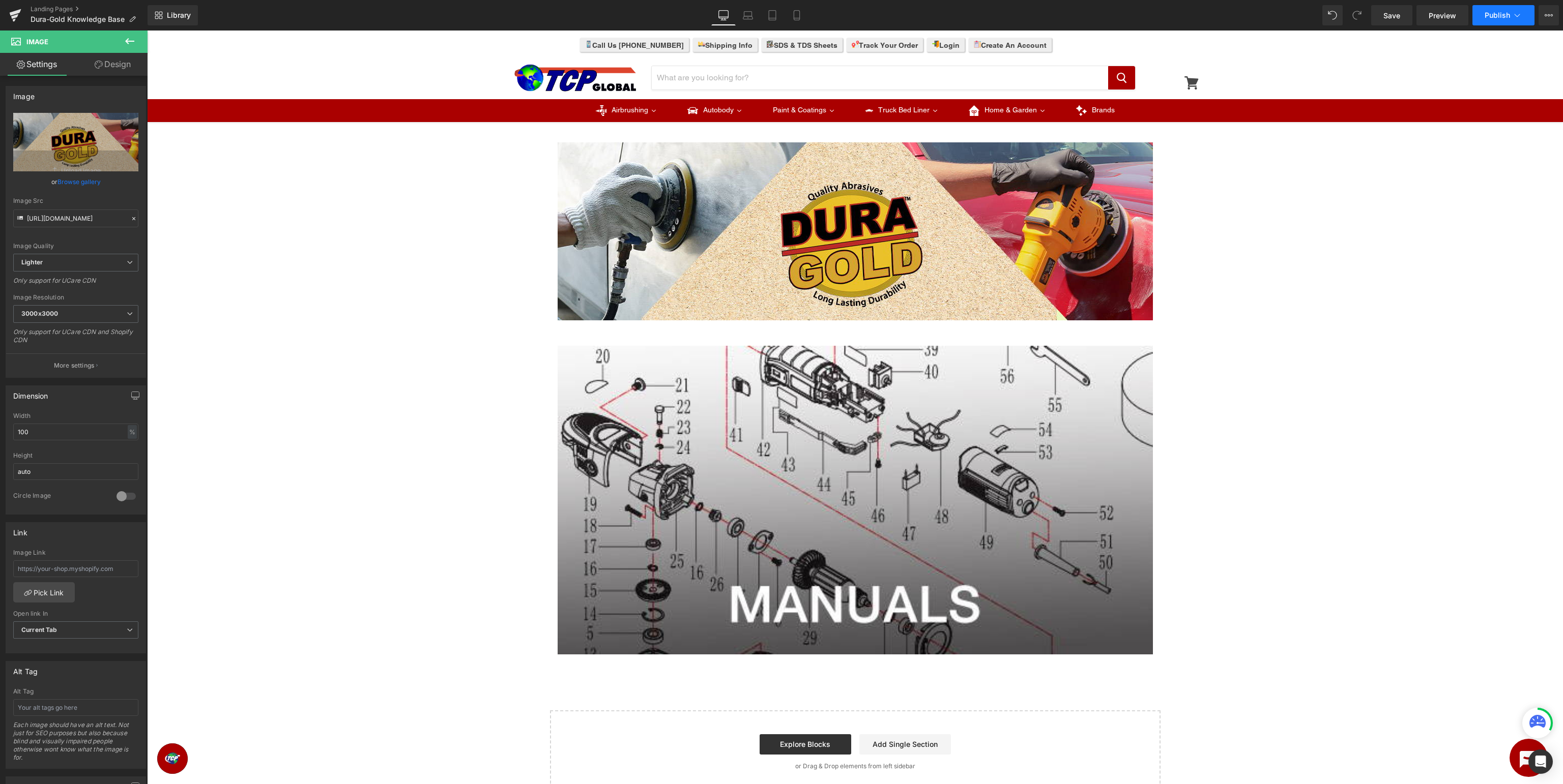
click at [1521, 13] on icon at bounding box center [1517, 15] width 10 height 10
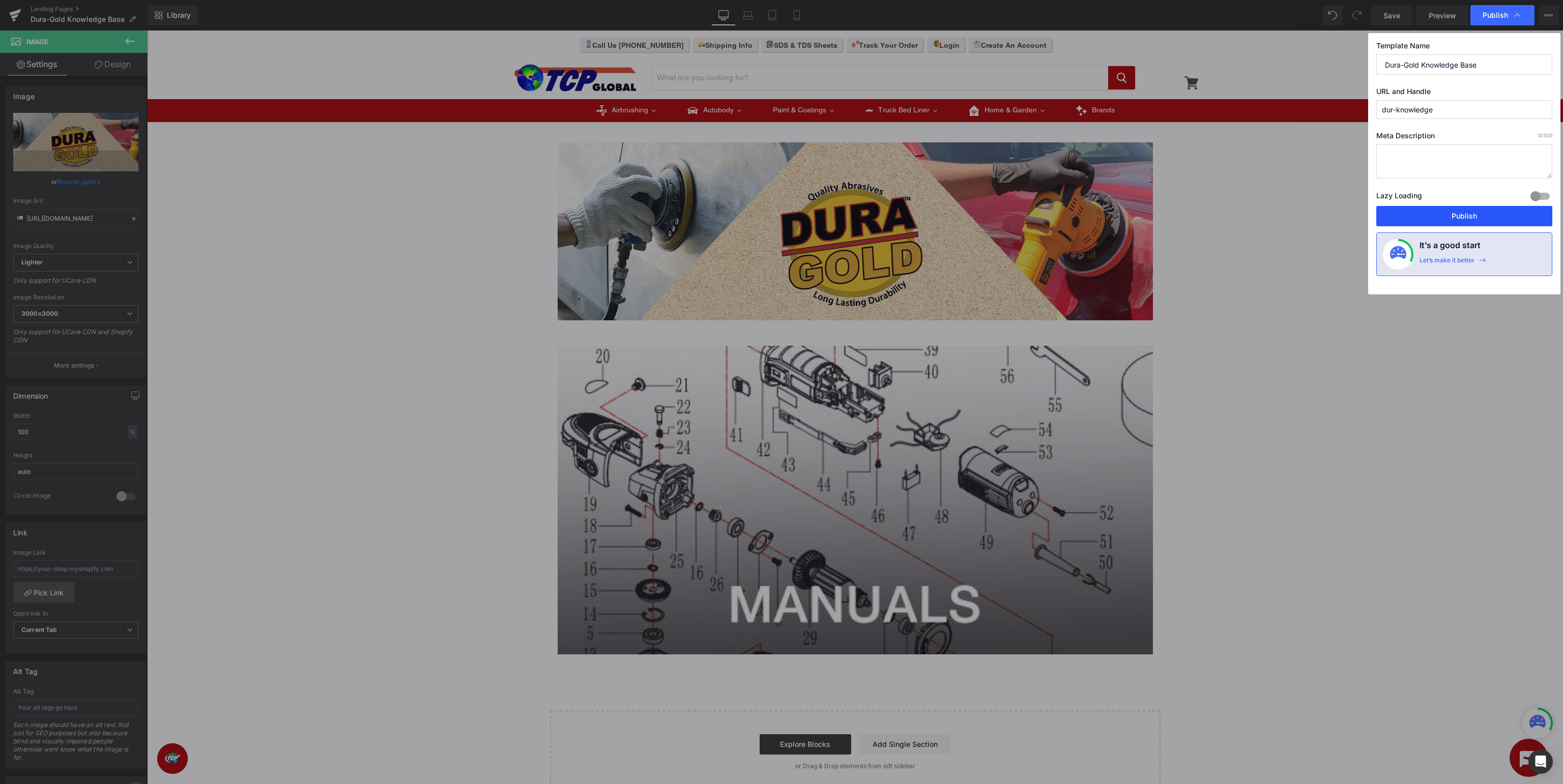
click at [1467, 219] on button "Publish" at bounding box center [1464, 216] width 176 height 20
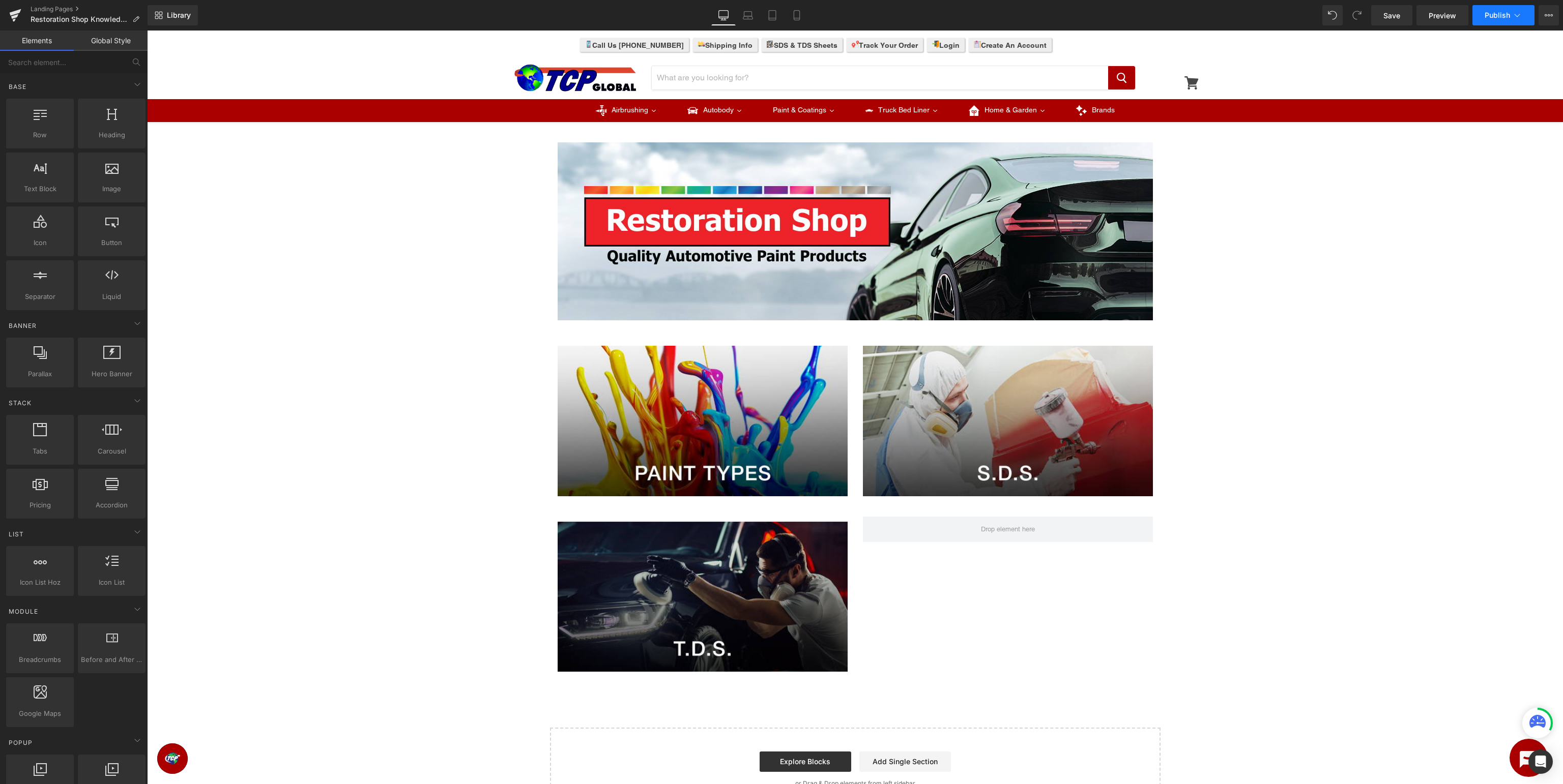
click at [1493, 11] on span "Publish" at bounding box center [1497, 15] width 25 height 8
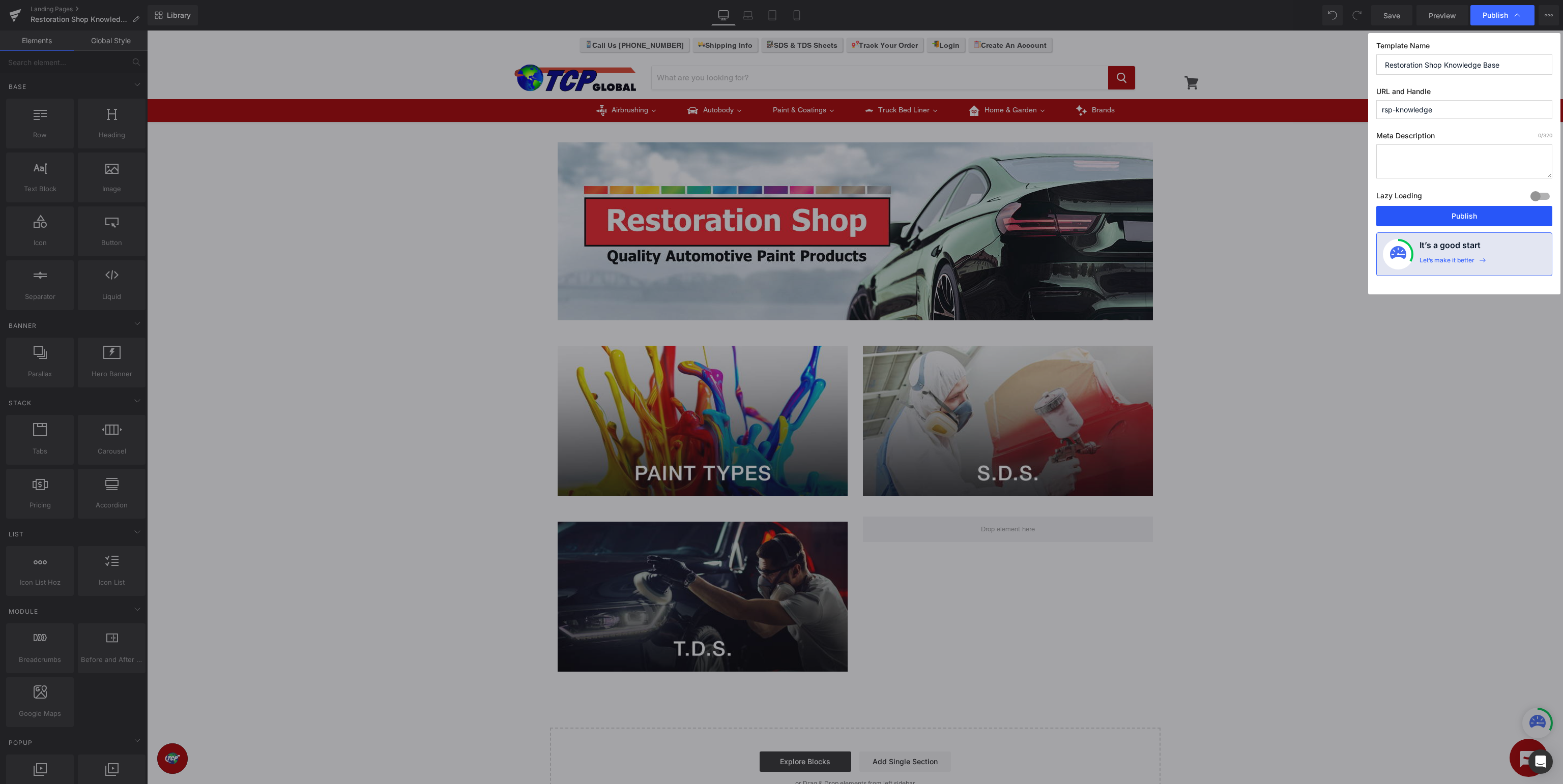
click at [1459, 210] on button "Publish" at bounding box center [1464, 216] width 176 height 20
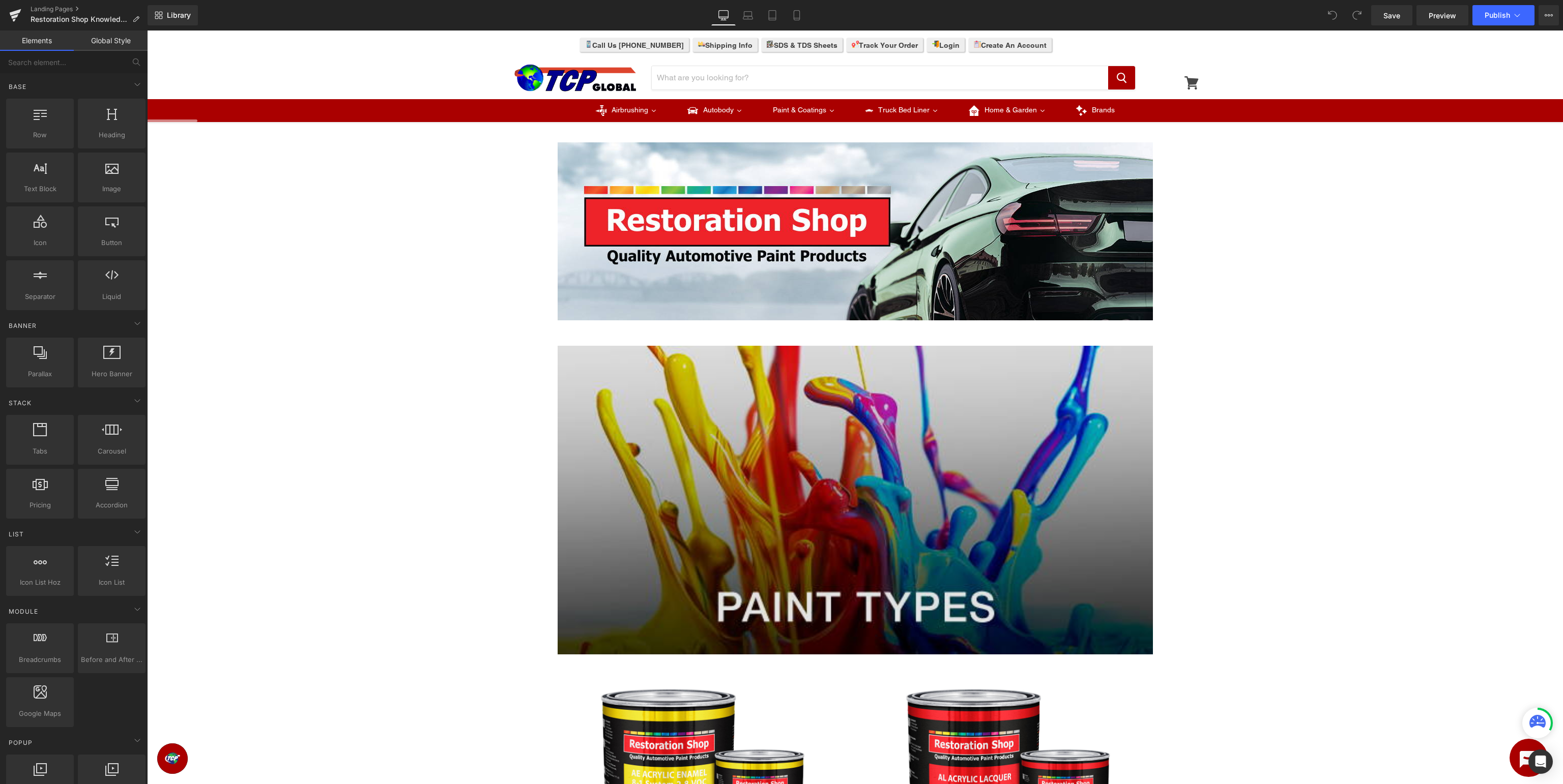
scroll to position [53, 0]
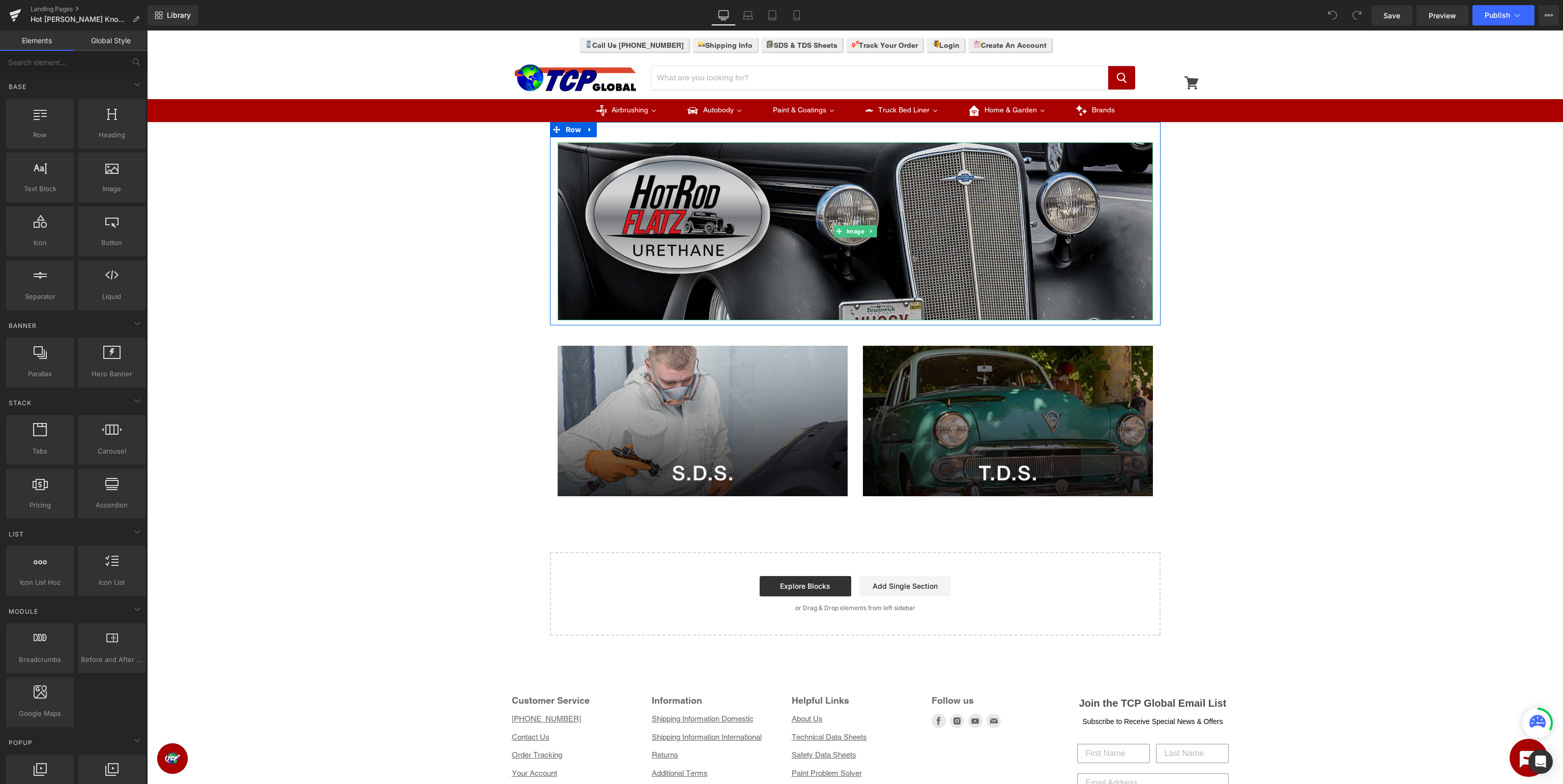
click at [803, 215] on img at bounding box center [856, 231] width 595 height 178
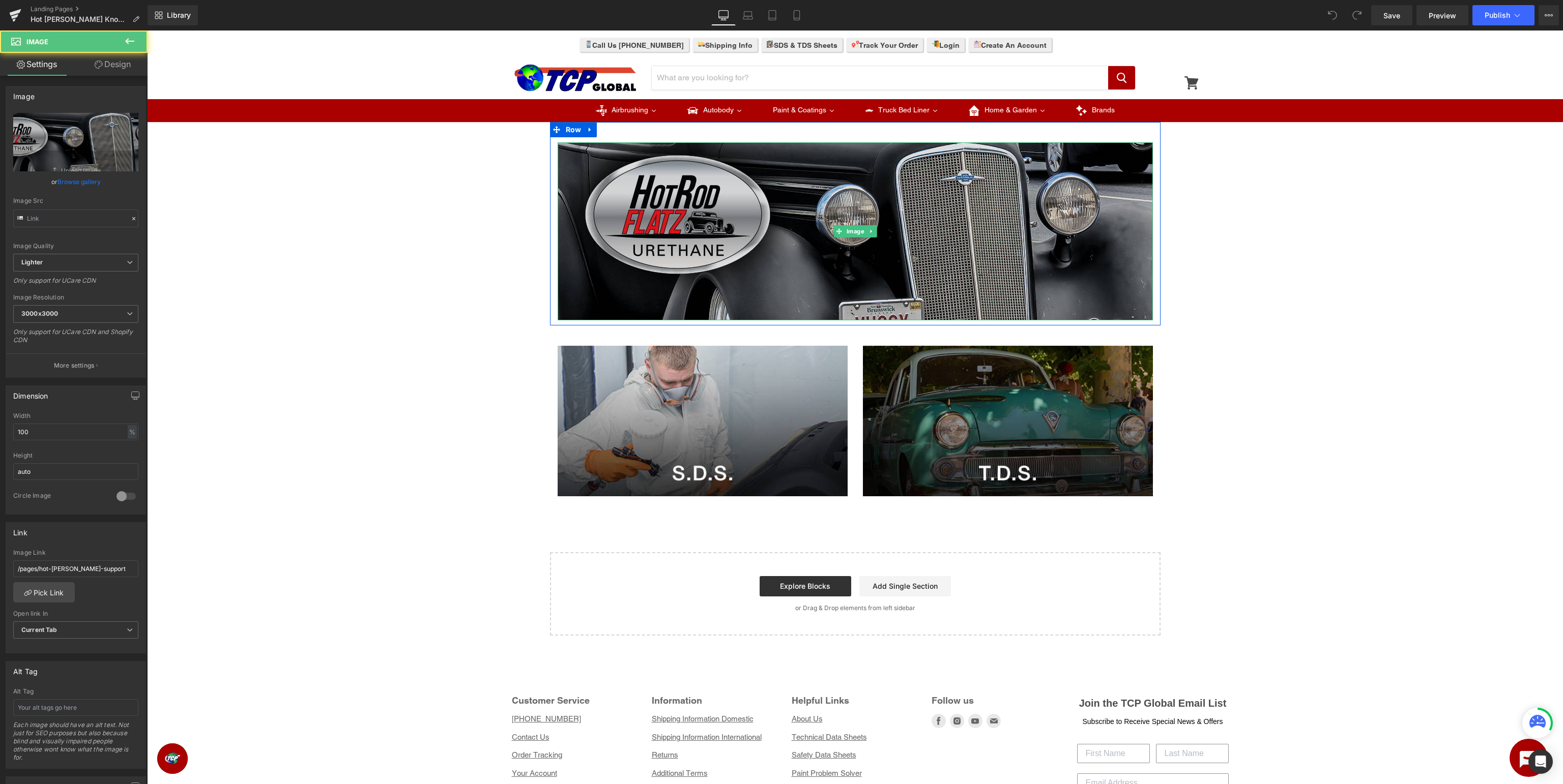
type input "[URL][DOMAIN_NAME]"
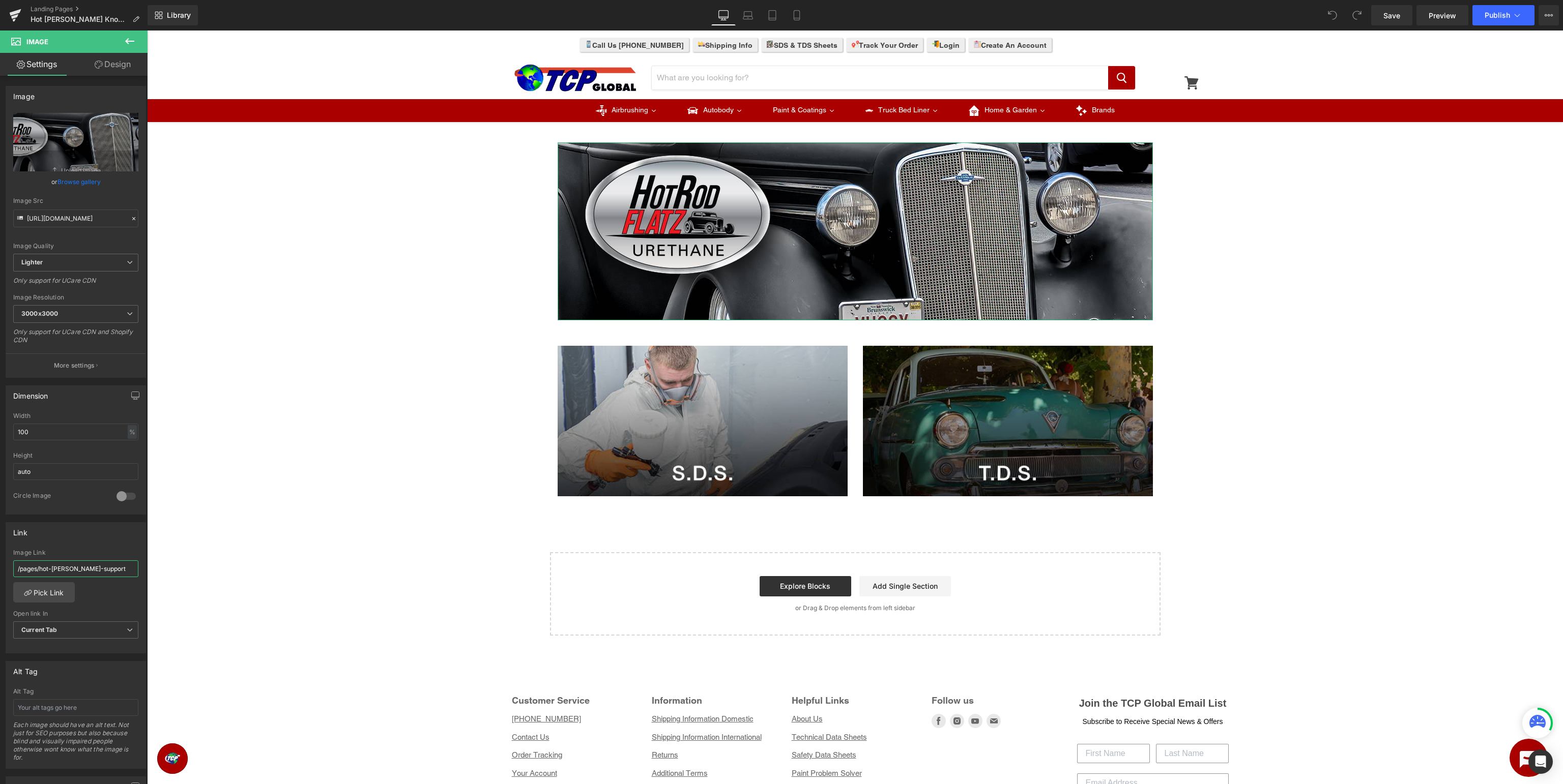
drag, startPoint x: 123, startPoint y: 565, endPoint x: 0, endPoint y: 551, distance: 123.8
click at [13, 561] on input "/pages/hot-[PERSON_NAME]-support" at bounding box center [76, 569] width 125 height 16
click at [1511, 23] on button "Publish" at bounding box center [1503, 15] width 62 height 20
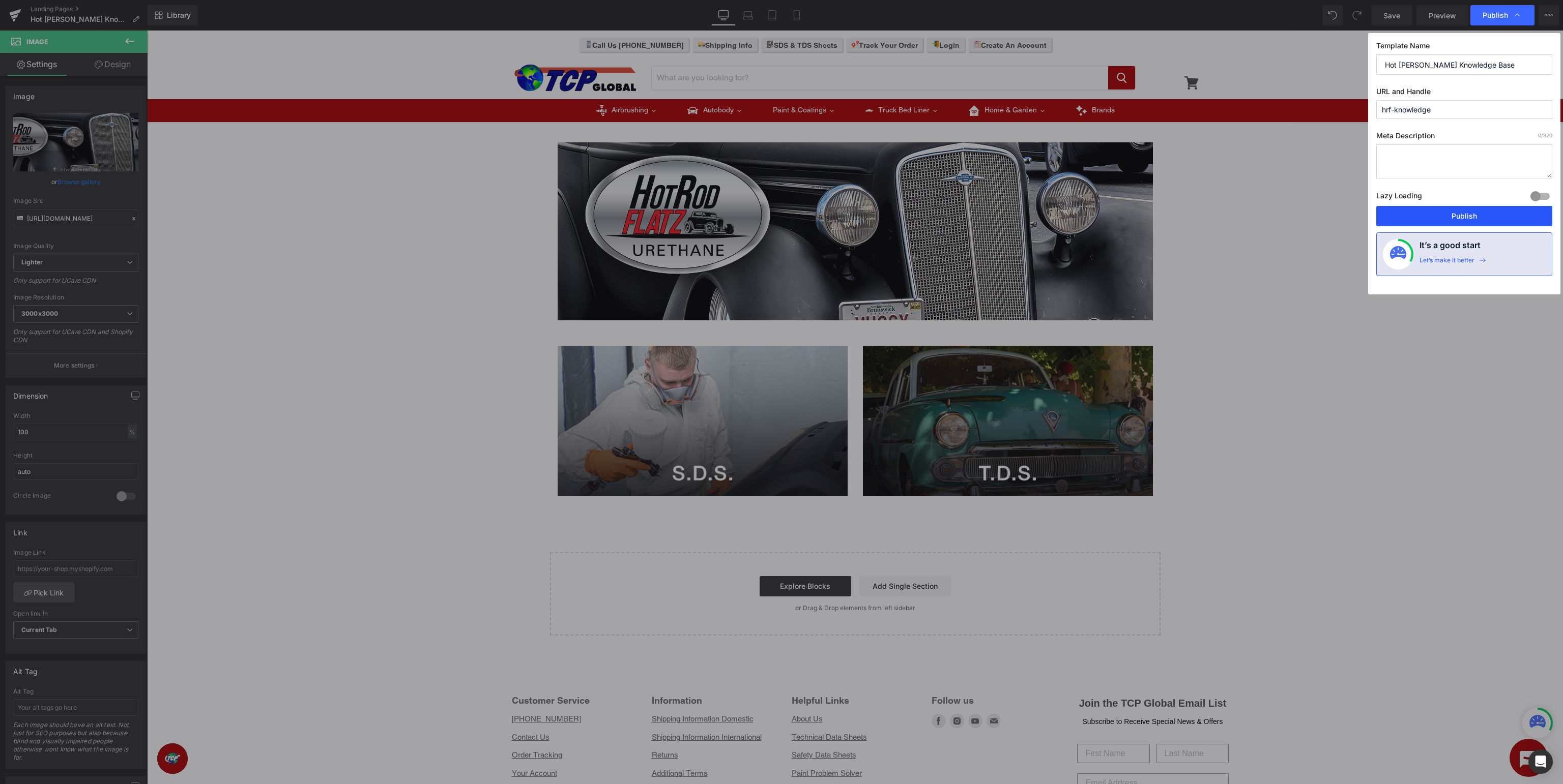
click at [1471, 213] on button "Publish" at bounding box center [1464, 216] width 176 height 20
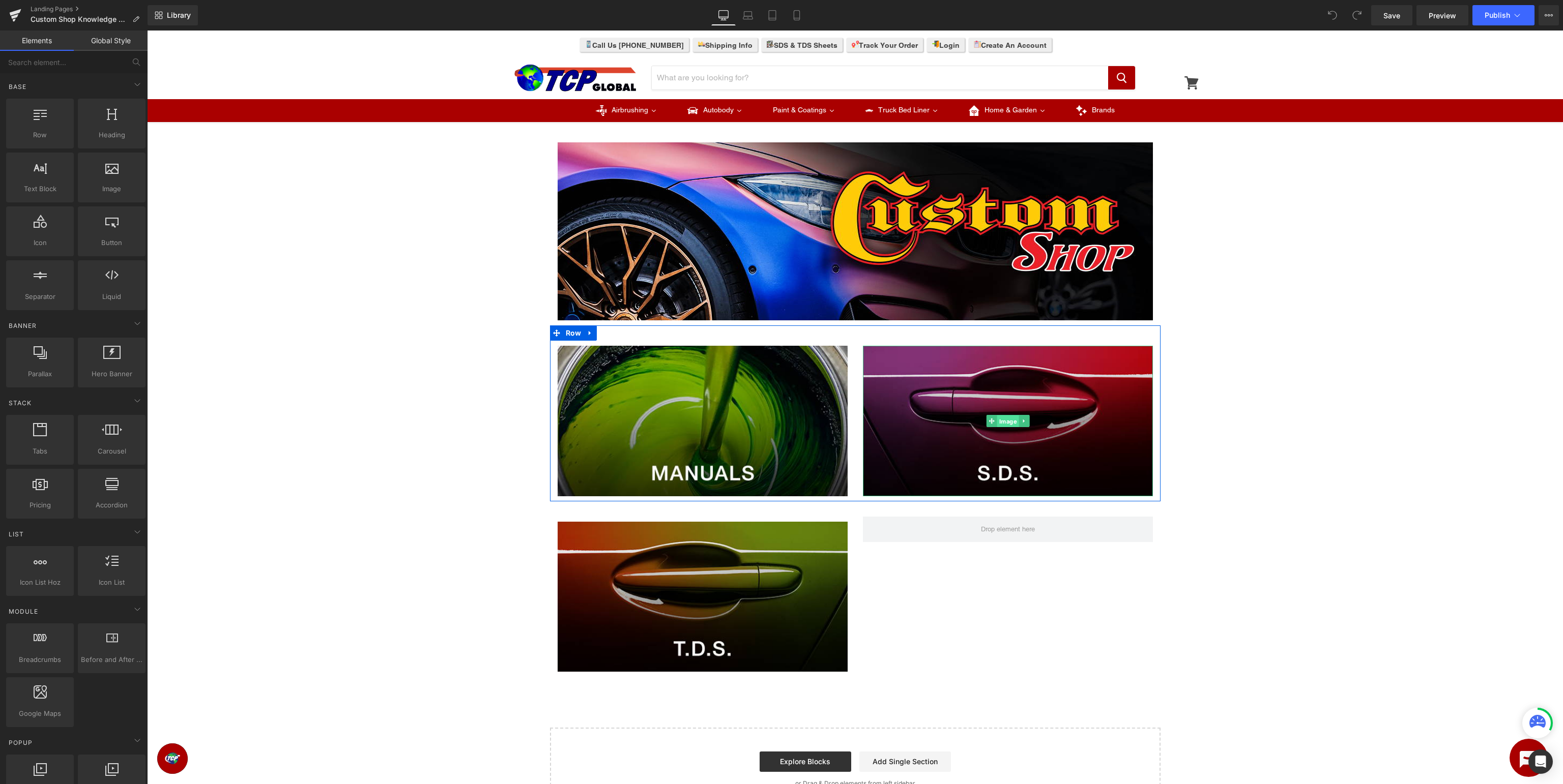
click at [1011, 421] on span "Image" at bounding box center [1008, 422] width 22 height 13
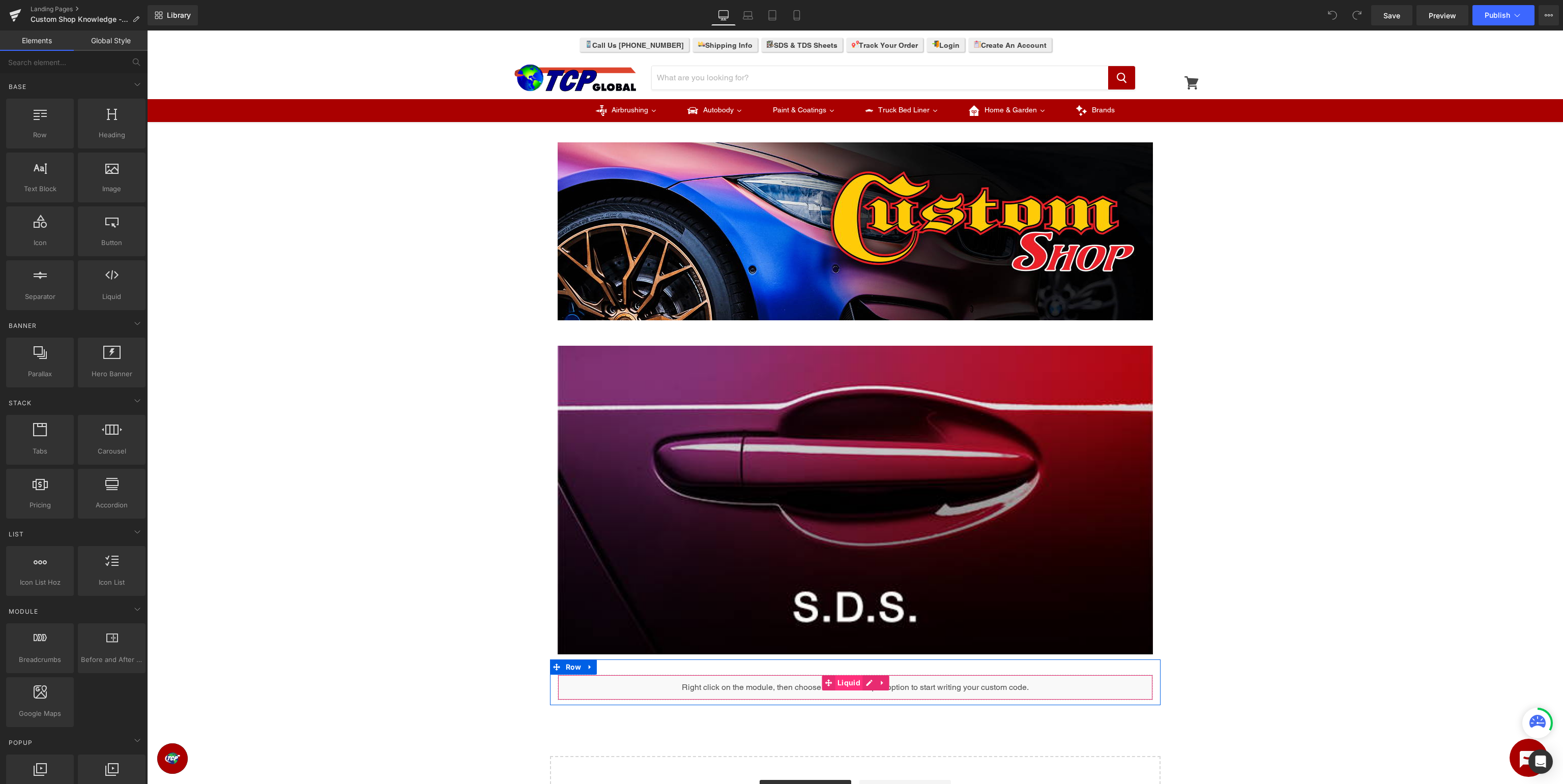
click at [858, 683] on span "Liquid" at bounding box center [849, 682] width 28 height 15
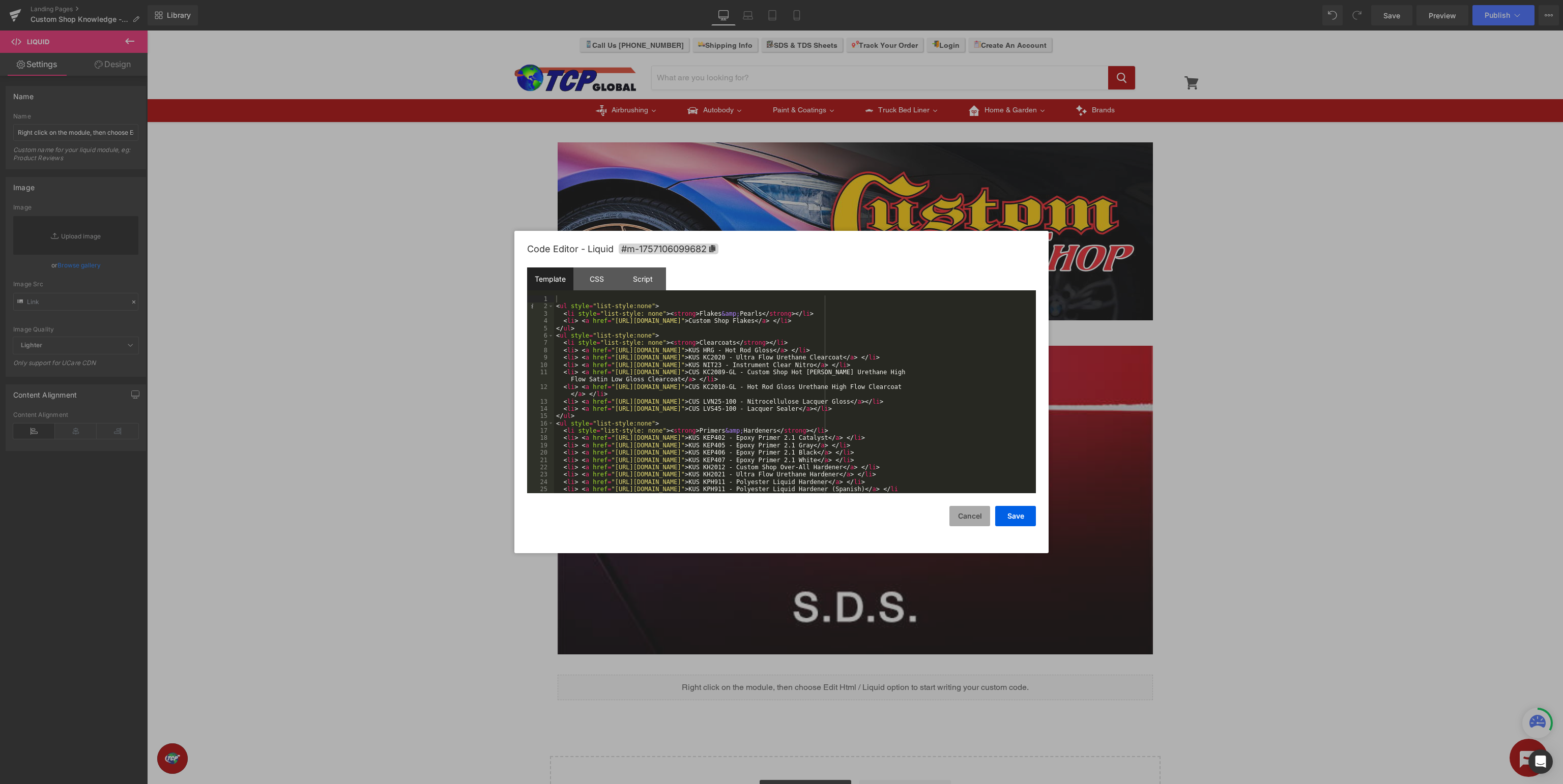
click at [954, 522] on button "Cancel" at bounding box center [970, 516] width 41 height 20
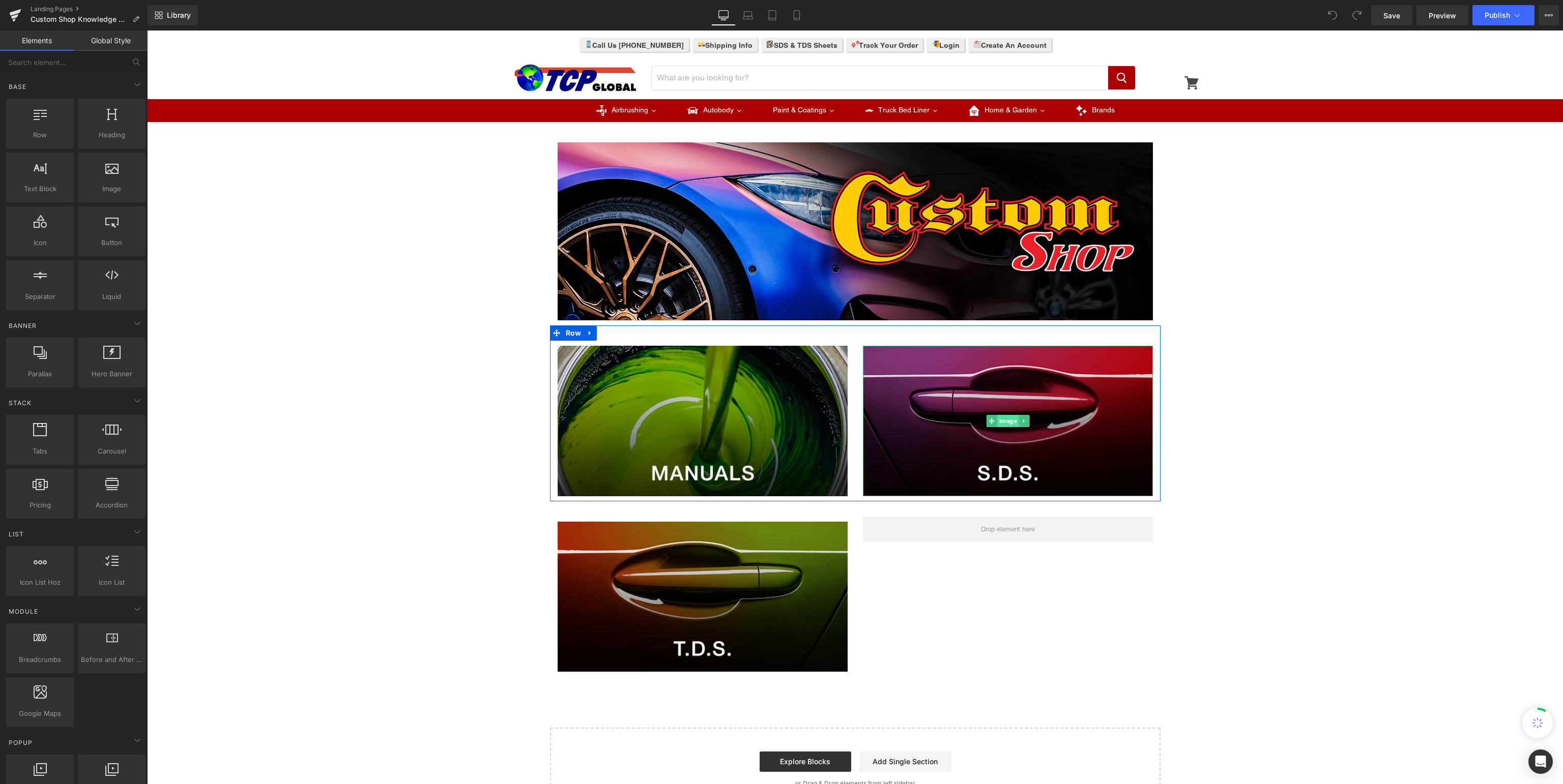
drag, startPoint x: 1022, startPoint y: 413, endPoint x: 1017, endPoint y: 425, distance: 13.0
click at [1021, 413] on img at bounding box center [1008, 421] width 290 height 150
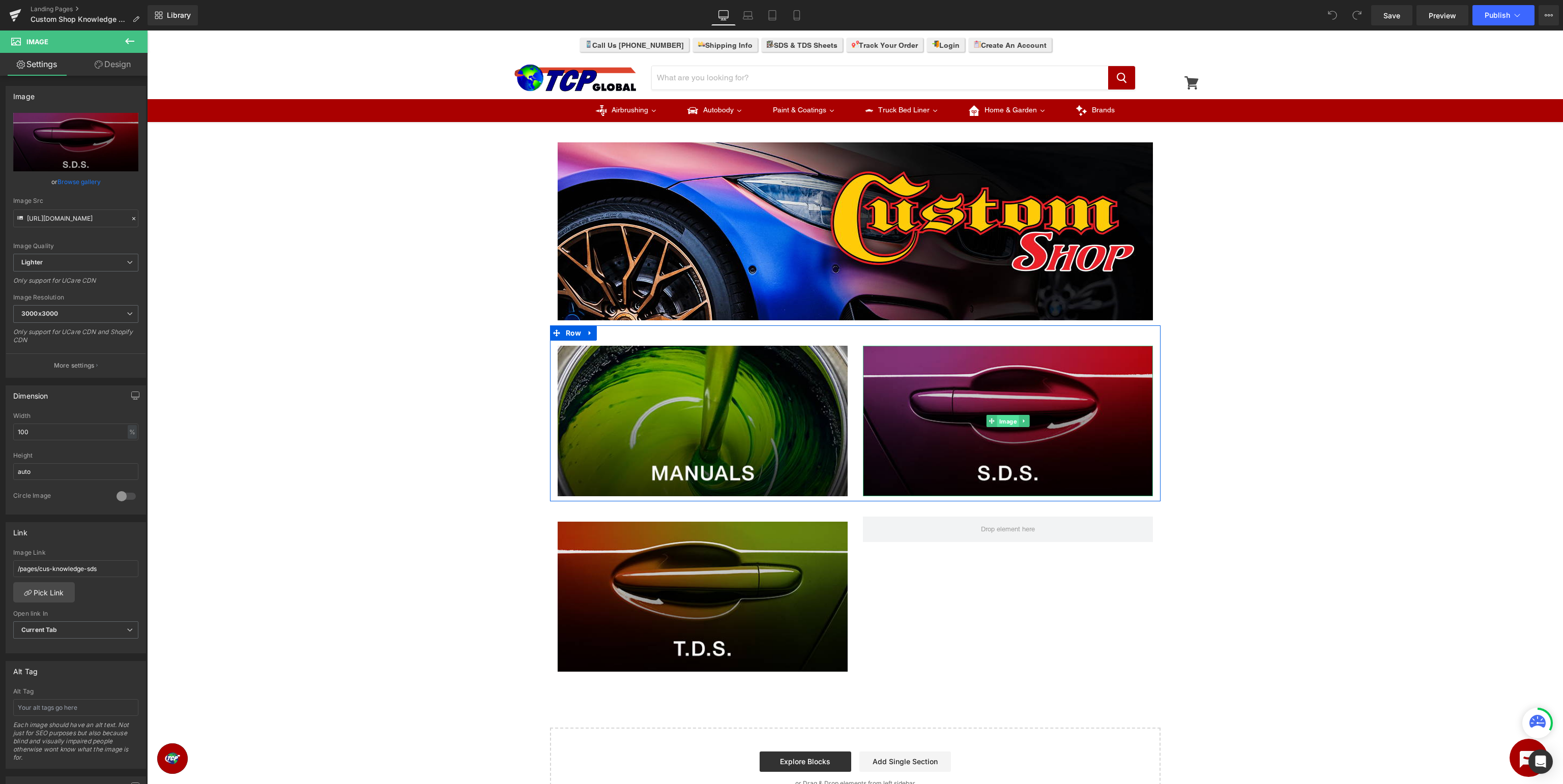
click at [1008, 426] on span "Image" at bounding box center [1008, 422] width 22 height 13
click at [56, 597] on link "Pick Link" at bounding box center [44, 593] width 62 height 20
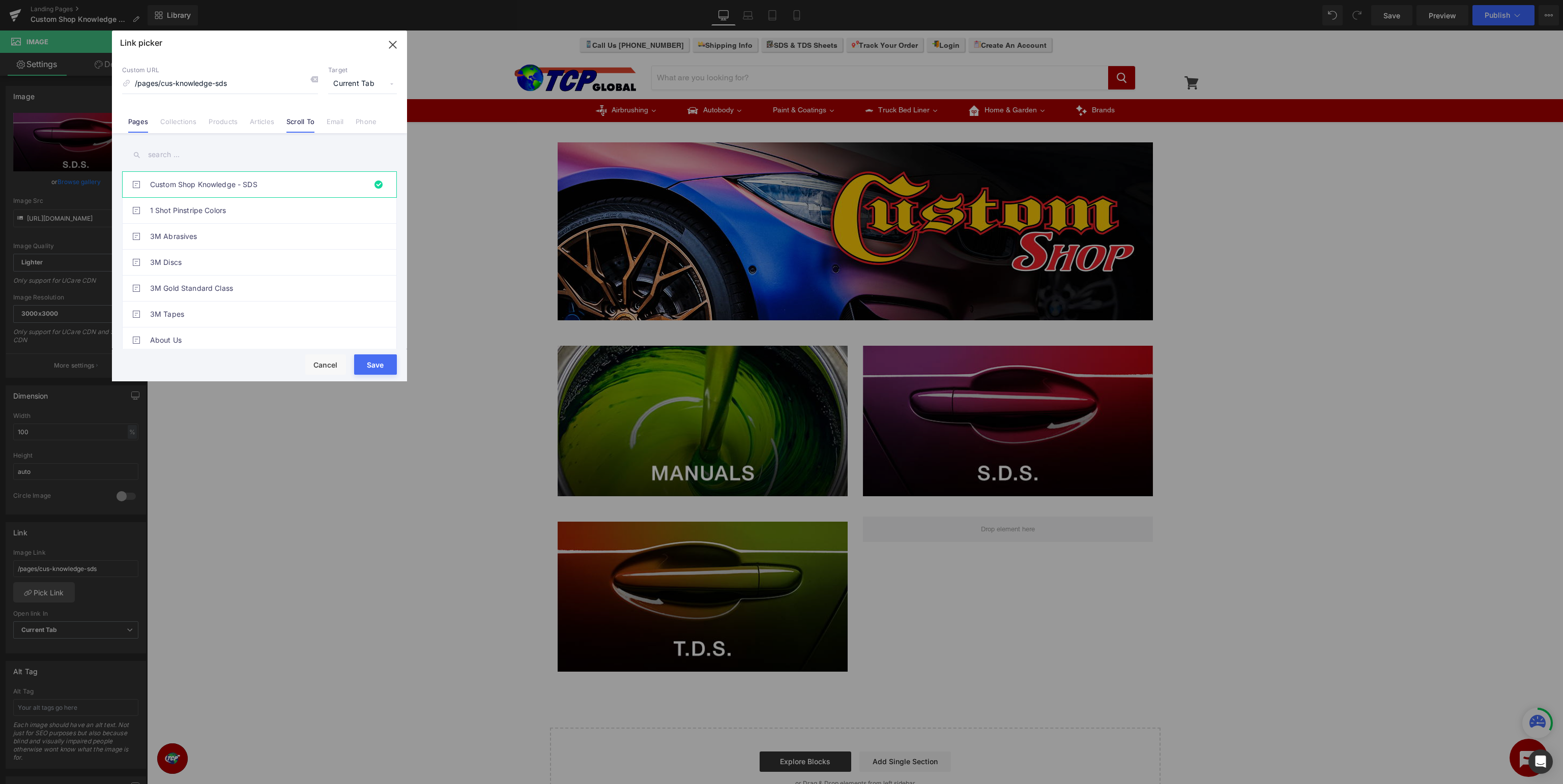
click at [302, 121] on link "Scroll To" at bounding box center [301, 125] width 28 height 15
click at [139, 125] on link "Pages" at bounding box center [138, 125] width 20 height 15
click at [179, 156] on input "text" at bounding box center [259, 154] width 275 height 23
type input "sds"
click at [232, 294] on link "SDS Sheets" at bounding box center [262, 288] width 224 height 25
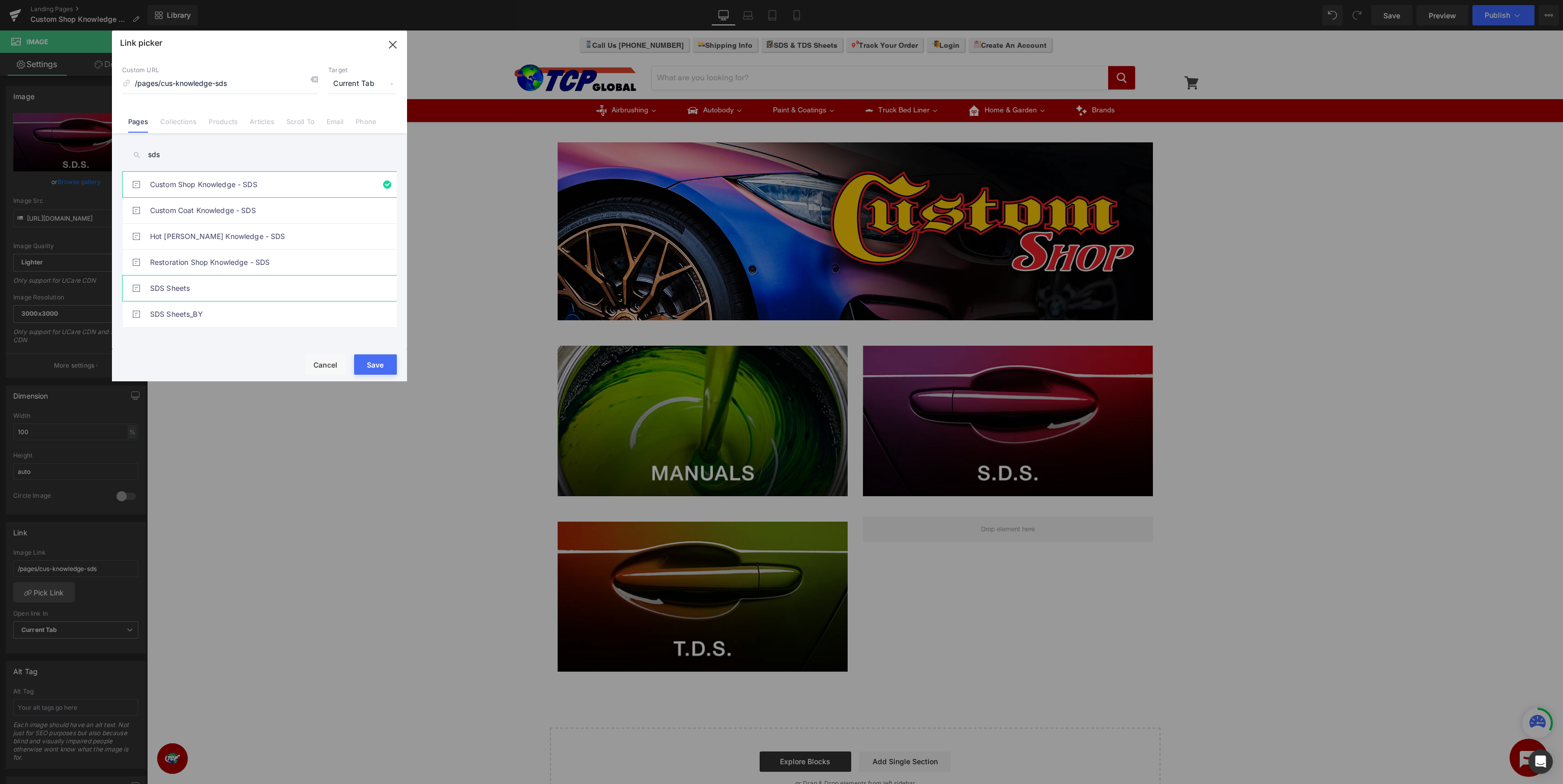
type input "/pages/sds-sheets"
click at [301, 122] on link "Scroll To" at bounding box center [301, 125] width 28 height 15
click at [269, 125] on link "Articles" at bounding box center [262, 125] width 24 height 15
click at [296, 124] on link "Scroll To" at bounding box center [301, 125] width 28 height 15
click at [232, 157] on input "sds" at bounding box center [259, 154] width 275 height 23
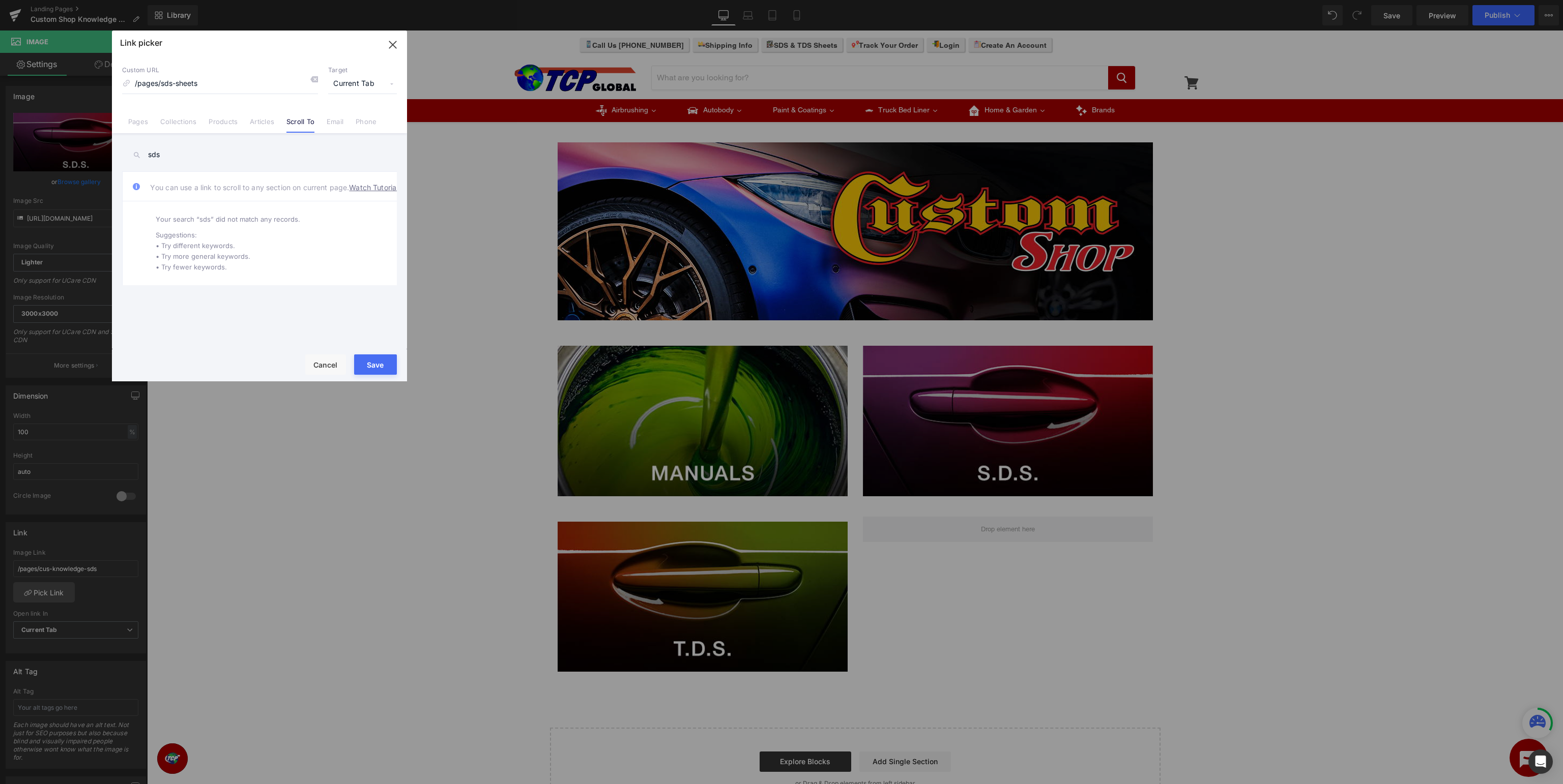
drag, startPoint x: 266, startPoint y: 161, endPoint x: 0, endPoint y: 166, distance: 266.0
click at [122, 166] on input "sds" at bounding box center [259, 154] width 275 height 23
click at [373, 370] on button "Save" at bounding box center [375, 365] width 43 height 20
type input "/pages/sds-sheets"
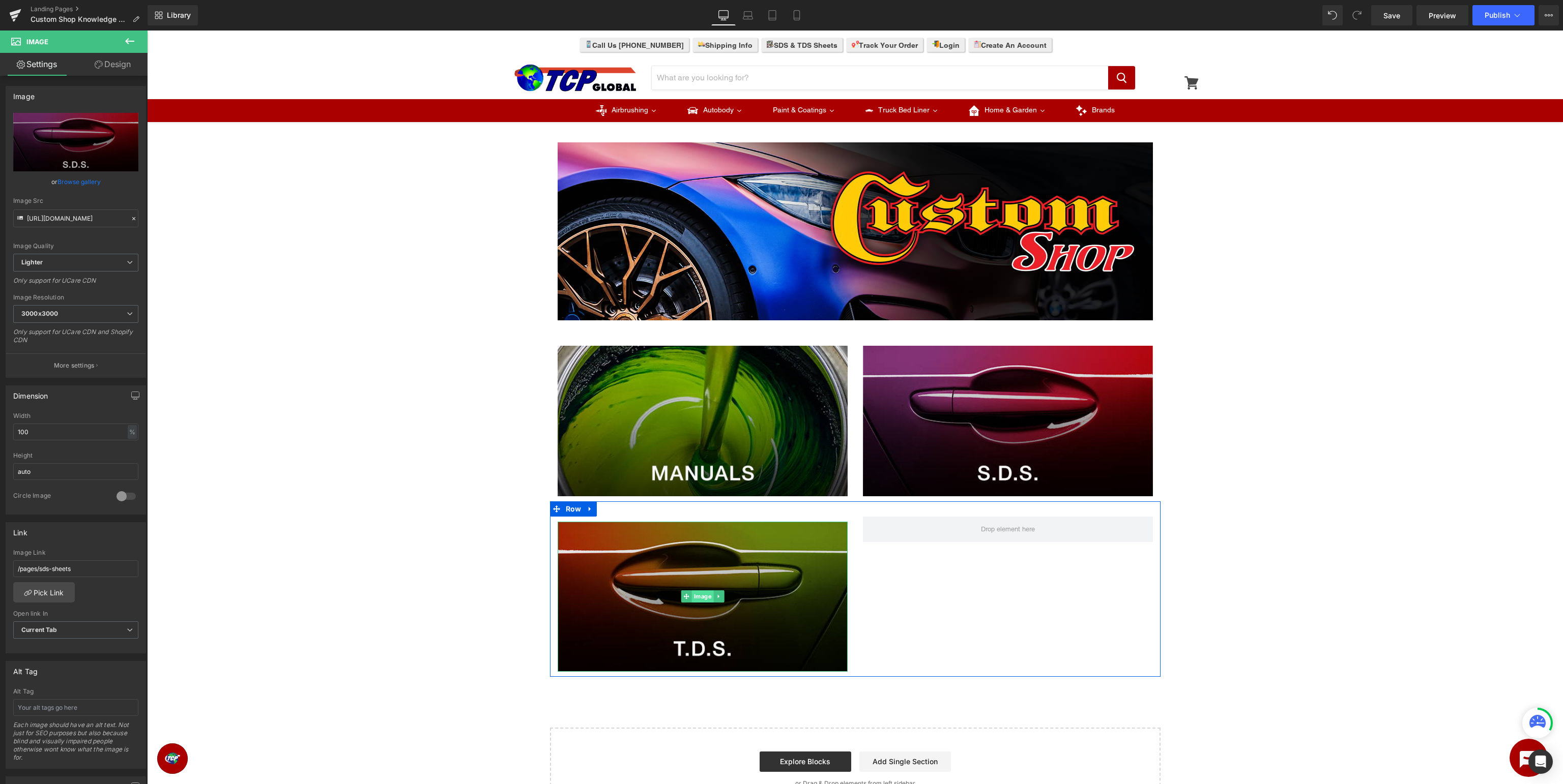
drag, startPoint x: 709, startPoint y: 595, endPoint x: 704, endPoint y: 598, distance: 5.8
click at [709, 596] on span "Image" at bounding box center [703, 597] width 22 height 13
click at [25, 591] on icon at bounding box center [26, 593] width 4 height 4
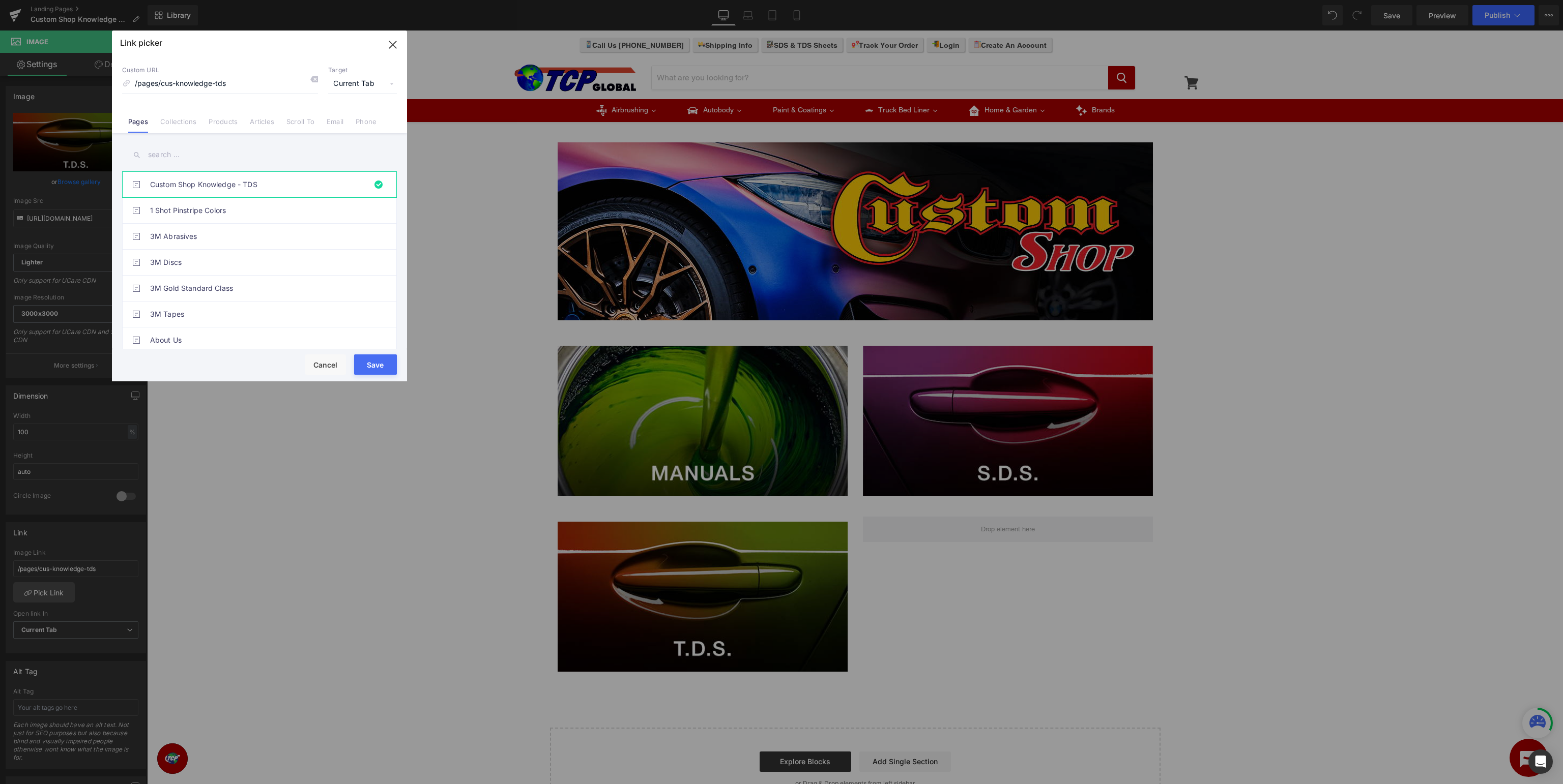
click at [197, 156] on input "text" at bounding box center [259, 154] width 275 height 23
click at [279, 153] on input "tds" at bounding box center [259, 154] width 275 height 23
drag, startPoint x: 313, startPoint y: 154, endPoint x: 0, endPoint y: 171, distance: 313.5
click at [122, 166] on input "tds" at bounding box center [259, 154] width 275 height 23
type input "sds"
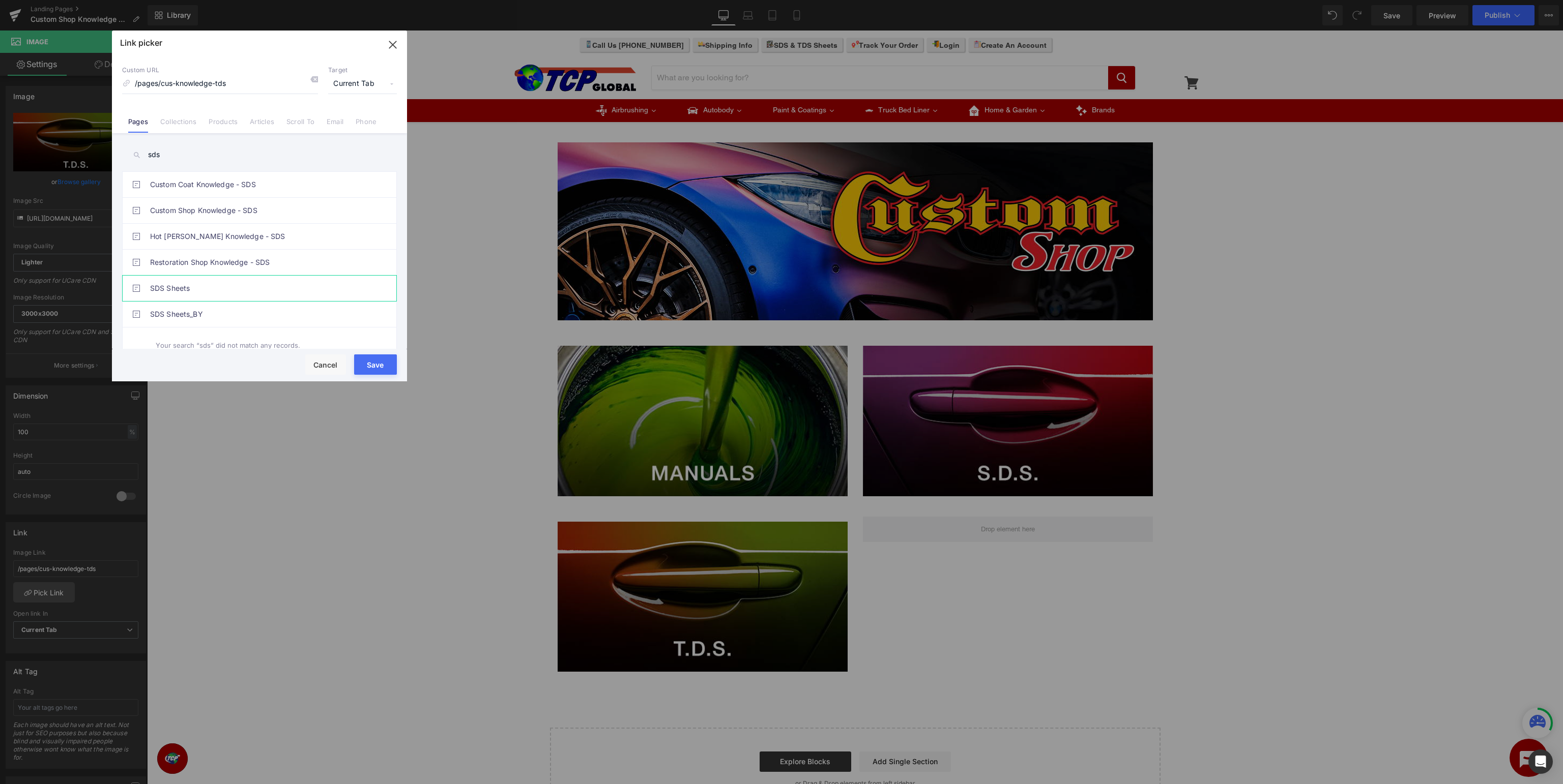
click at [274, 290] on link "SDS Sheets" at bounding box center [262, 288] width 224 height 25
type input "/pages/sds-sheets"
click at [370, 365] on button "Save" at bounding box center [375, 365] width 43 height 20
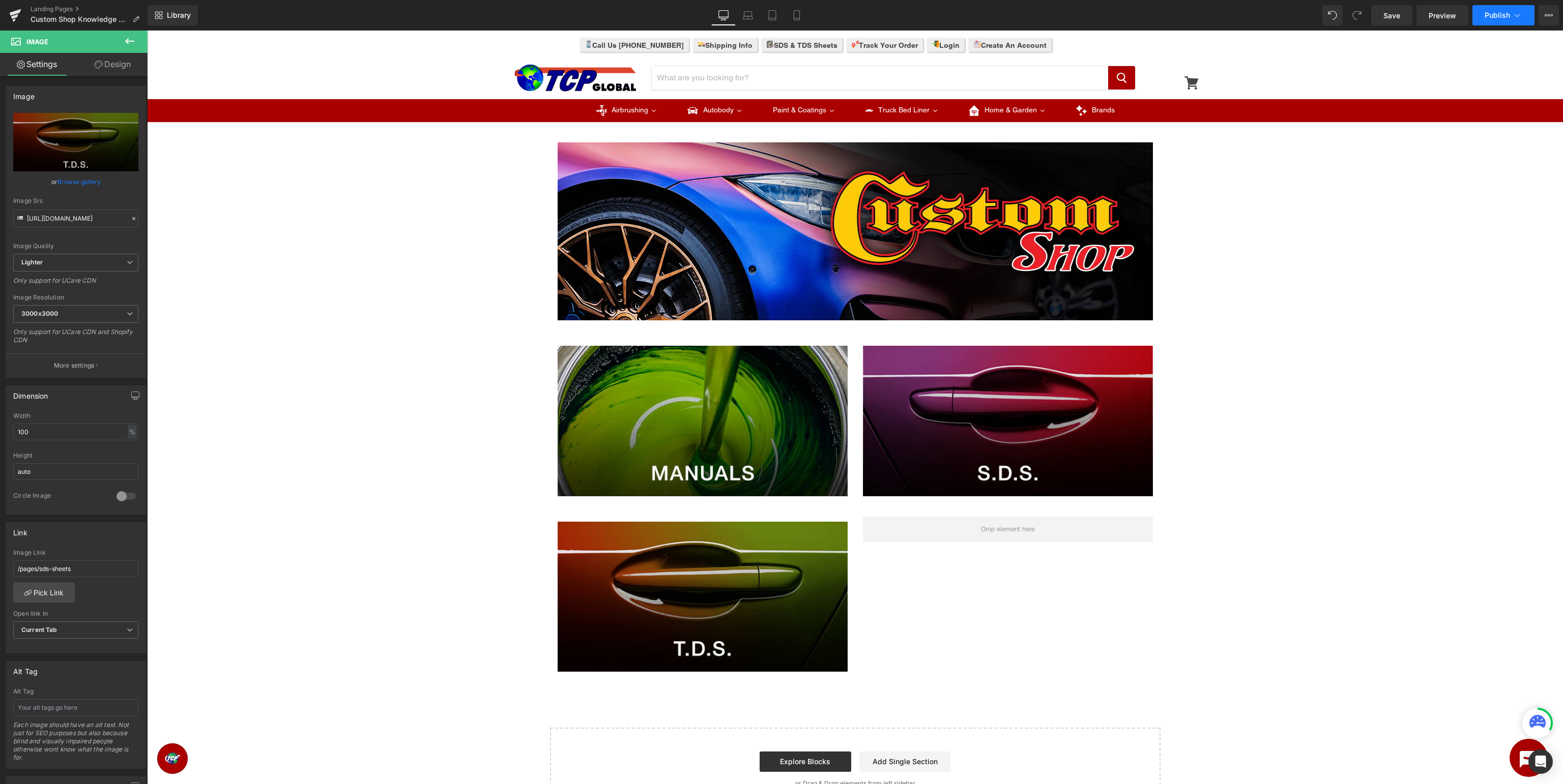
click at [1495, 22] on button "Publish" at bounding box center [1503, 15] width 62 height 20
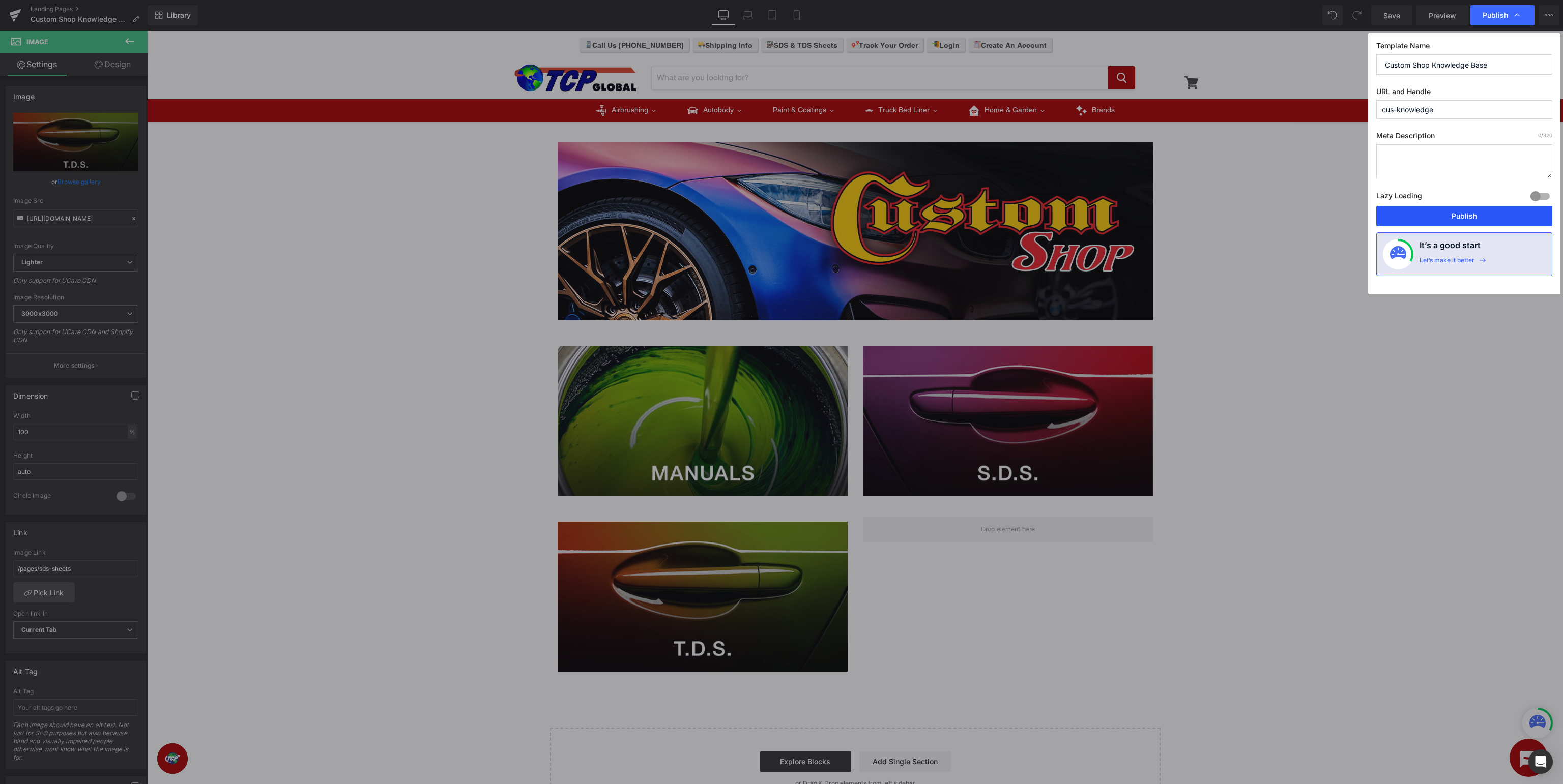
click at [1480, 216] on button "Publish" at bounding box center [1464, 216] width 176 height 20
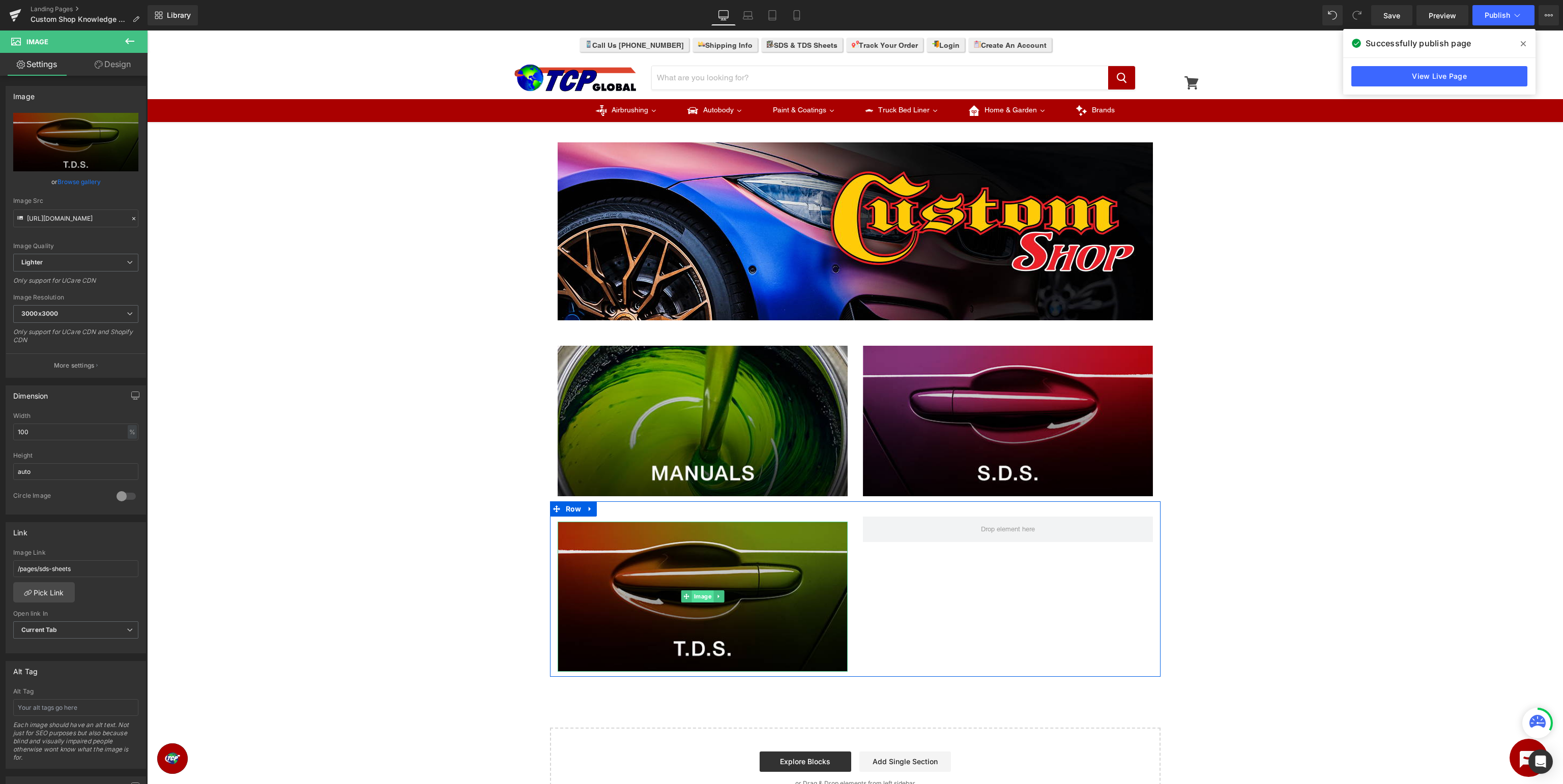
click at [697, 598] on span "Image" at bounding box center [703, 597] width 22 height 13
click at [101, 561] on input "/pages/sds-sheets" at bounding box center [76, 569] width 125 height 16
drag, startPoint x: 110, startPoint y: 562, endPoint x: 0, endPoint y: 557, distance: 110.1
click at [13, 561] on input "/pages/sds-sheets" at bounding box center [76, 569] width 125 height 16
paste input "#m-1548351753373"
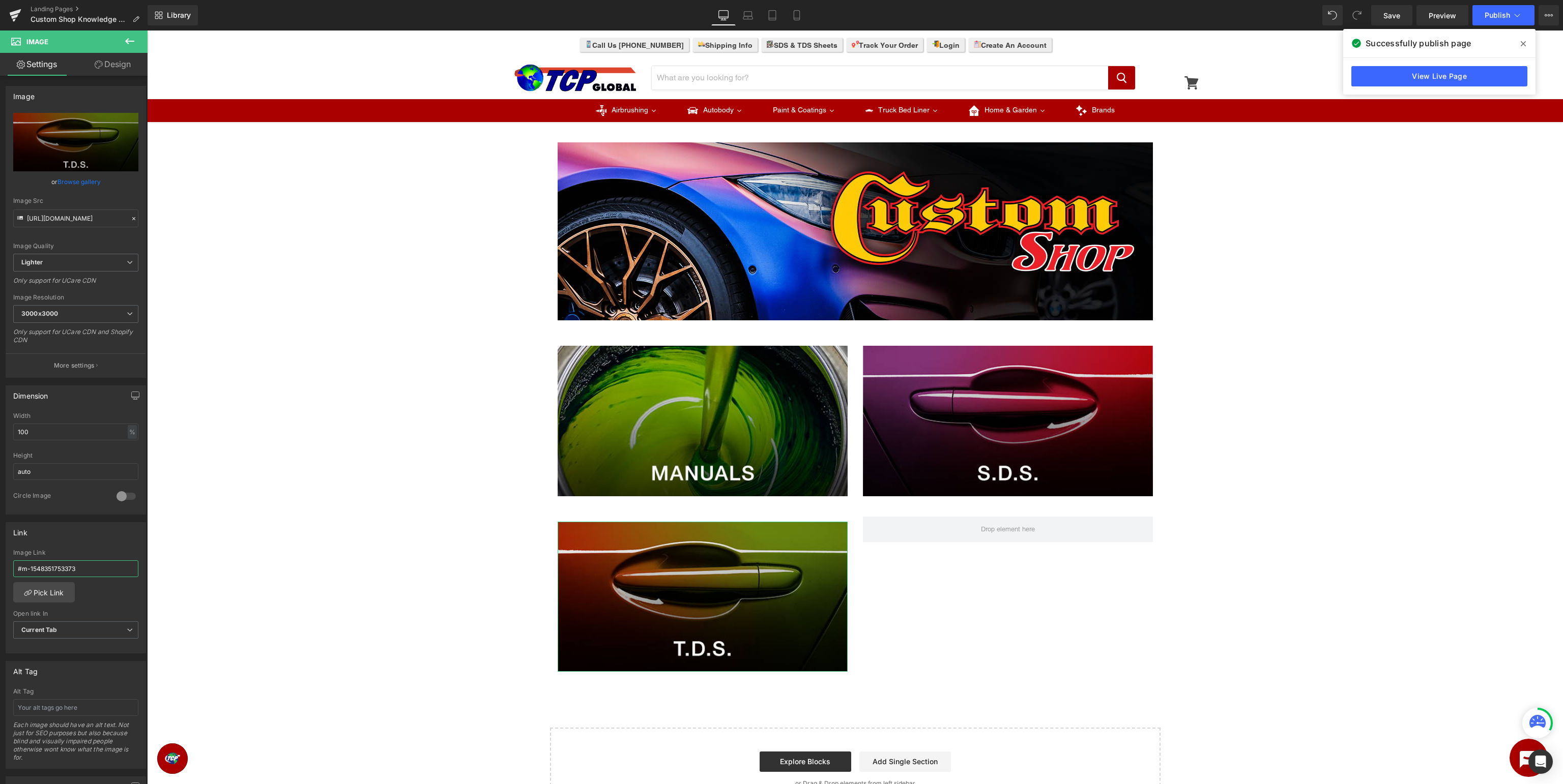
type input "#m-1548351753373"
click at [120, 593] on div "#m-1548351753373 Image Link #m-1548351753373 Pick Link Current Tab New Tab Open…" at bounding box center [76, 601] width 139 height 104
click at [1497, 20] on button "Publish" at bounding box center [1503, 15] width 62 height 20
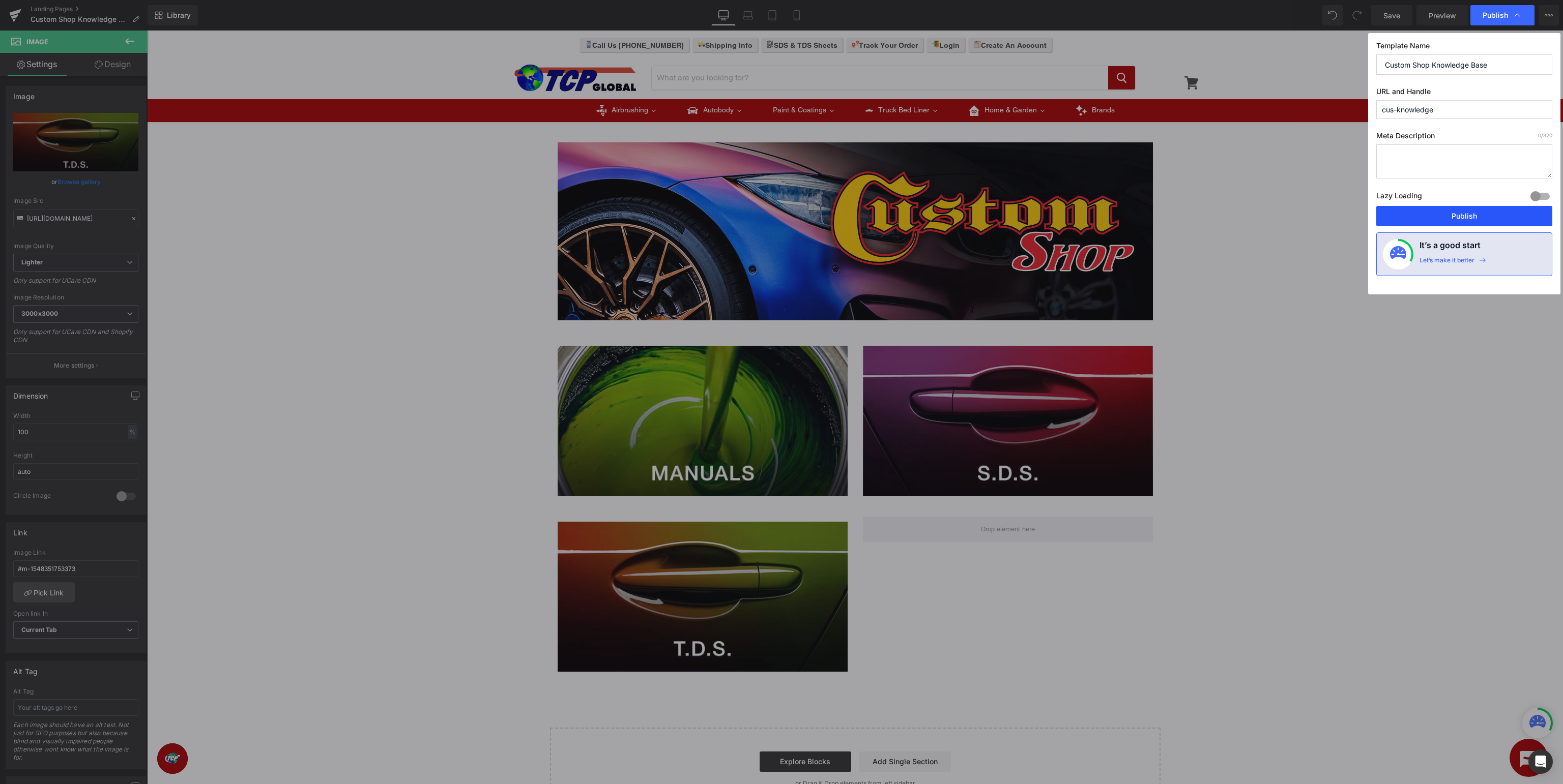
click at [1454, 215] on button "Publish" at bounding box center [1464, 216] width 176 height 20
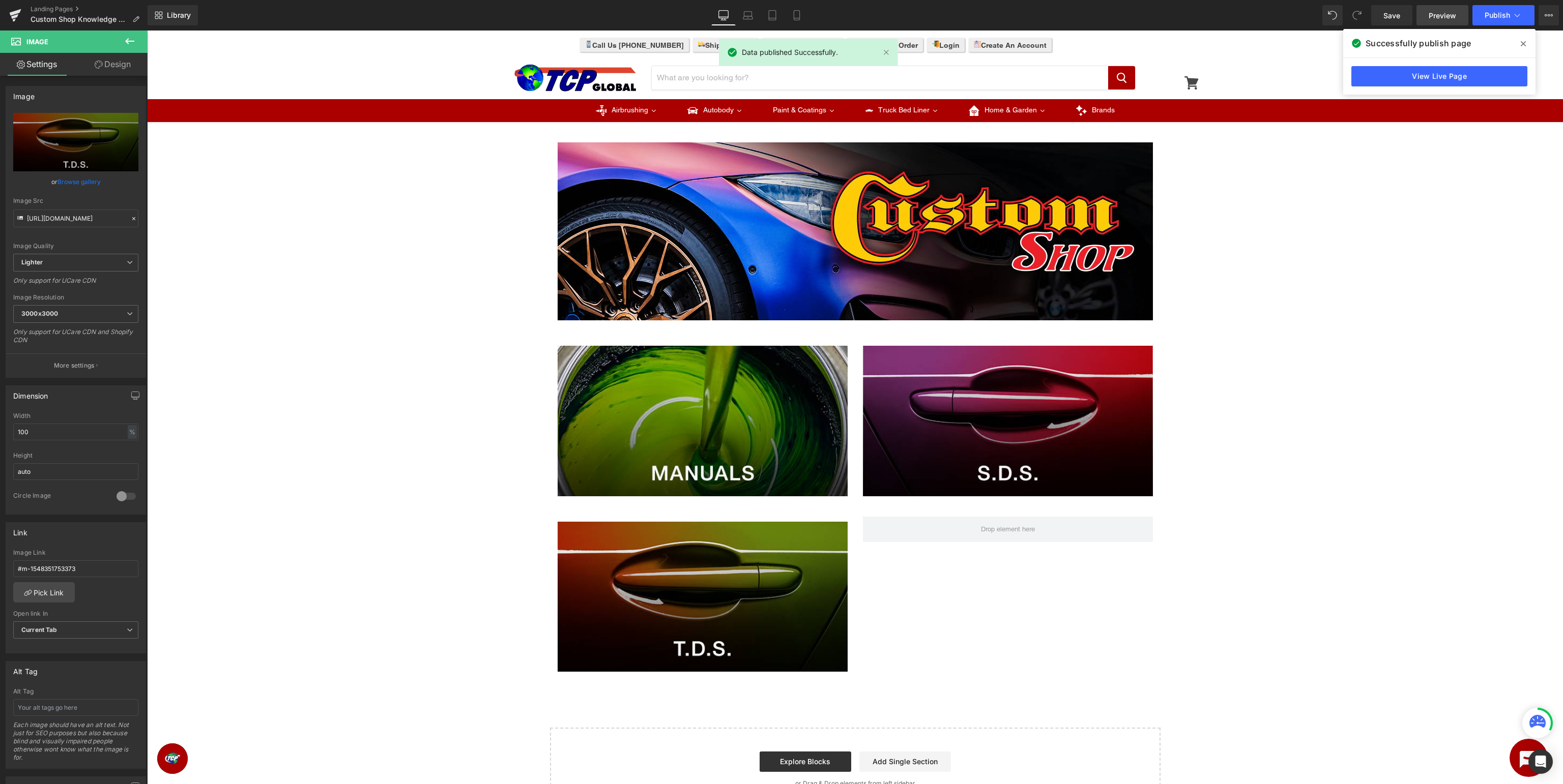
click at [1453, 14] on span "Preview" at bounding box center [1442, 16] width 27 height 11
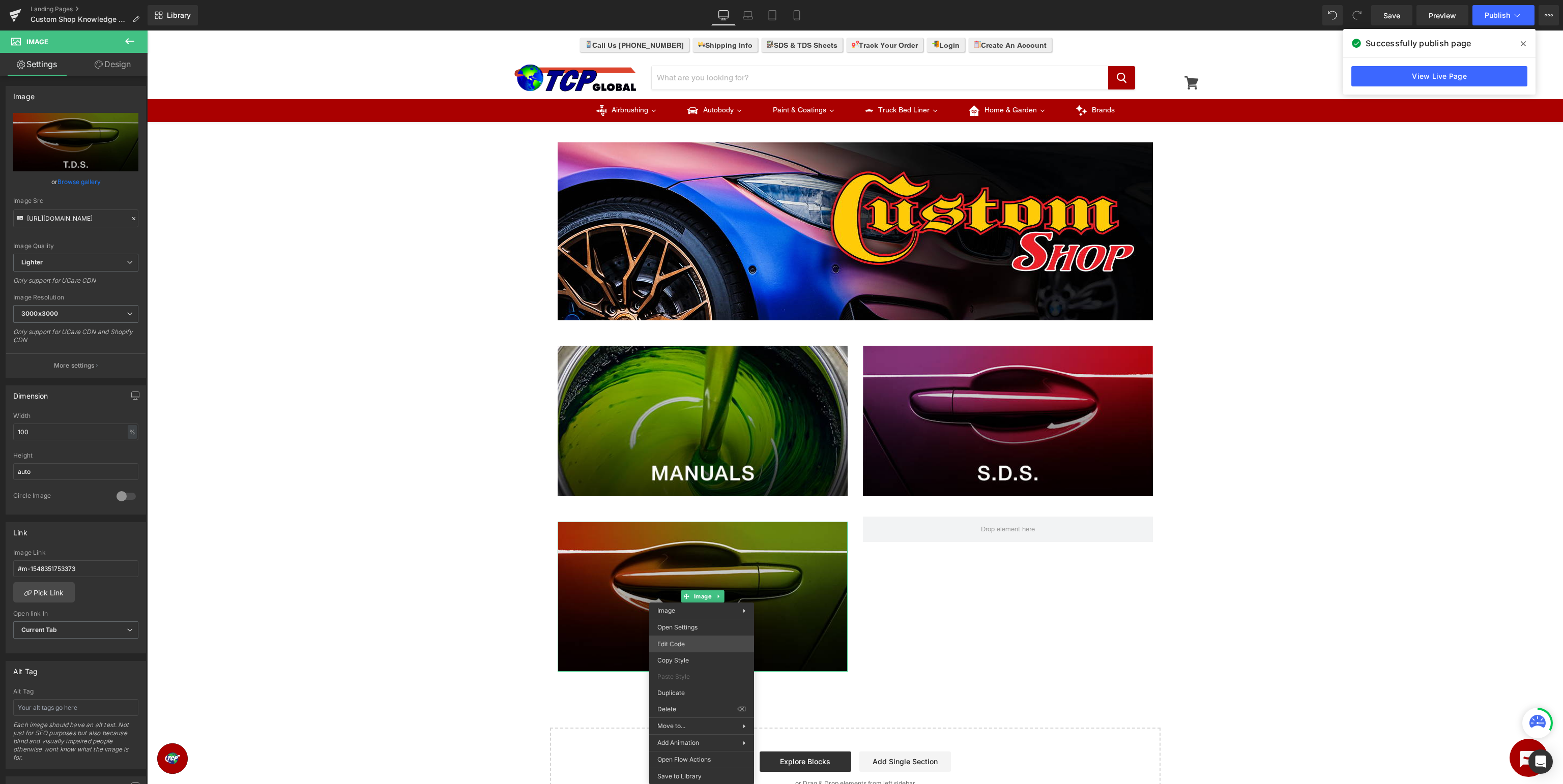
click at [704, 645] on body "Image You are previewing how the will restyle your page. You can not edit Eleme…" at bounding box center [781, 392] width 1563 height 784
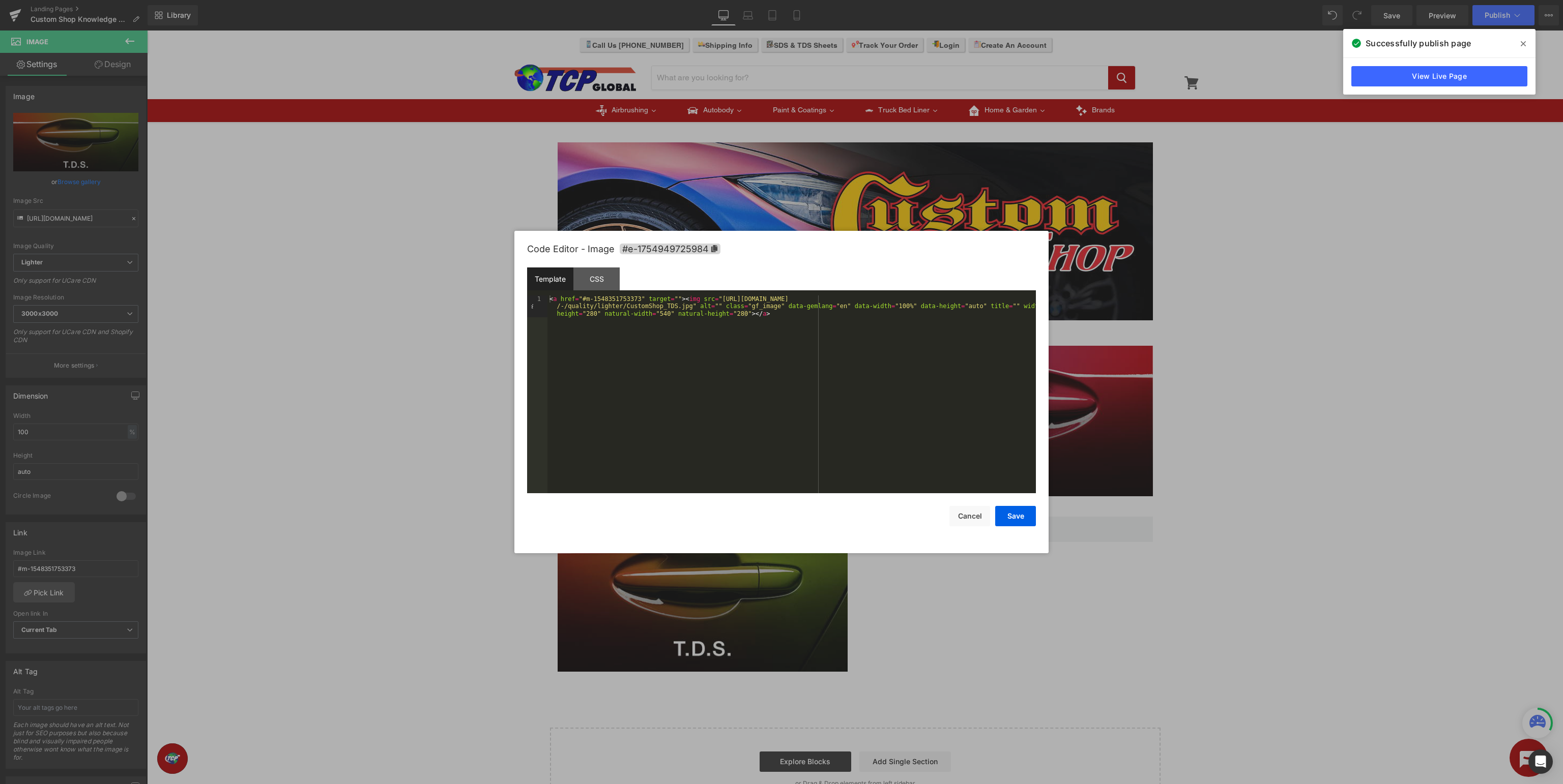
click at [96, 566] on div at bounding box center [781, 392] width 1563 height 784
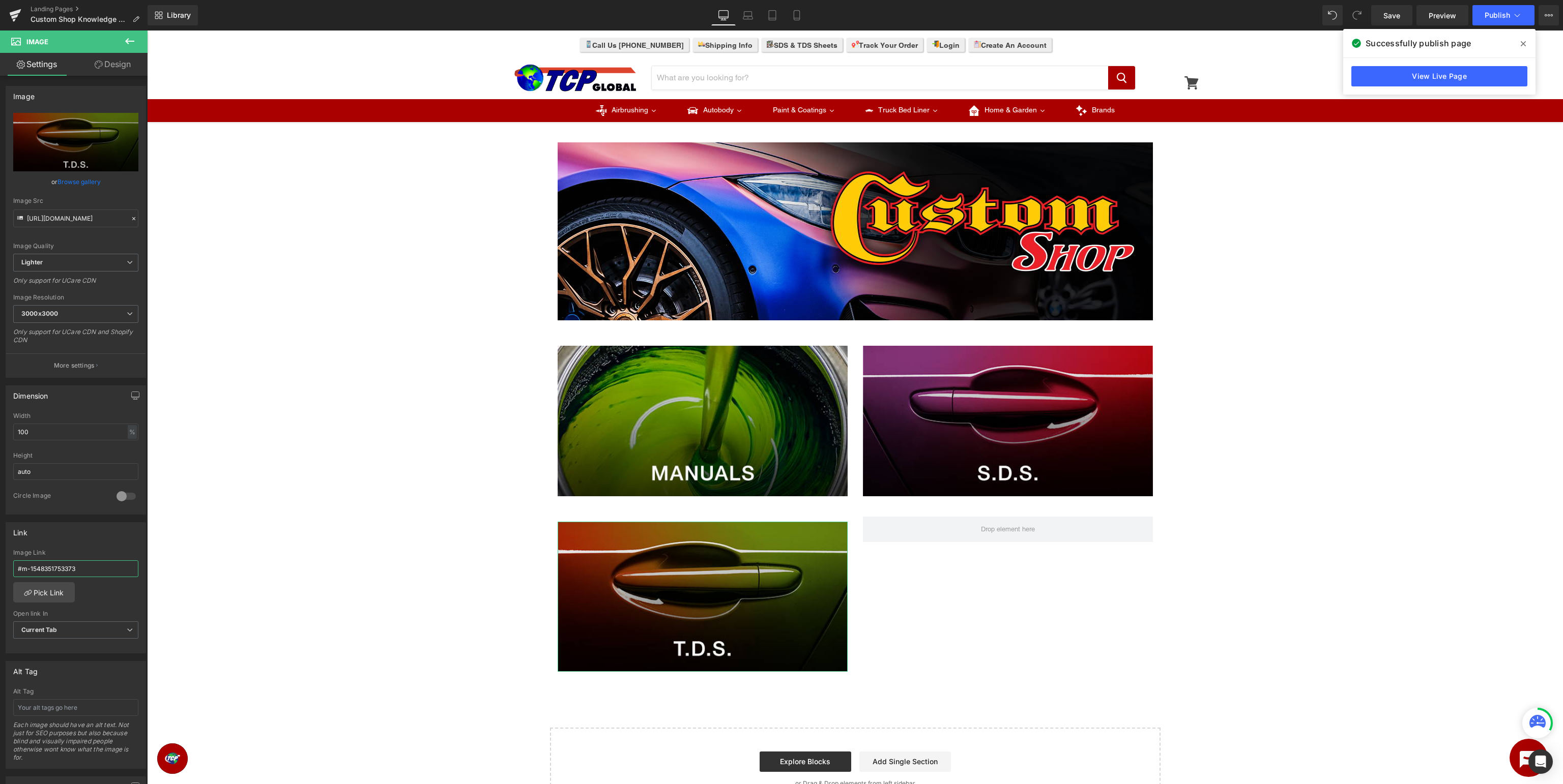
click at [101, 570] on input "#m-1548351753373" at bounding box center [76, 569] width 125 height 16
click at [56, 597] on link "Pick Link" at bounding box center [44, 593] width 62 height 20
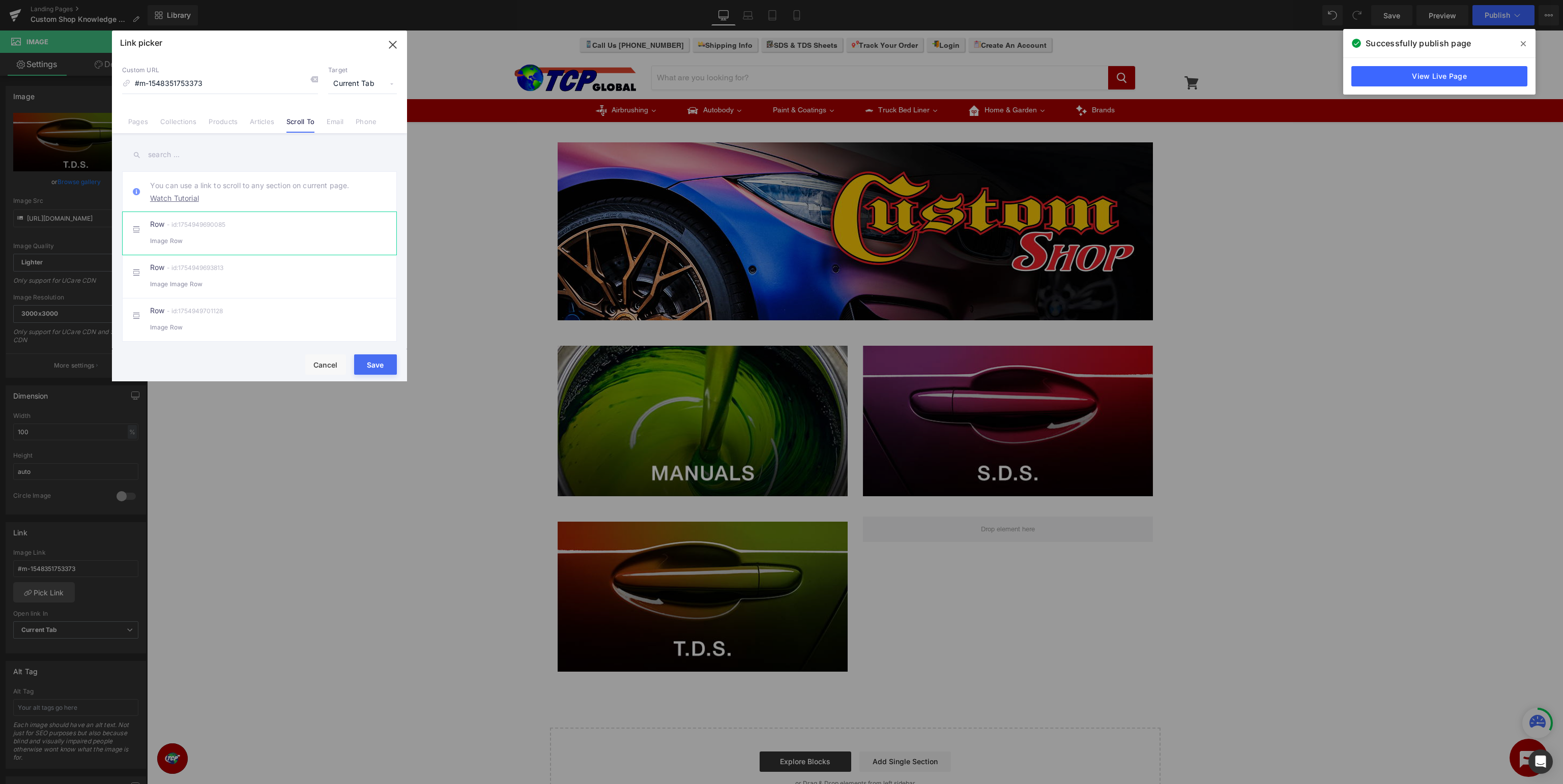
click at [280, 234] on div "Row - id:1754949690085 Image Row" at bounding box center [273, 233] width 246 height 25
type input "#r-1754949690085"
click at [333, 121] on link "Email" at bounding box center [335, 125] width 16 height 15
click at [364, 121] on link "Phone" at bounding box center [366, 125] width 21 height 15
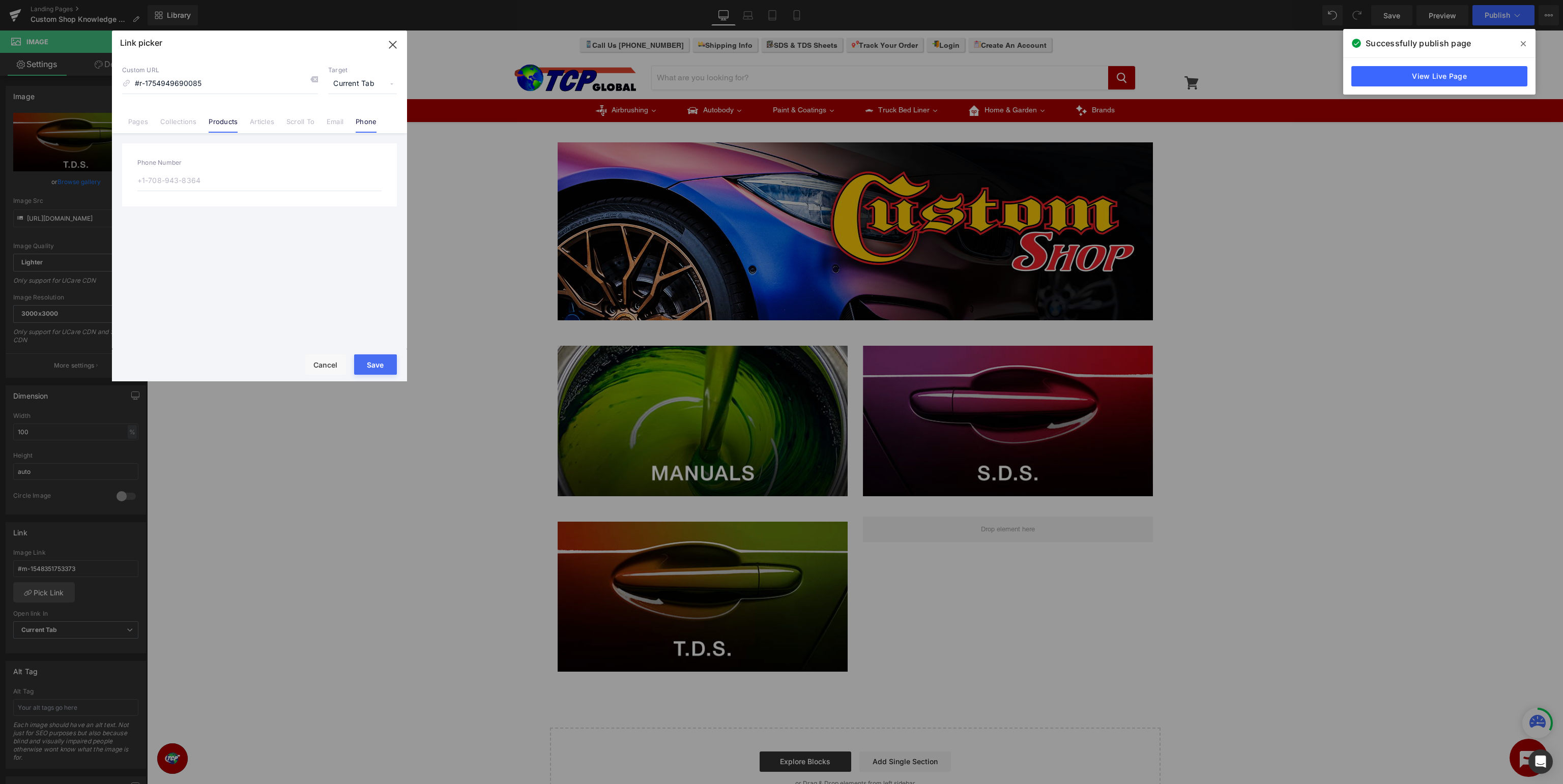
click at [222, 124] on link "Products" at bounding box center [223, 125] width 29 height 15
click at [177, 124] on link "Collections" at bounding box center [179, 125] width 36 height 15
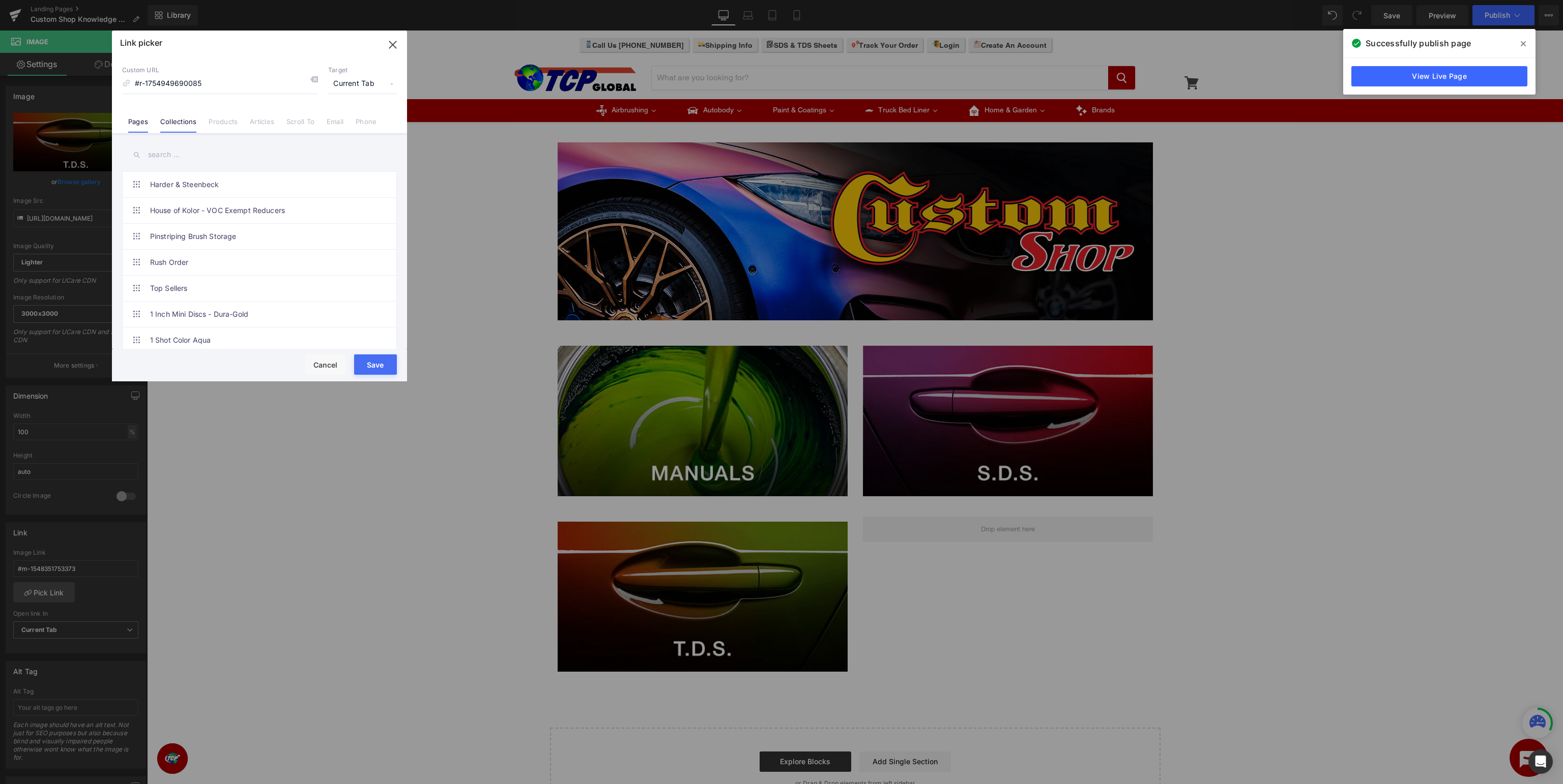
click at [136, 128] on link "Pages" at bounding box center [138, 125] width 20 height 15
click at [236, 87] on input "#r-1754949690085" at bounding box center [220, 84] width 196 height 20
drag, startPoint x: 262, startPoint y: 85, endPoint x: 0, endPoint y: 84, distance: 262.0
click at [122, 84] on input "#r-1754949690085" at bounding box center [220, 84] width 196 height 20
click at [207, 150] on input "text" at bounding box center [259, 154] width 275 height 23
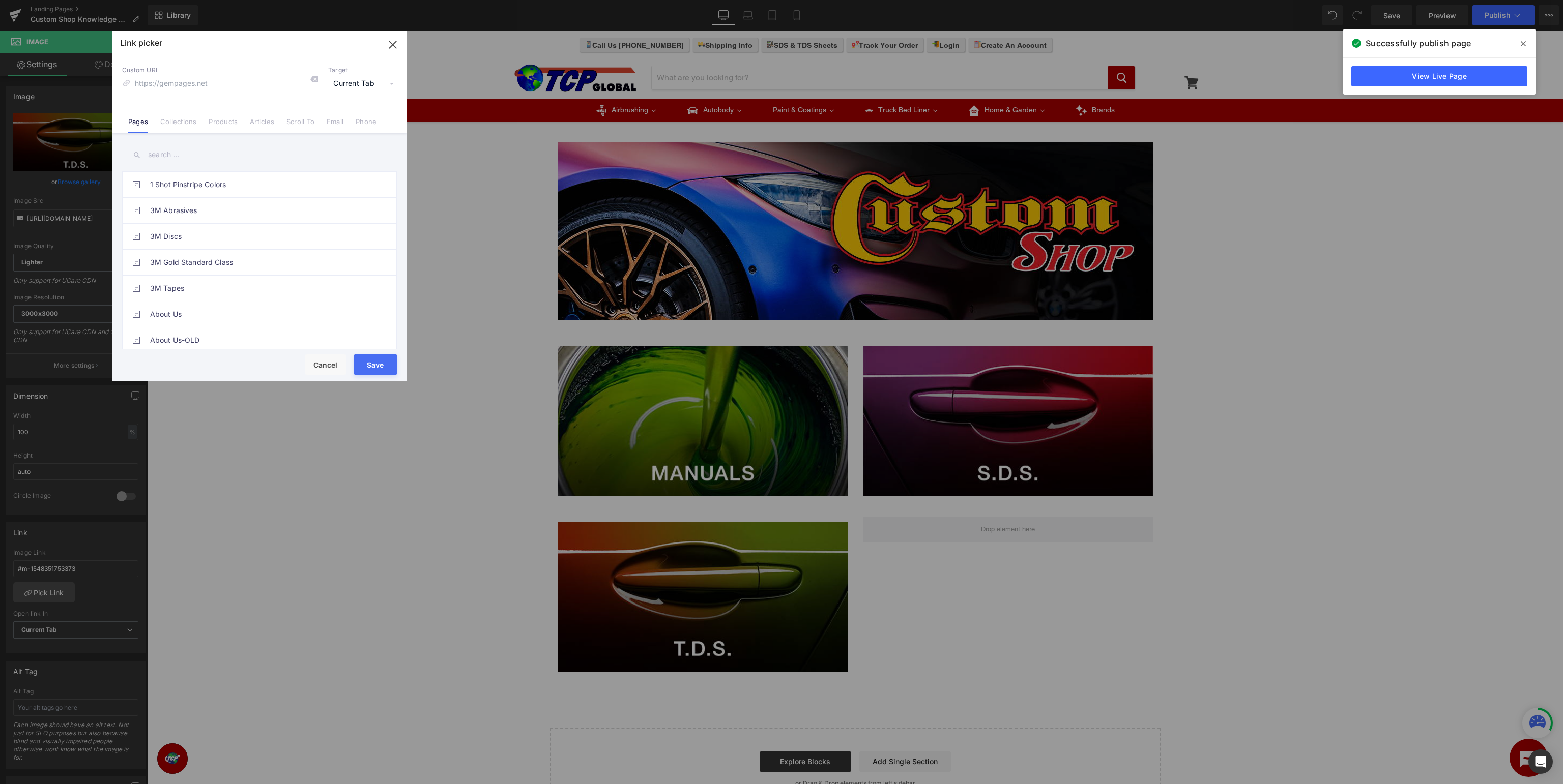
paste input "#m-1548351753373"
type input "#m-1548351753373"
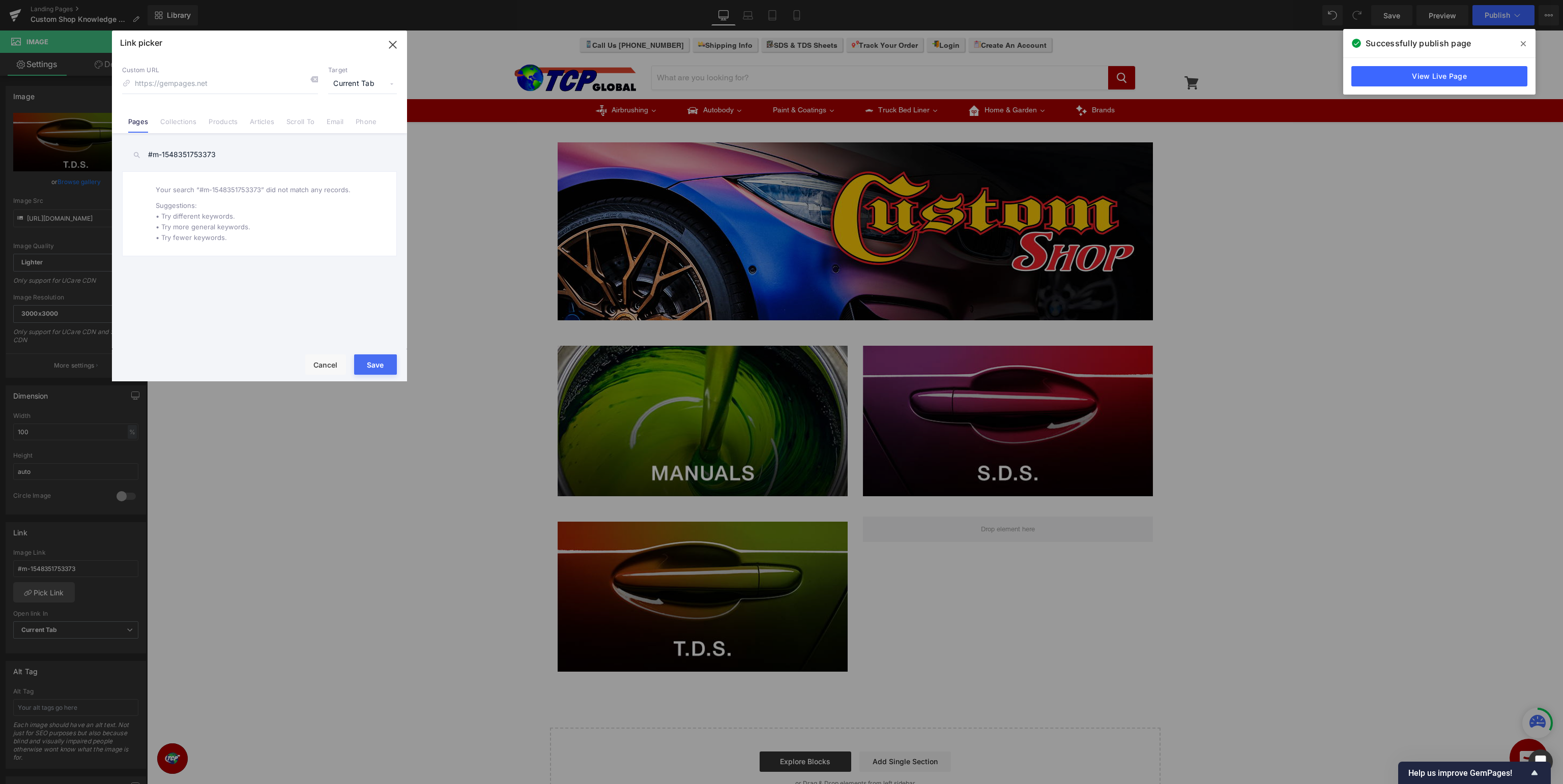
drag, startPoint x: 219, startPoint y: 157, endPoint x: 0, endPoint y: 156, distance: 219.0
click at [122, 155] on input "#m-1548351753373" at bounding box center [259, 154] width 275 height 23
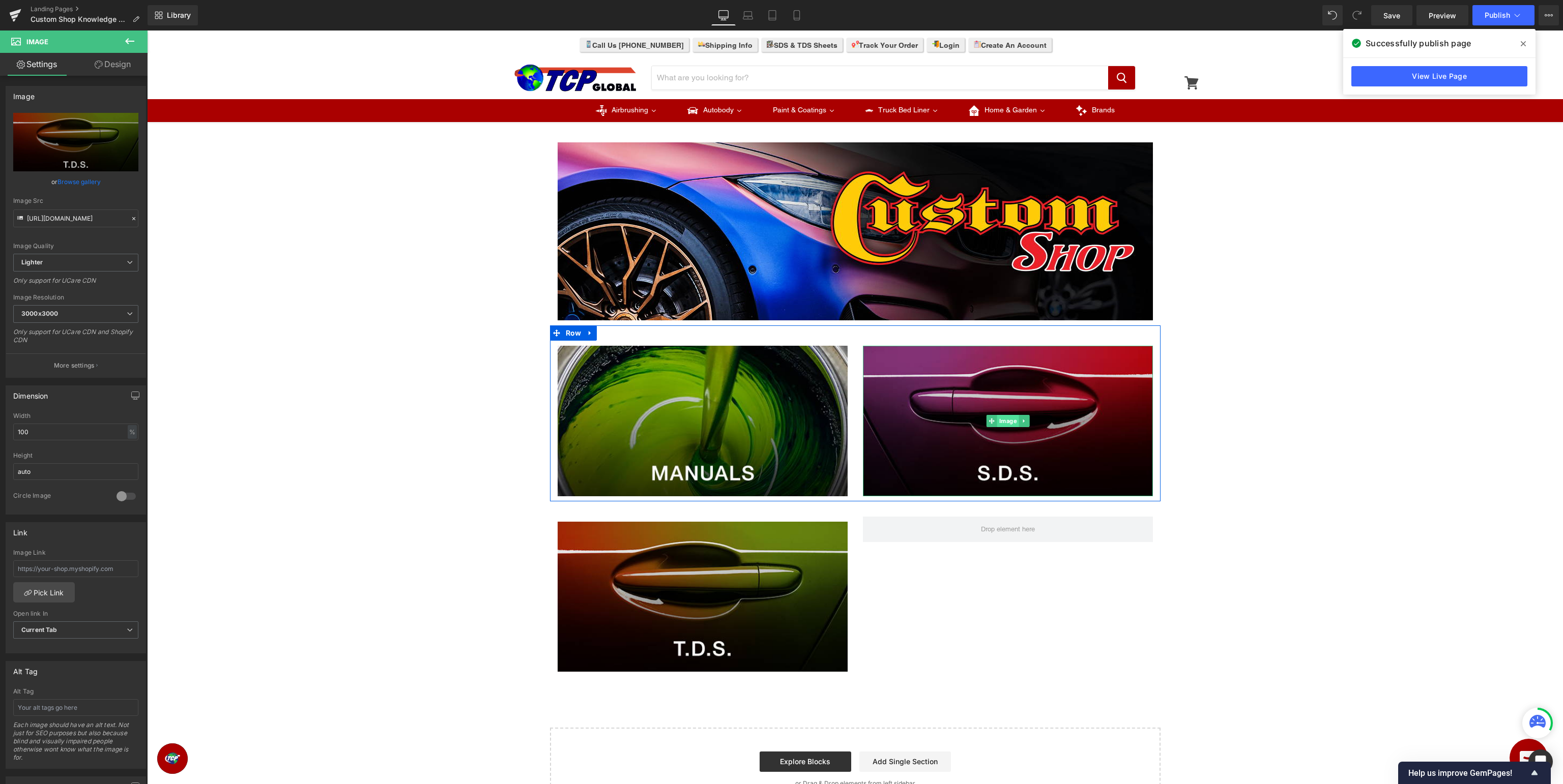
click at [1008, 424] on span "Image" at bounding box center [1008, 421] width 22 height 13
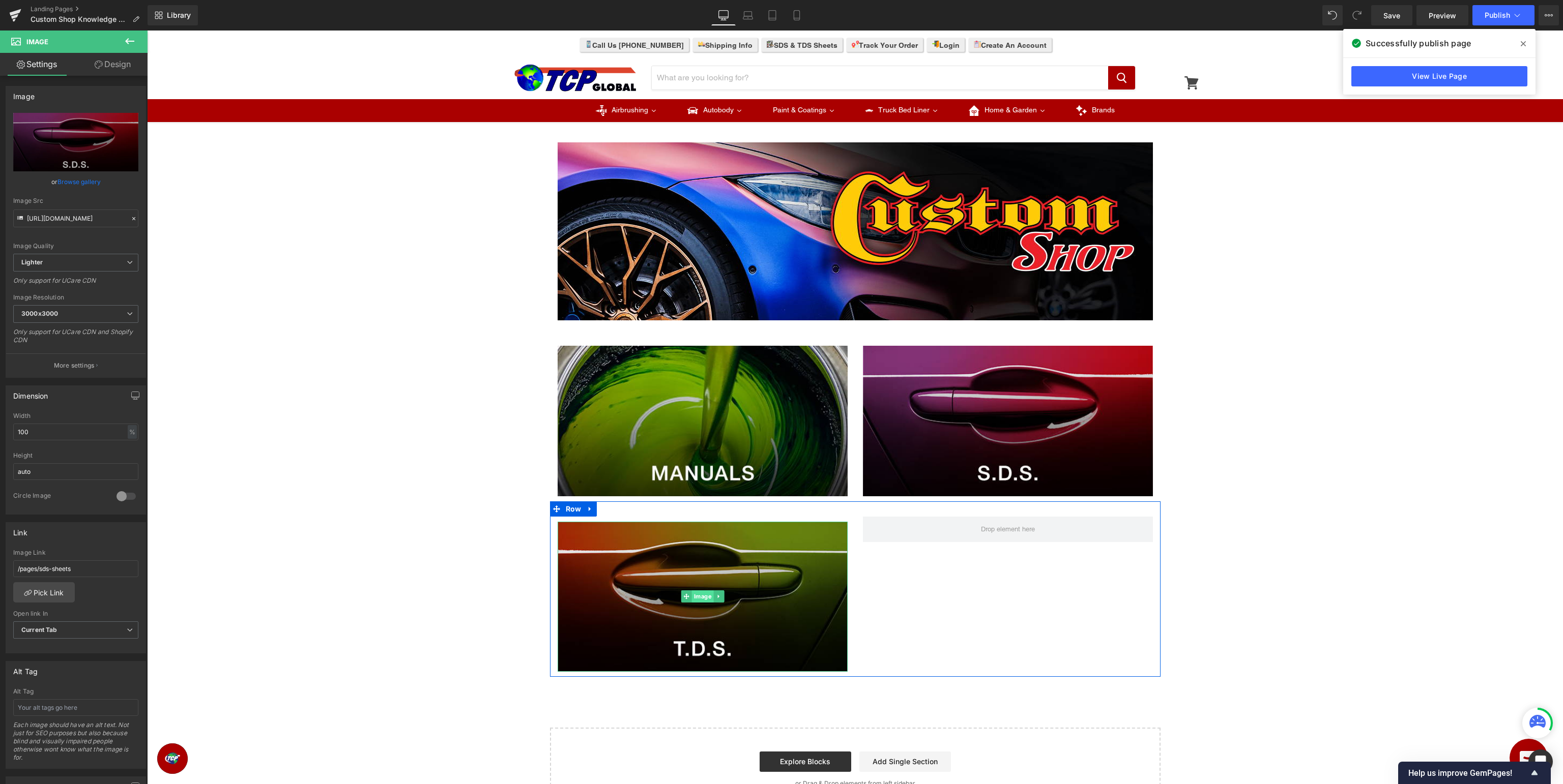
click at [701, 598] on span "Image" at bounding box center [703, 597] width 22 height 13
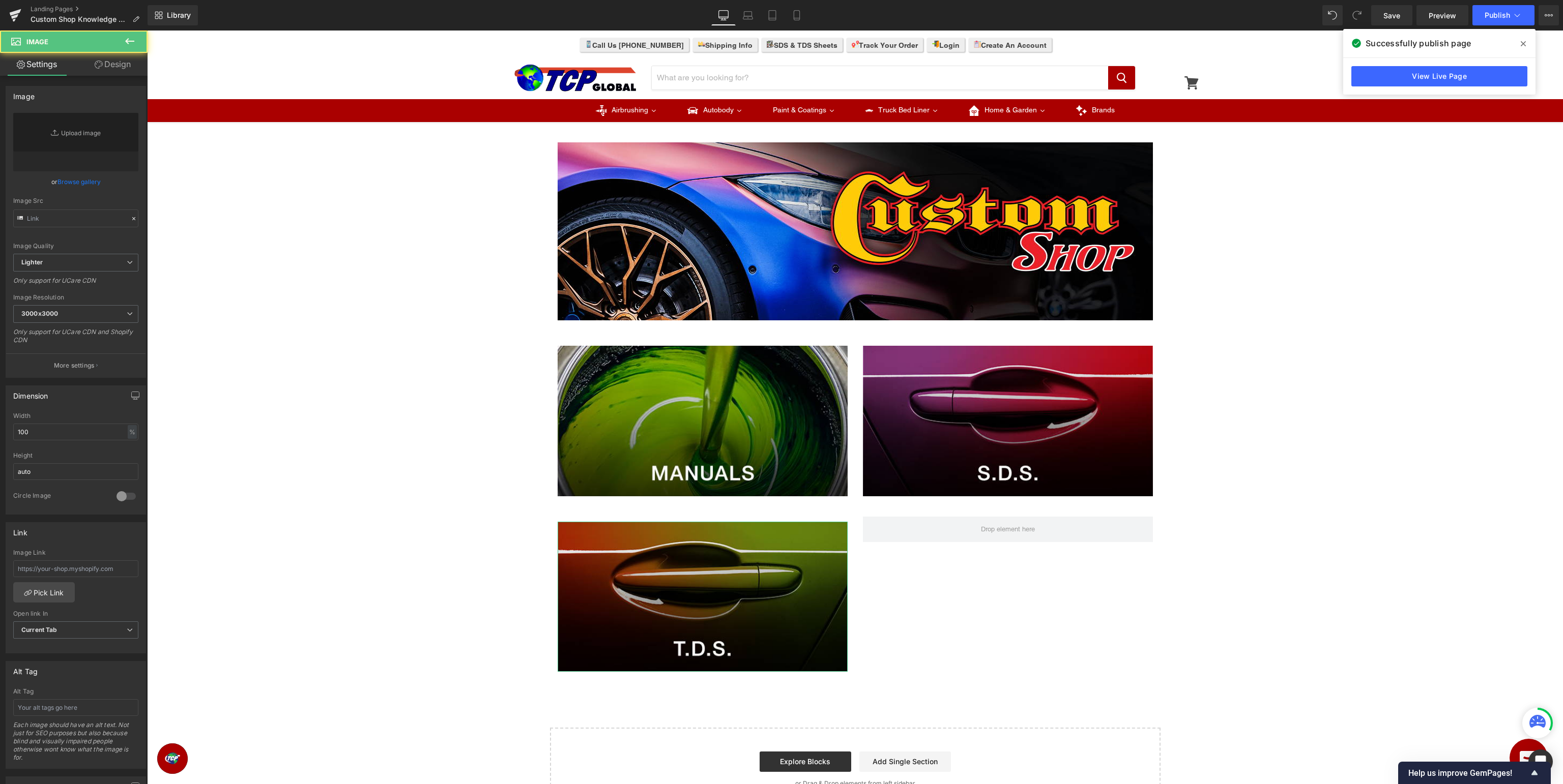
type input "https://ucarecdn.com/87592db5-e396-47ab-923a-8c501f1c9aa7/-/format/auto/-/previ…"
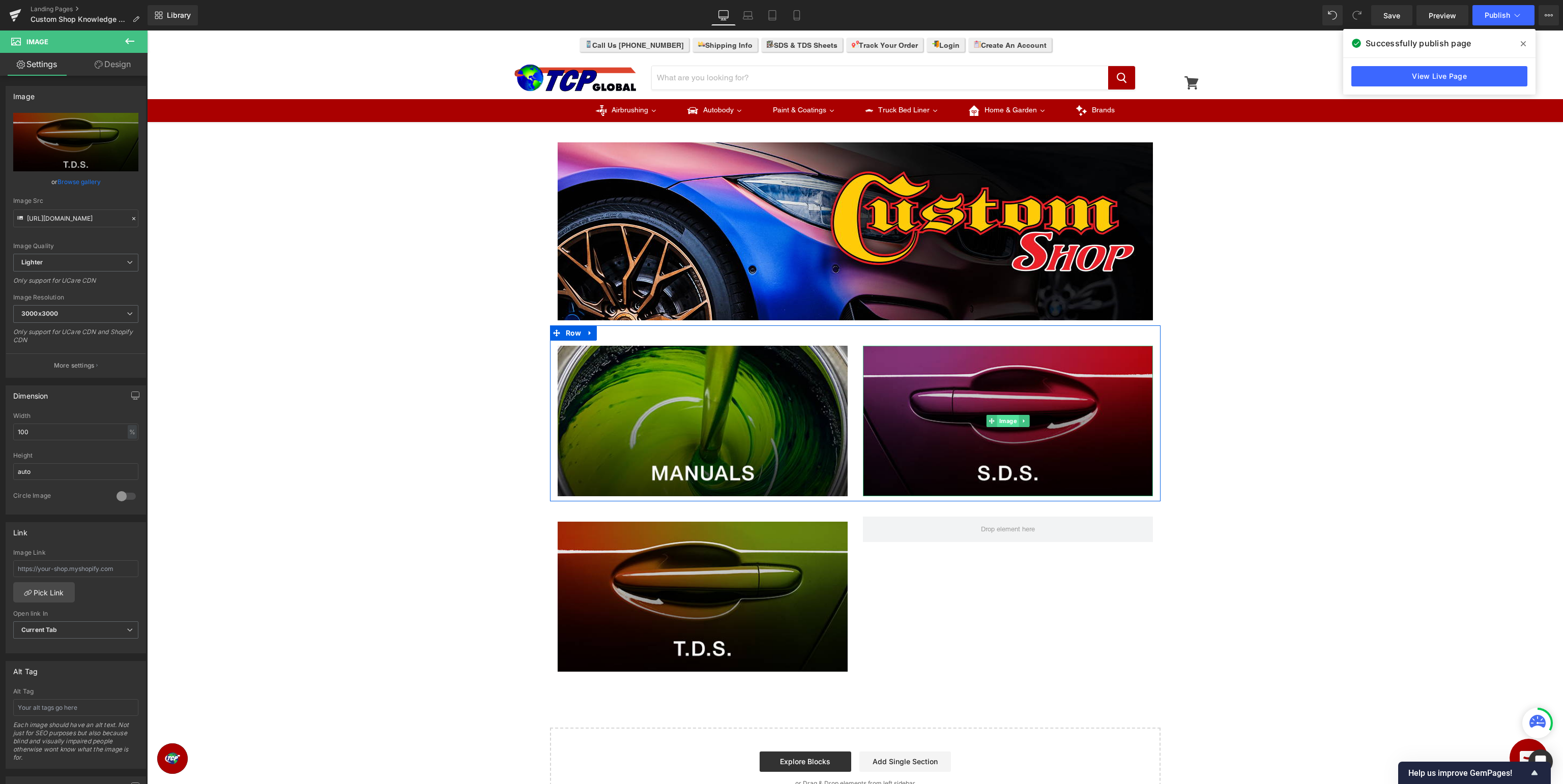
click at [1011, 421] on span "Image" at bounding box center [1008, 421] width 22 height 13
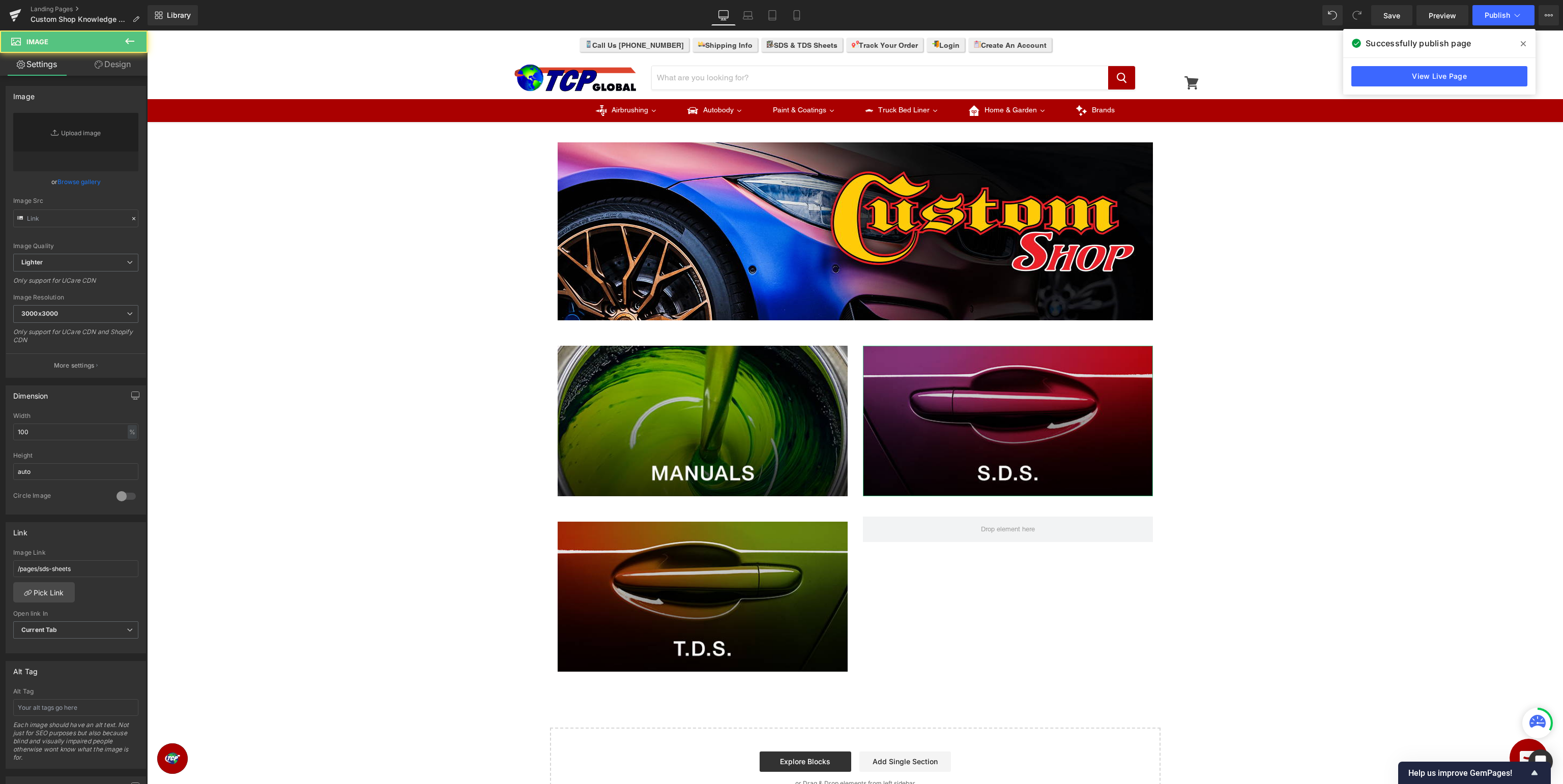
type input "https://ucarecdn.com/0d7859e8-345f-4571-a52f-c8432674825d/-/format/auto/-/previ…"
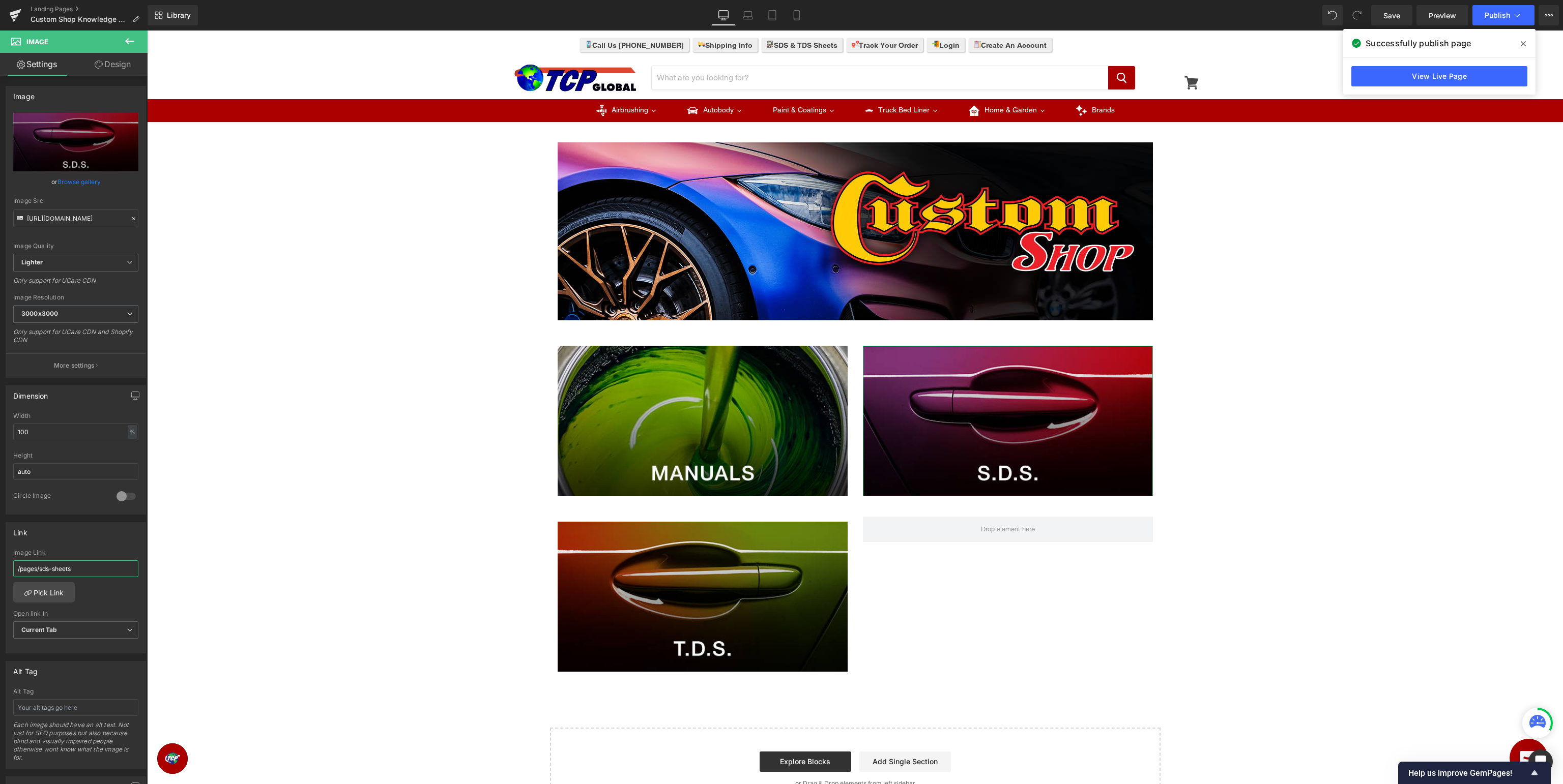
drag, startPoint x: 97, startPoint y: 567, endPoint x: 0, endPoint y: 559, distance: 97.3
click at [13, 561] on input "/pages/sds-sheets" at bounding box center [76, 569] width 125 height 16
click at [704, 598] on span "Image" at bounding box center [703, 597] width 22 height 13
click at [60, 568] on input "text" at bounding box center [76, 569] width 125 height 16
paste input "/pages/sds-sheets"
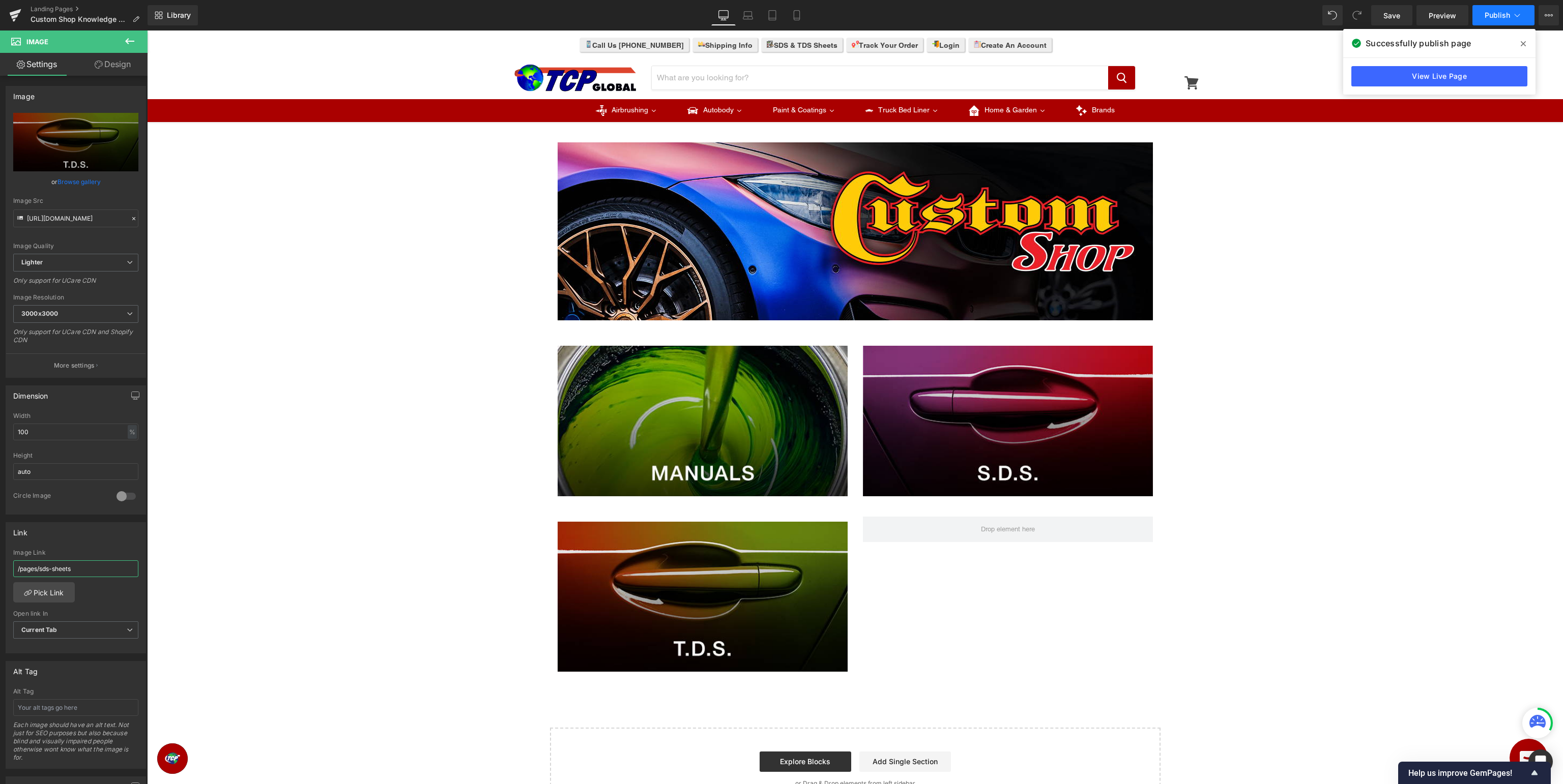
type input "/pages/sds-sheets"
click at [1500, 23] on button "Publish" at bounding box center [1503, 15] width 62 height 20
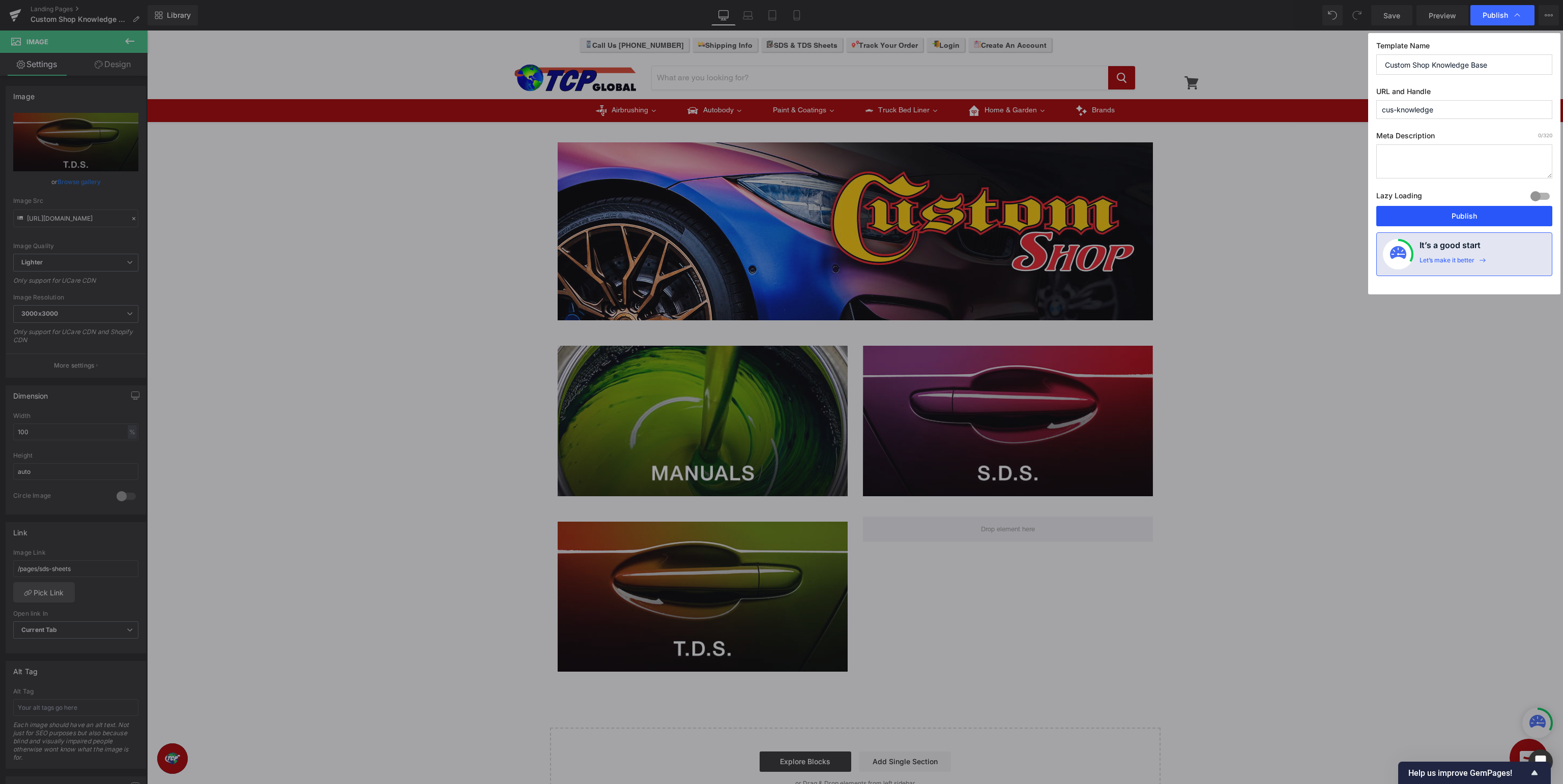
click at [1460, 216] on button "Publish" at bounding box center [1464, 216] width 176 height 20
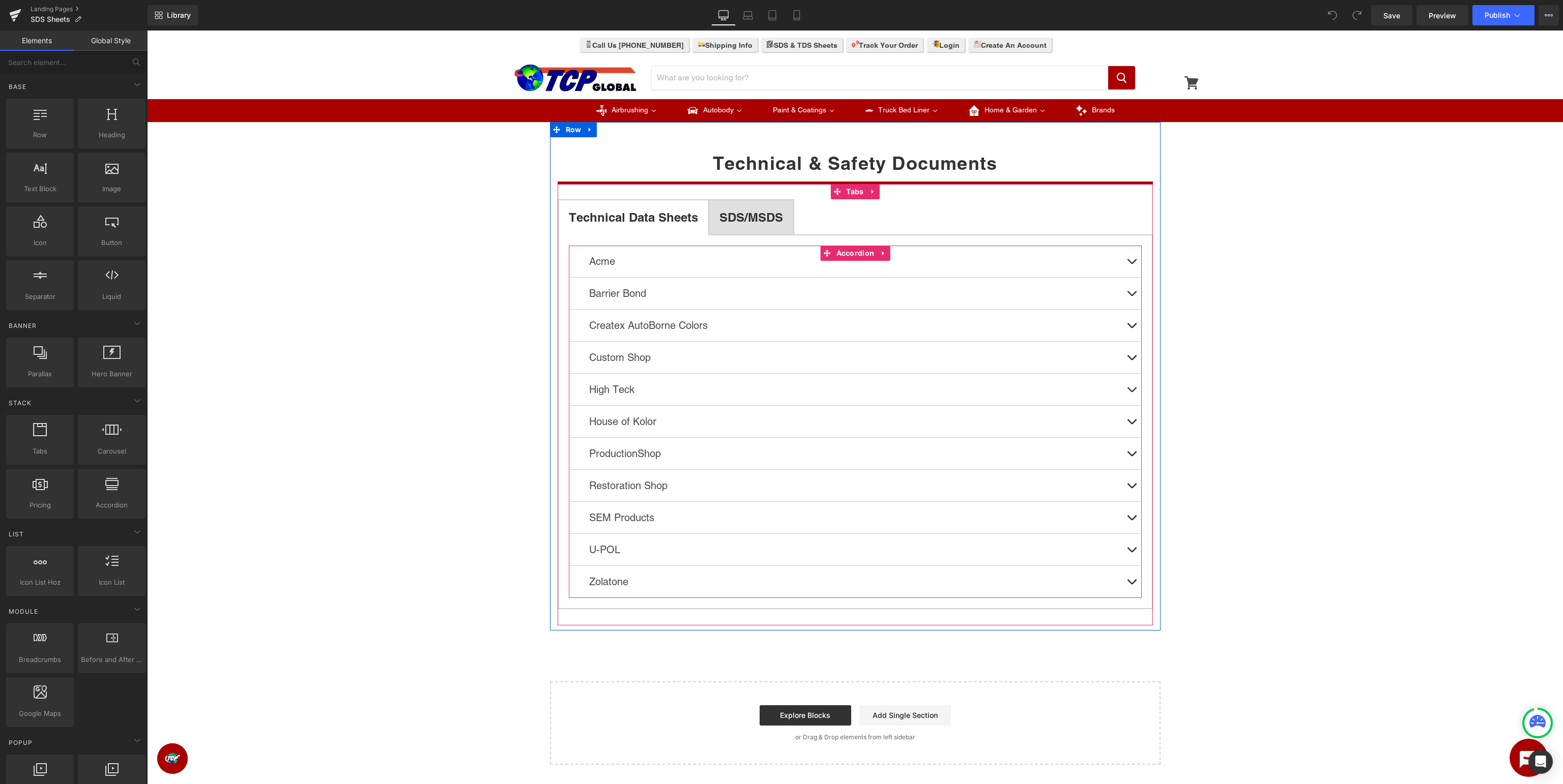
click at [1133, 353] on button at bounding box center [1131, 357] width 20 height 31
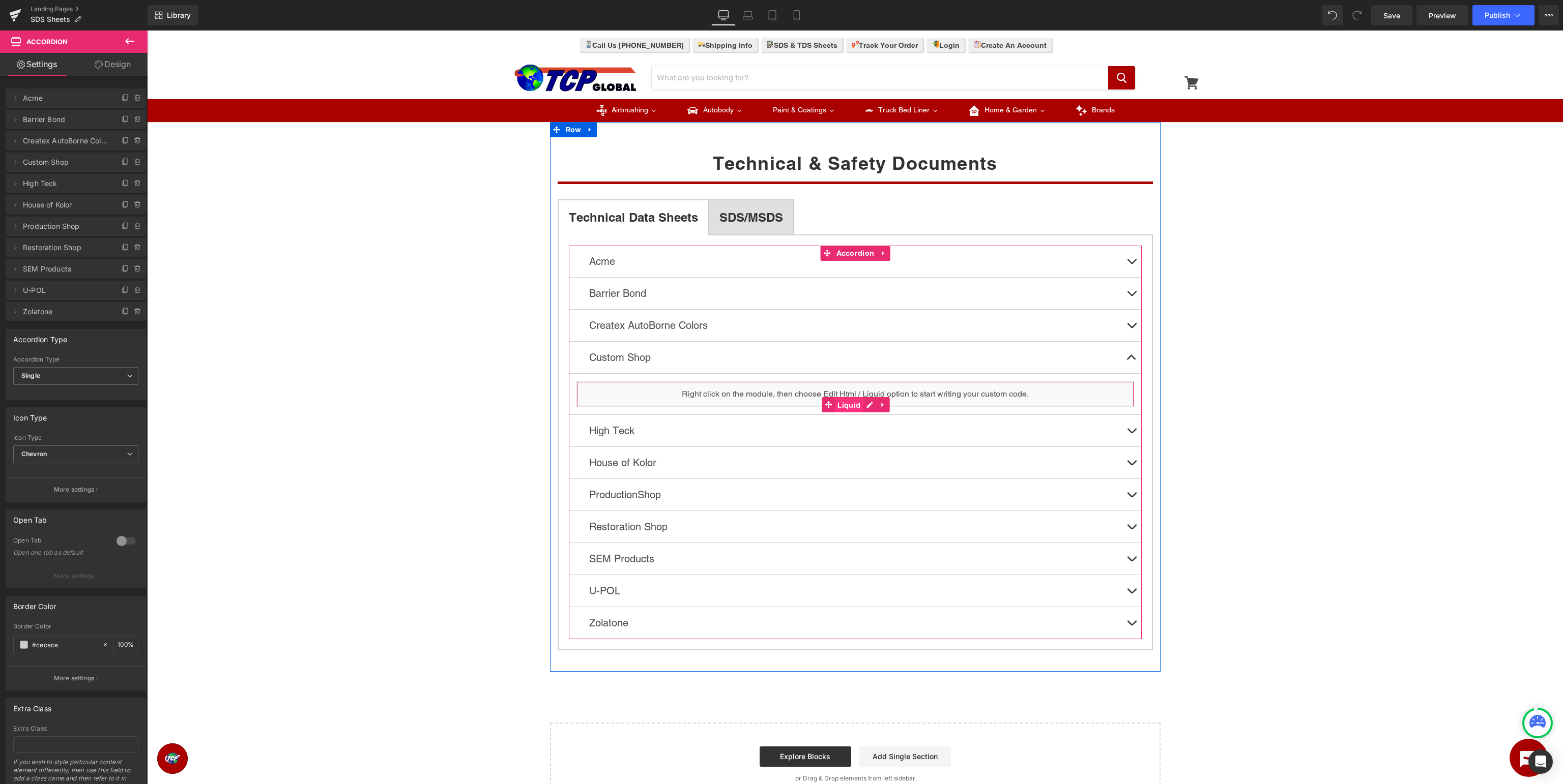
click at [847, 406] on span "Liquid" at bounding box center [849, 405] width 28 height 15
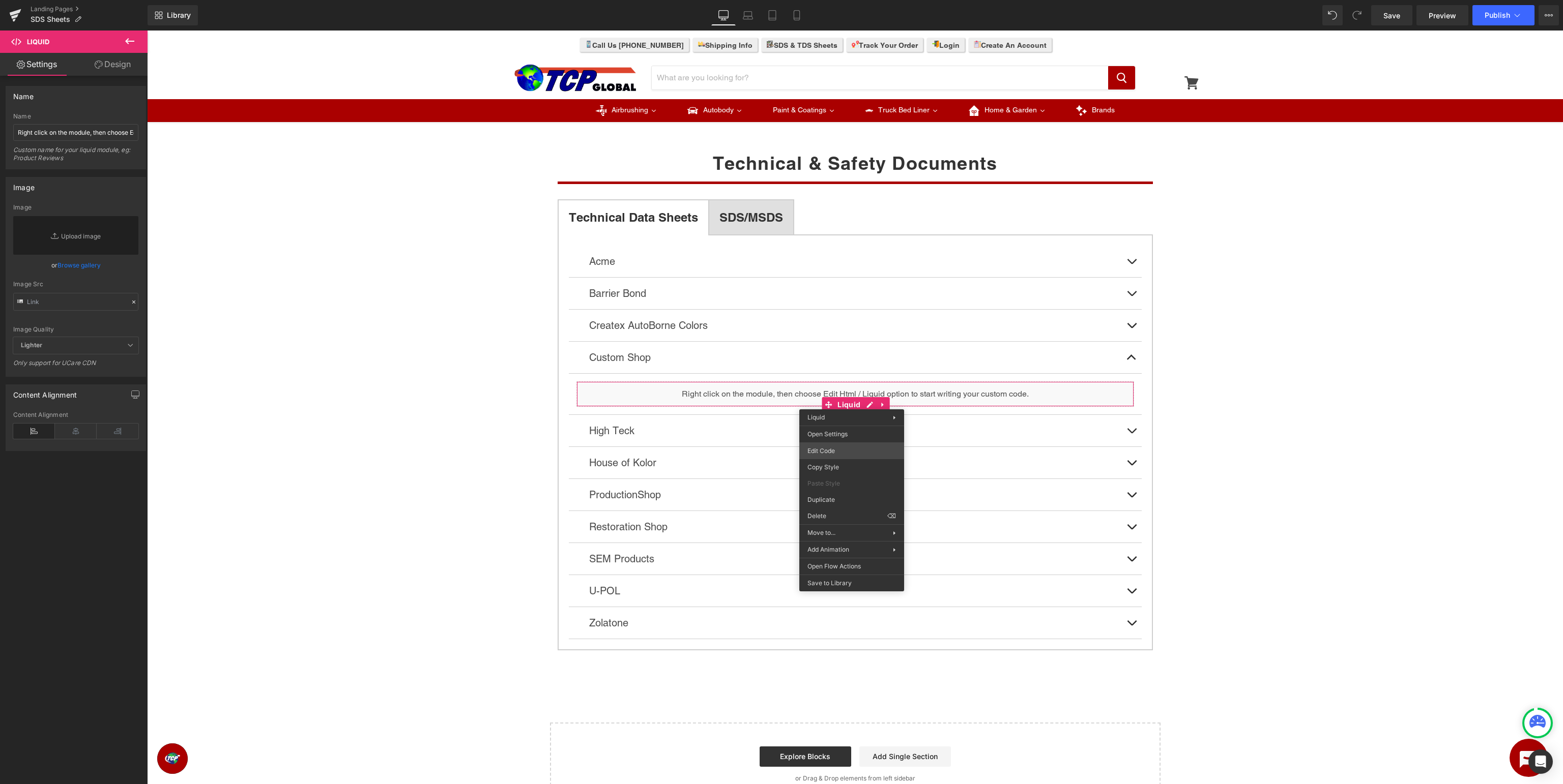
click at [838, 0] on div "Liquid You are previewing how the will restyle your page. You can not edit Elem…" at bounding box center [781, 0] width 1563 height 0
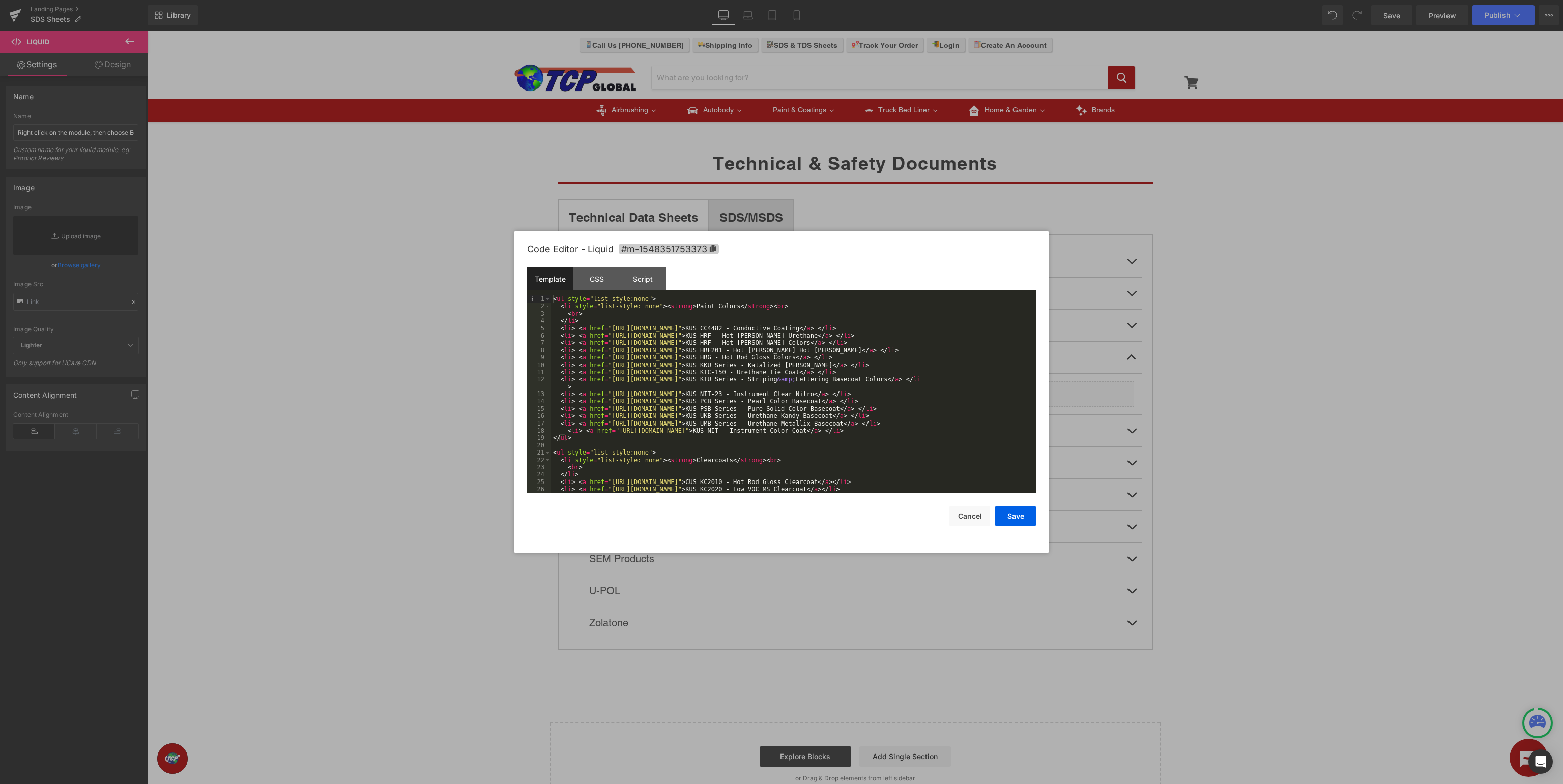
click at [714, 248] on icon at bounding box center [713, 248] width 6 height 7
click at [972, 514] on button "Cancel" at bounding box center [970, 516] width 41 height 20
click at [637, 291] on div "Script" at bounding box center [642, 279] width 46 height 23
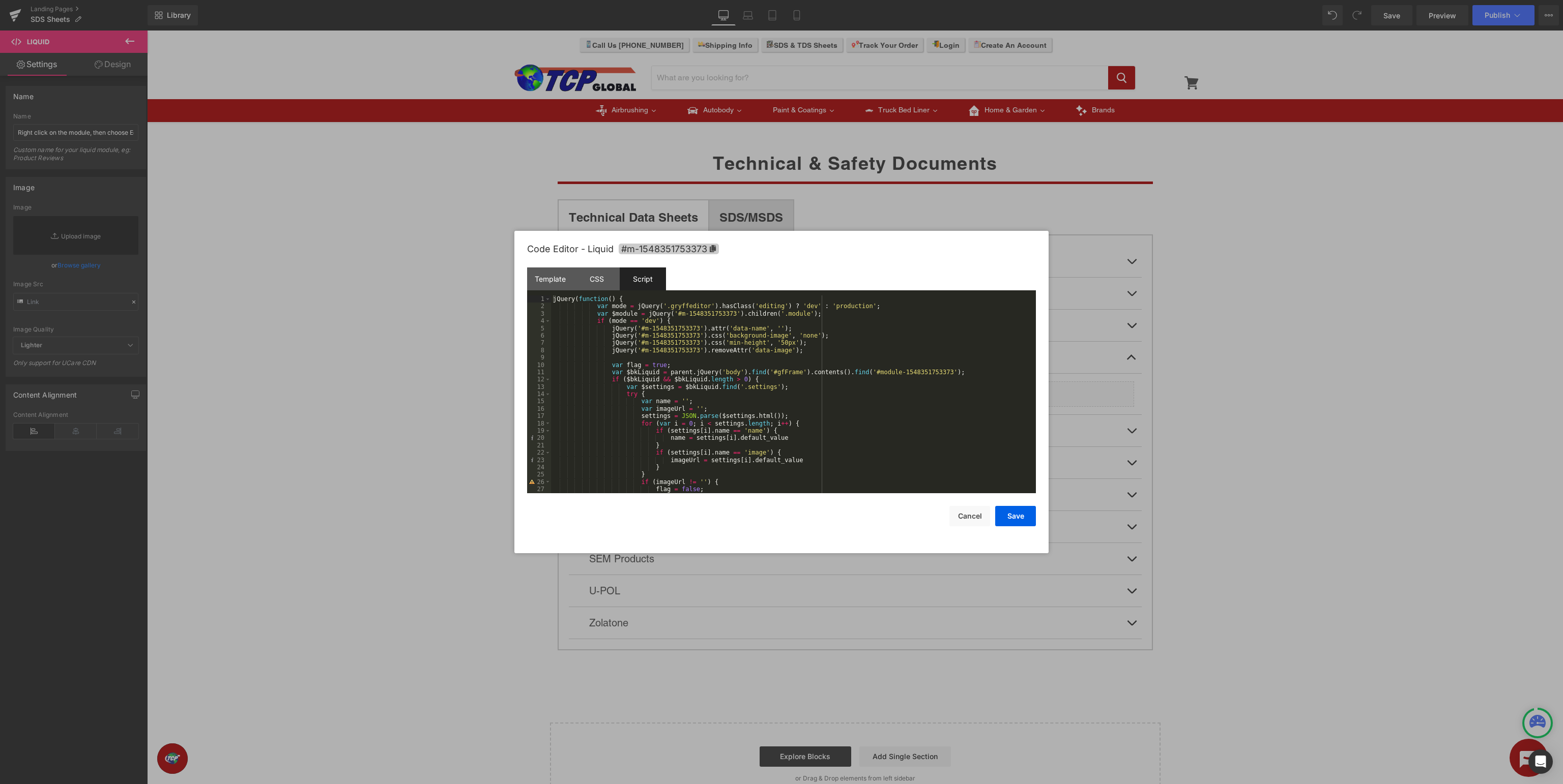
click at [715, 247] on icon at bounding box center [713, 248] width 6 height 7
click at [552, 278] on div "Template" at bounding box center [550, 279] width 46 height 23
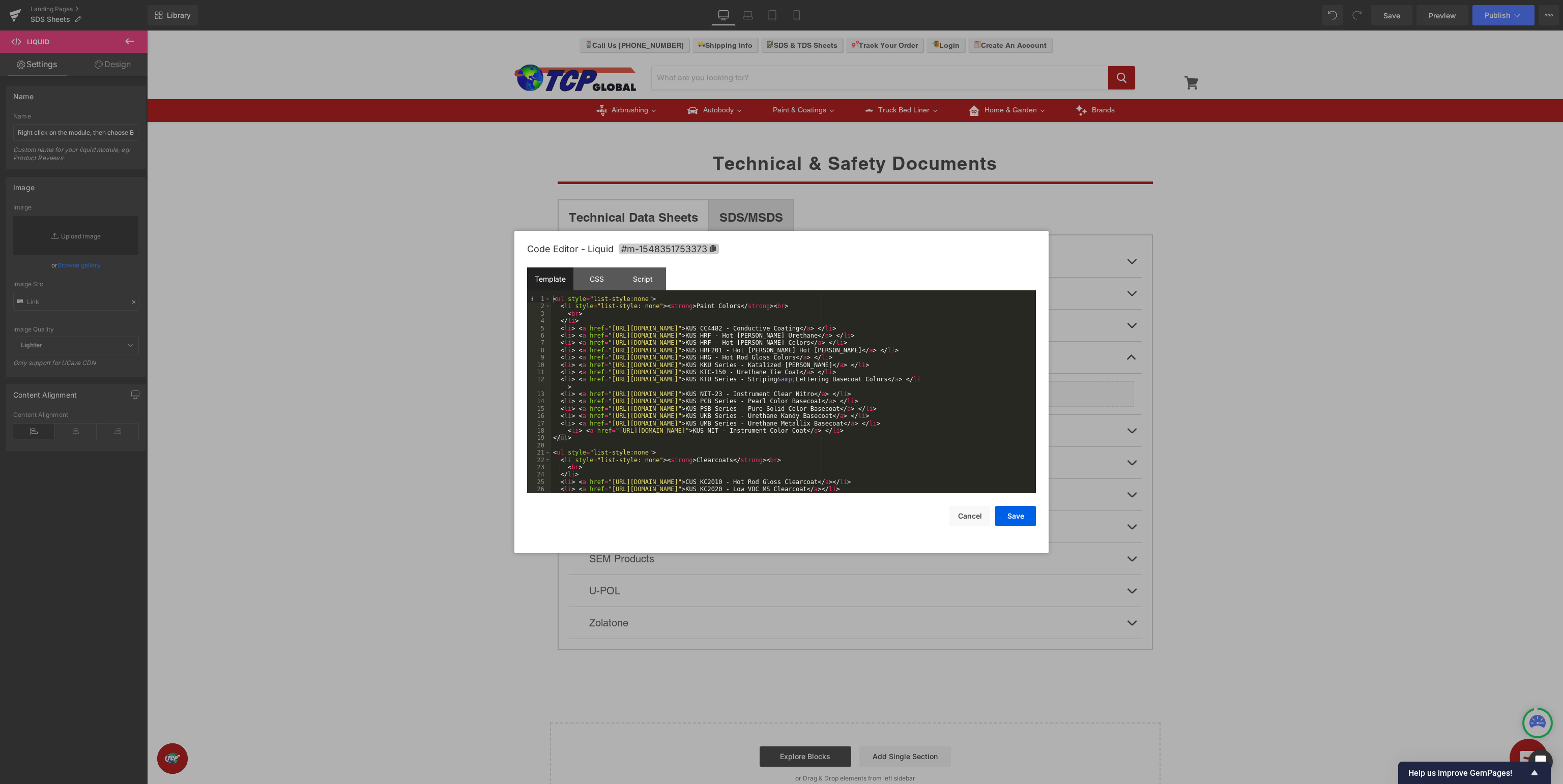
click at [711, 251] on icon at bounding box center [713, 248] width 6 height 7
click at [969, 517] on button "Cancel" at bounding box center [970, 516] width 41 height 20
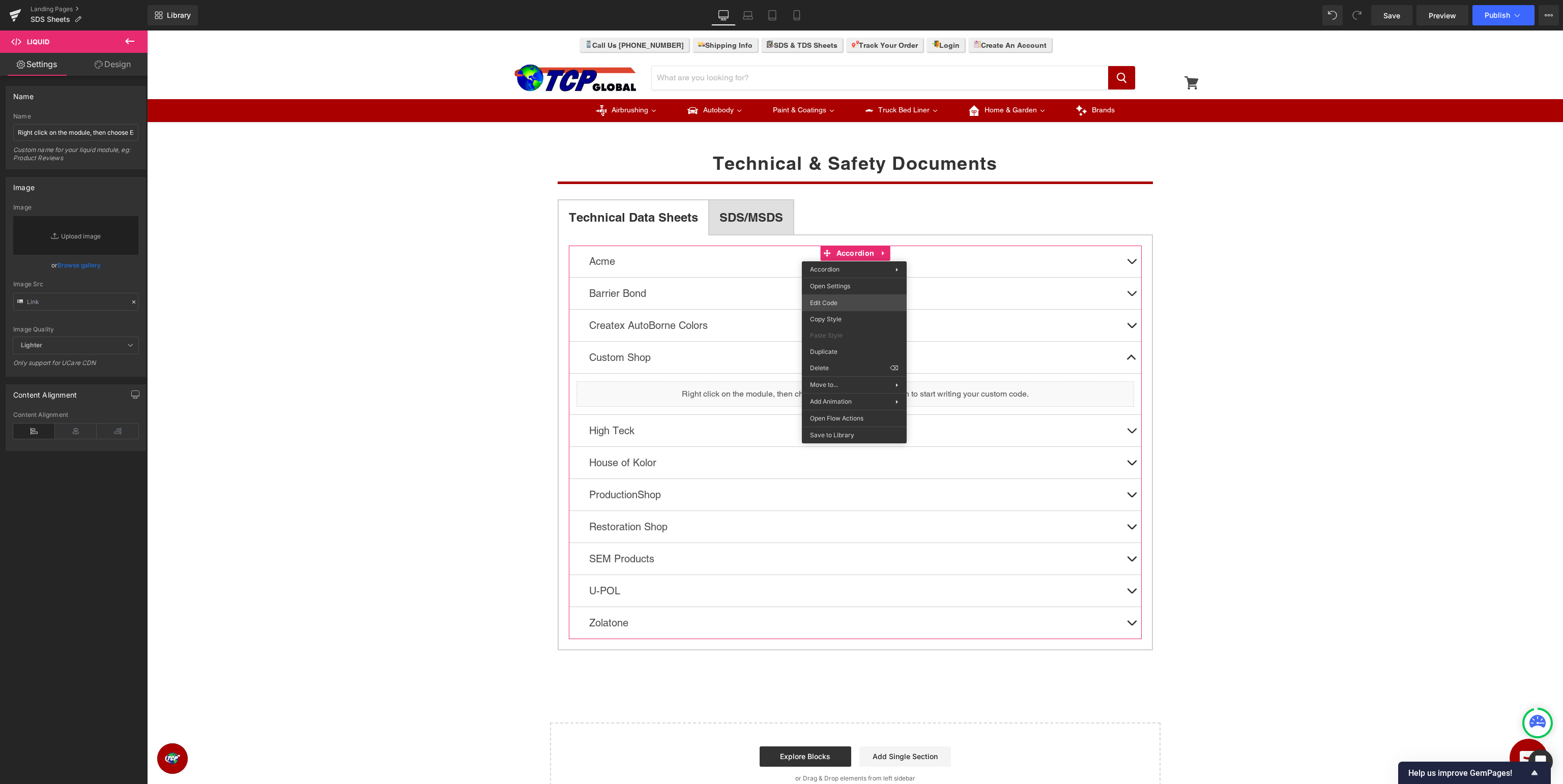
click at [864, 0] on div "Liquid You are previewing how the will restyle your page. You can not edit Elem…" at bounding box center [781, 0] width 1563 height 0
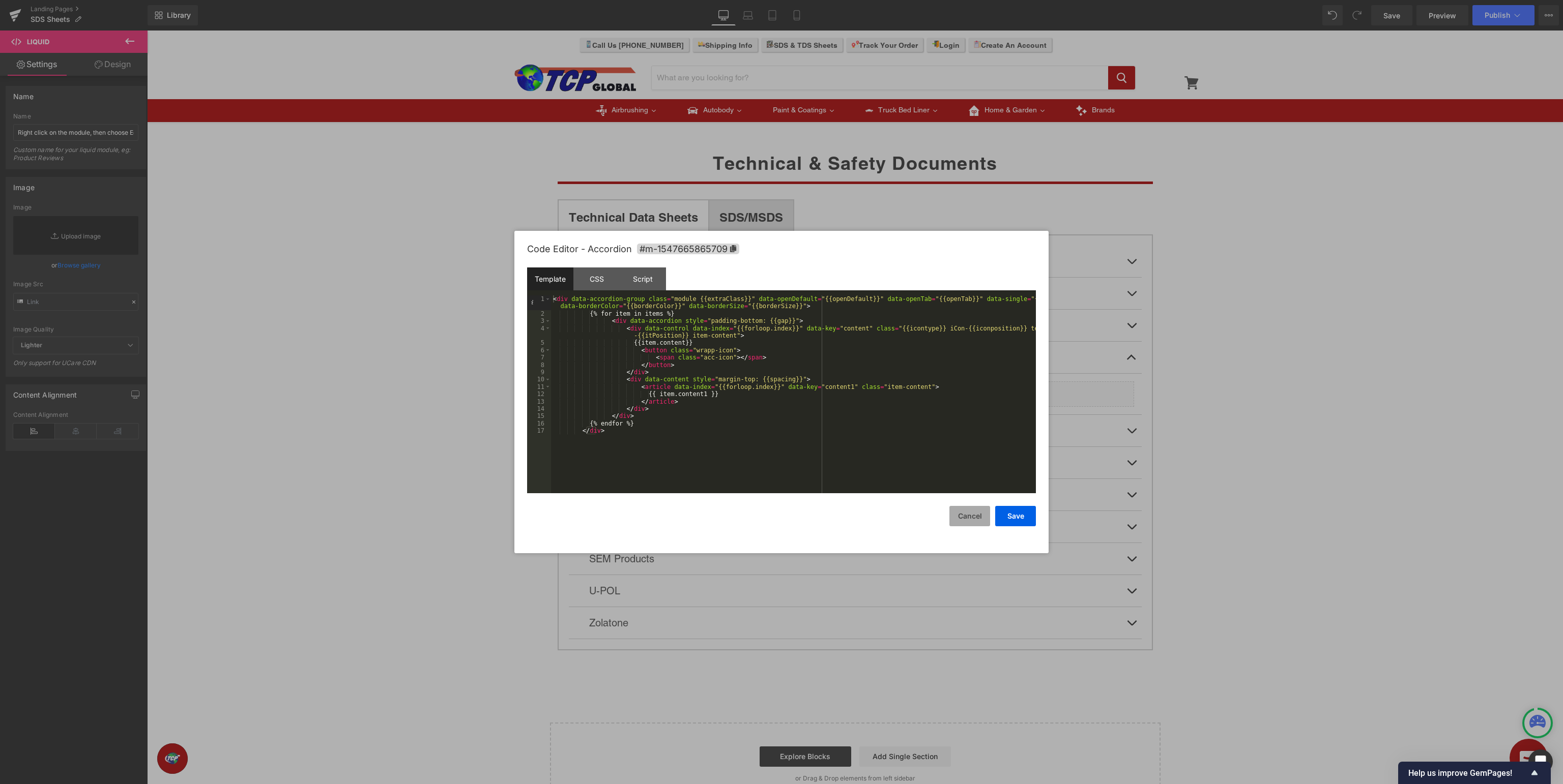
click at [963, 519] on button "Cancel" at bounding box center [970, 516] width 41 height 20
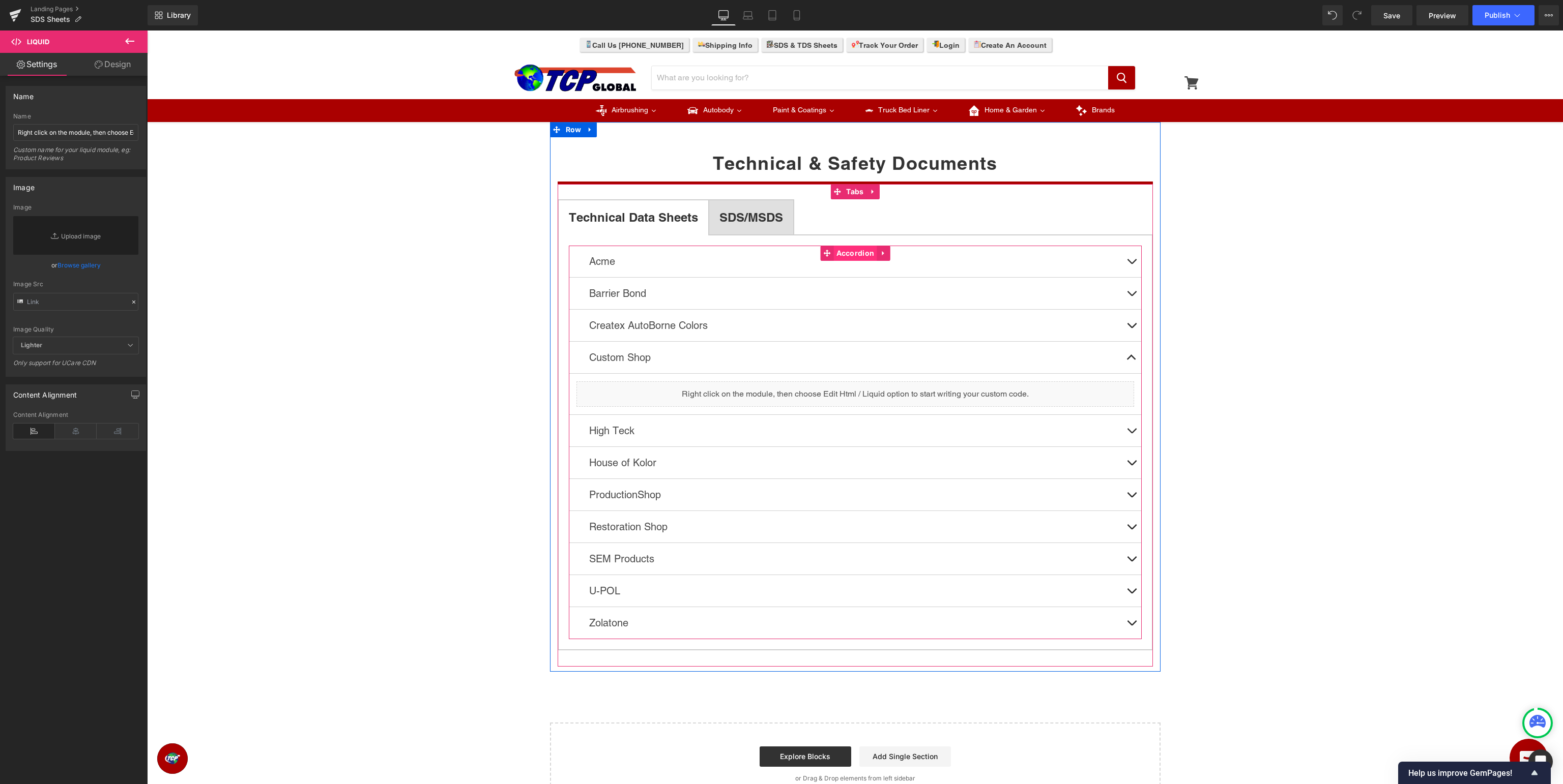
click at [856, 256] on span "Accordion" at bounding box center [855, 253] width 43 height 15
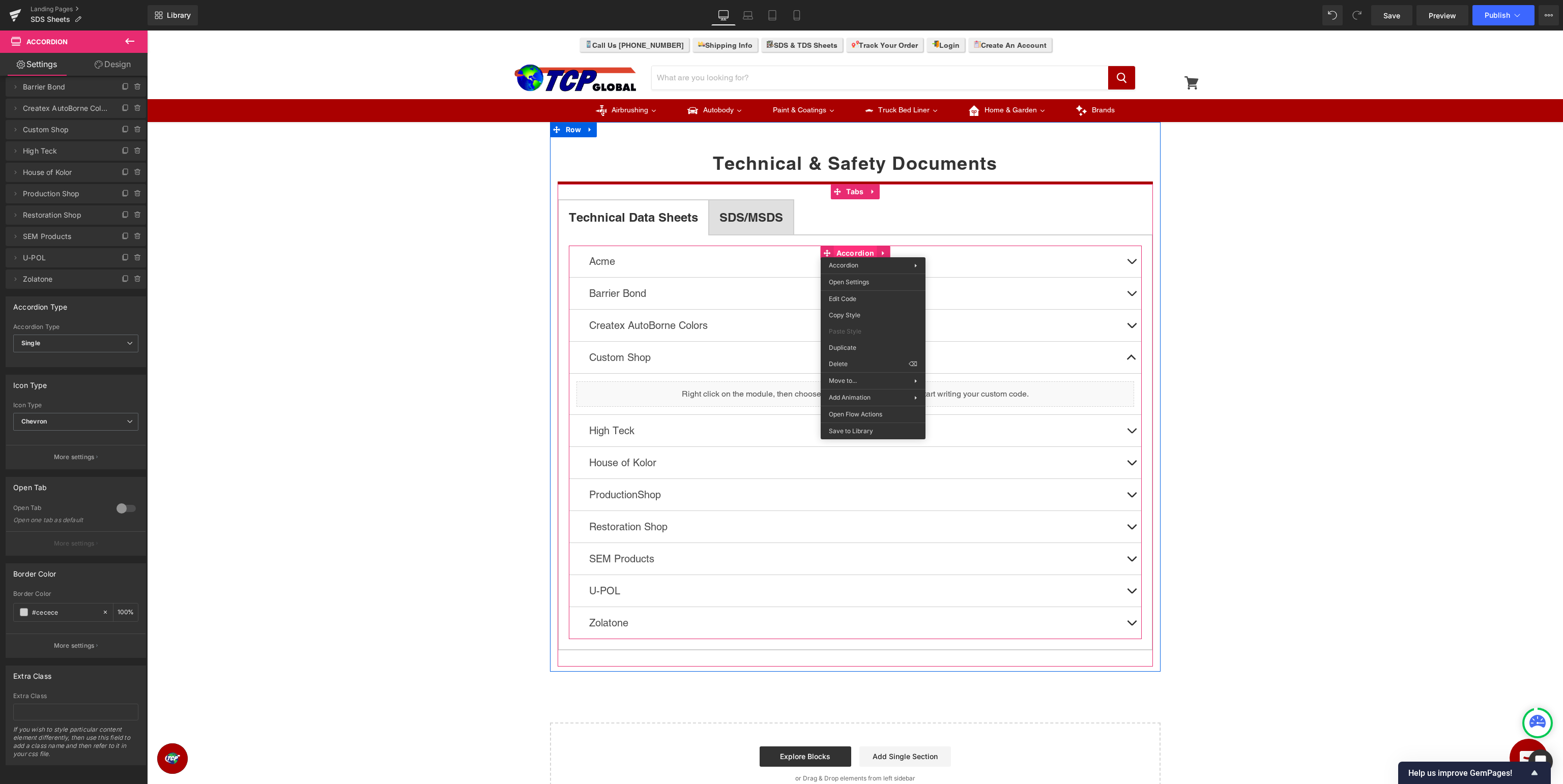
scroll to position [33, 0]
